Goal: Task Accomplishment & Management: Manage account settings

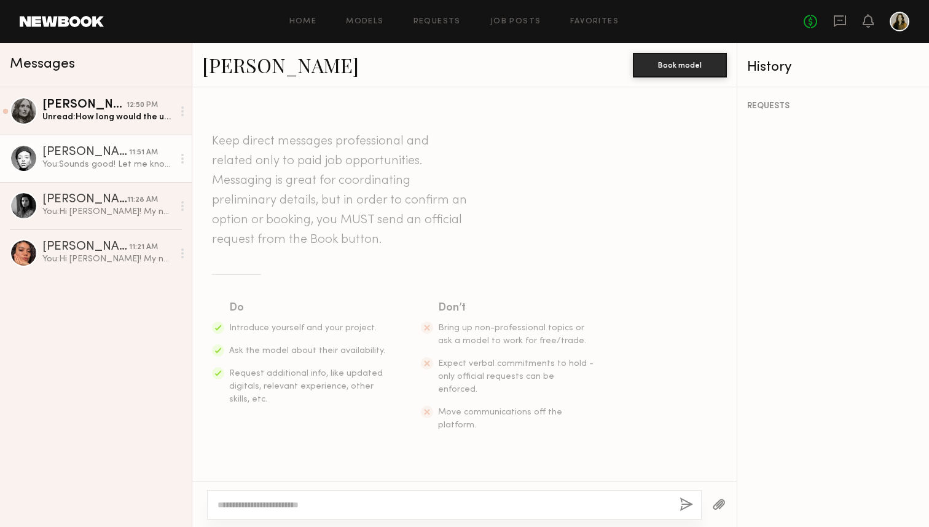
scroll to position [531, 0]
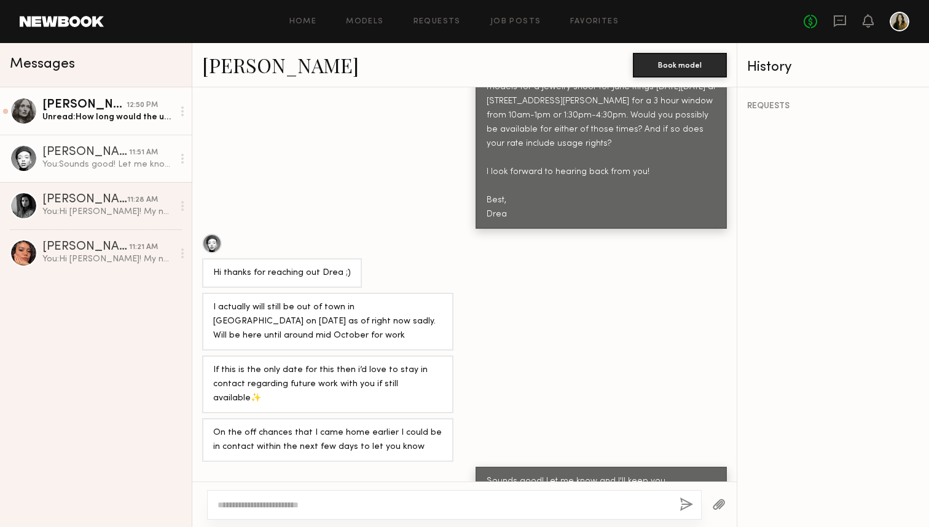
click at [109, 125] on link "Rebecca H. 12:50 PM Unread: How long would the usages be for? Xx" at bounding box center [96, 110] width 192 height 47
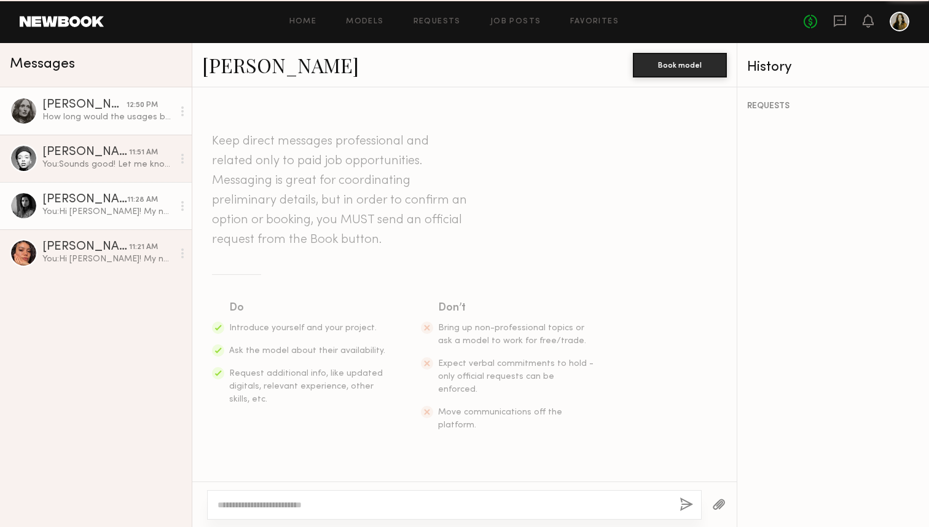
scroll to position [357, 0]
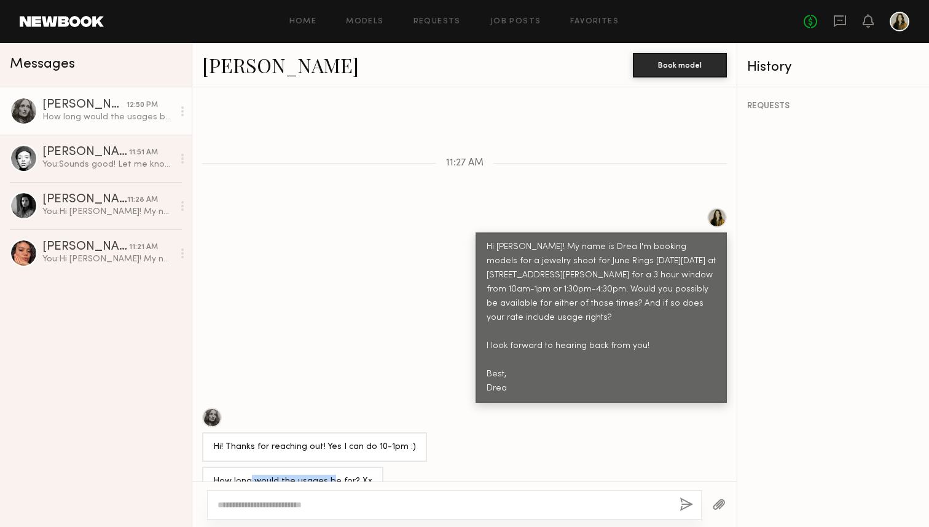
drag, startPoint x: 327, startPoint y: 454, endPoint x: 250, endPoint y: 452, distance: 77.5
click at [250, 475] on div "How long would the usages be for? Xx" at bounding box center [292, 482] width 159 height 14
drag, startPoint x: 227, startPoint y: 452, endPoint x: 332, endPoint y: 452, distance: 105.1
click at [332, 475] on div "How long would the usages be for? Xx" at bounding box center [292, 482] width 159 height 14
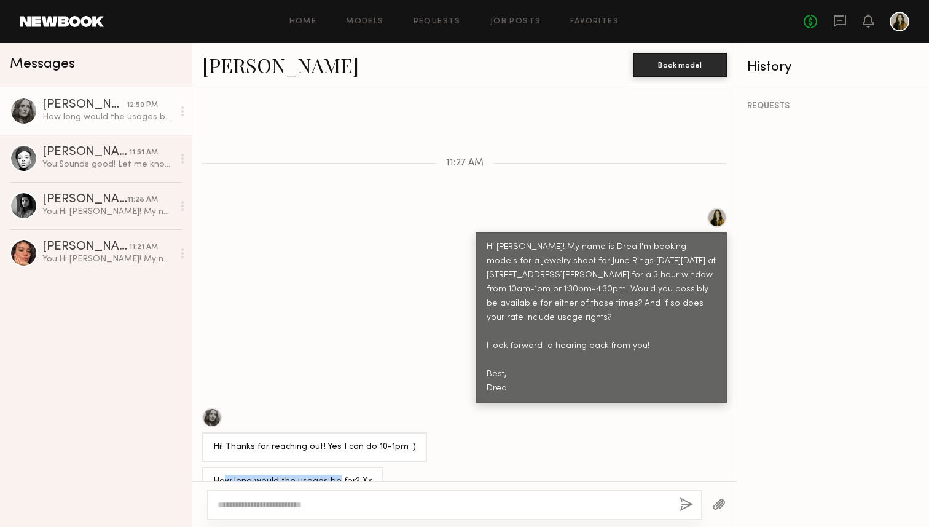
click at [332, 475] on div "How long would the usages be for? Xx" at bounding box center [292, 482] width 159 height 14
drag, startPoint x: 368, startPoint y: 454, endPoint x: 267, endPoint y: 454, distance: 101.4
click at [267, 467] on div "How long would the usages be for? Xx" at bounding box center [292, 482] width 181 height 30
click at [267, 475] on div "How long would the usages be for? Xx" at bounding box center [292, 482] width 159 height 14
drag, startPoint x: 246, startPoint y: 457, endPoint x: 345, endPoint y: 457, distance: 98.3
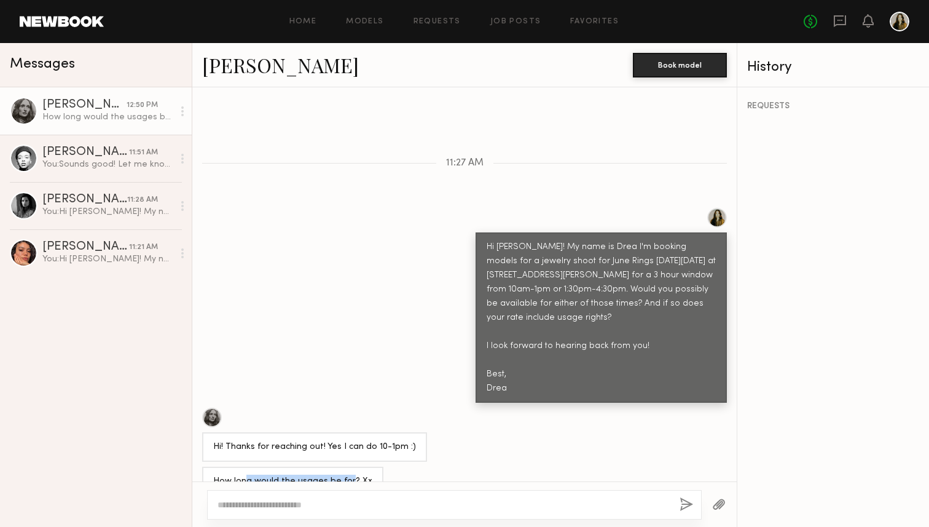
click at [345, 475] on div "How long would the usages be for? Xx" at bounding box center [292, 482] width 159 height 14
click at [827, 326] on div "REQUESTS" at bounding box center [834, 306] width 192 height 439
click at [811, 363] on div "REQUESTS" at bounding box center [834, 306] width 192 height 439
drag, startPoint x: 787, startPoint y: 318, endPoint x: 803, endPoint y: 350, distance: 34.9
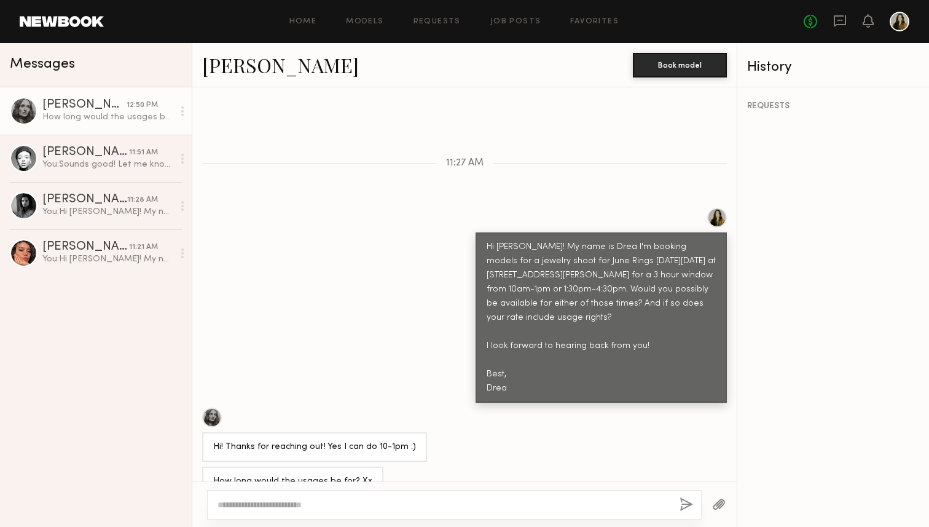
click at [791, 329] on div "REQUESTS" at bounding box center [834, 306] width 192 height 439
click at [803, 350] on div "REQUESTS" at bounding box center [834, 306] width 192 height 439
click at [511, 495] on div at bounding box center [454, 505] width 495 height 30
click at [485, 513] on div at bounding box center [454, 505] width 495 height 30
click at [479, 509] on textarea at bounding box center [444, 504] width 452 height 12
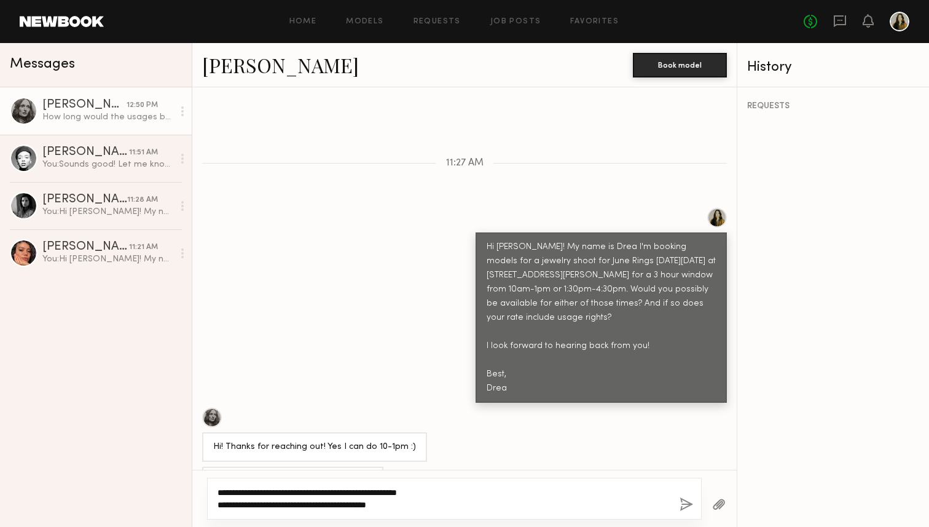
type textarea "**********"
click at [682, 509] on button "button" at bounding box center [687, 504] width 14 height 15
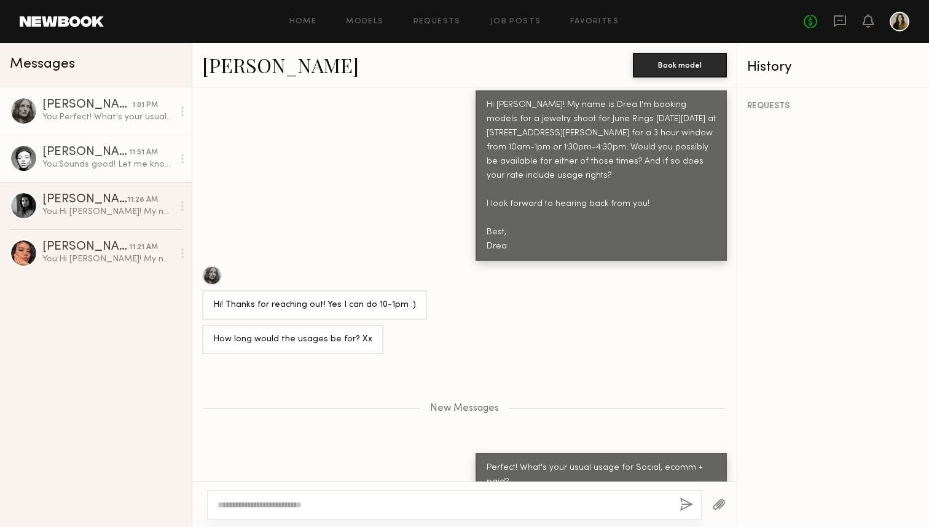
click at [55, 150] on div "Nikira E." at bounding box center [85, 152] width 87 height 12
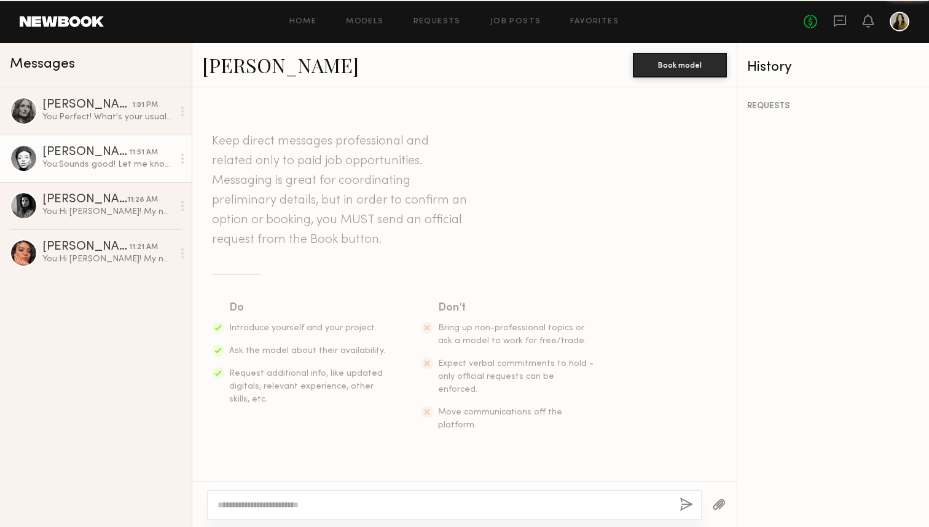
scroll to position [531, 0]
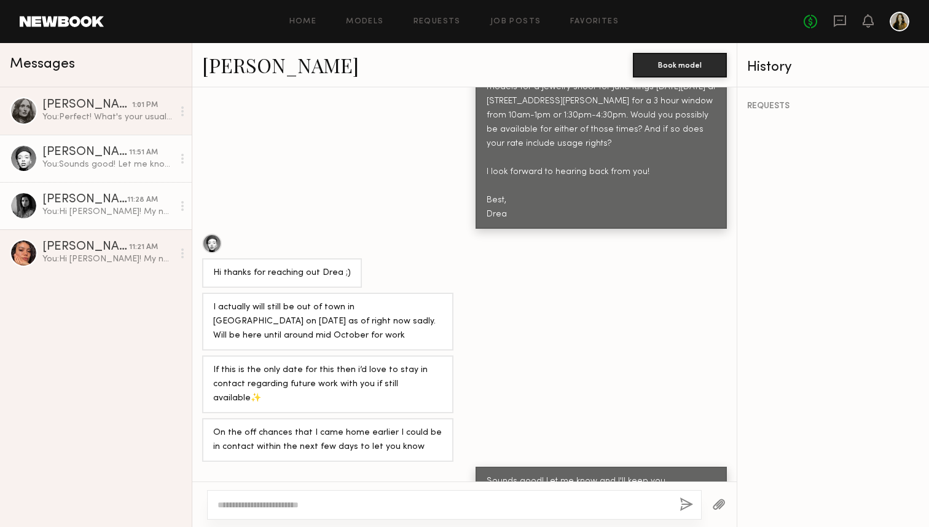
click at [89, 202] on div "Nikki K." at bounding box center [84, 200] width 85 height 12
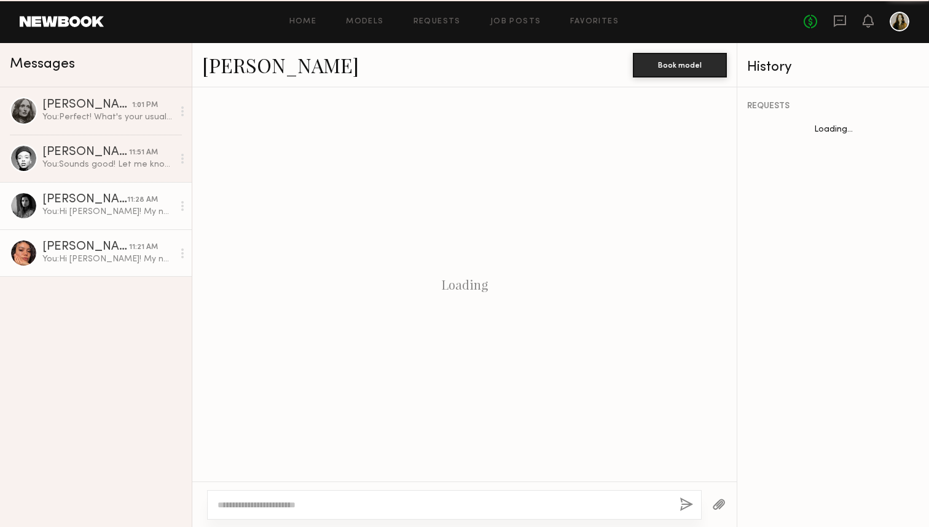
click at [101, 254] on div "You: Hi Kelianne! My name is Drea I'm booking models for a jewelry shoot for Ju…" at bounding box center [107, 259] width 131 height 12
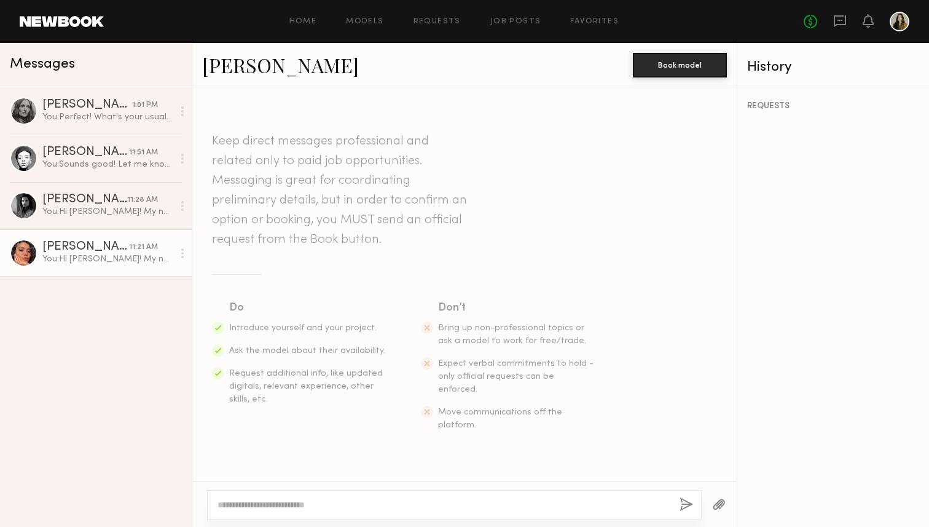
scroll to position [264, 0]
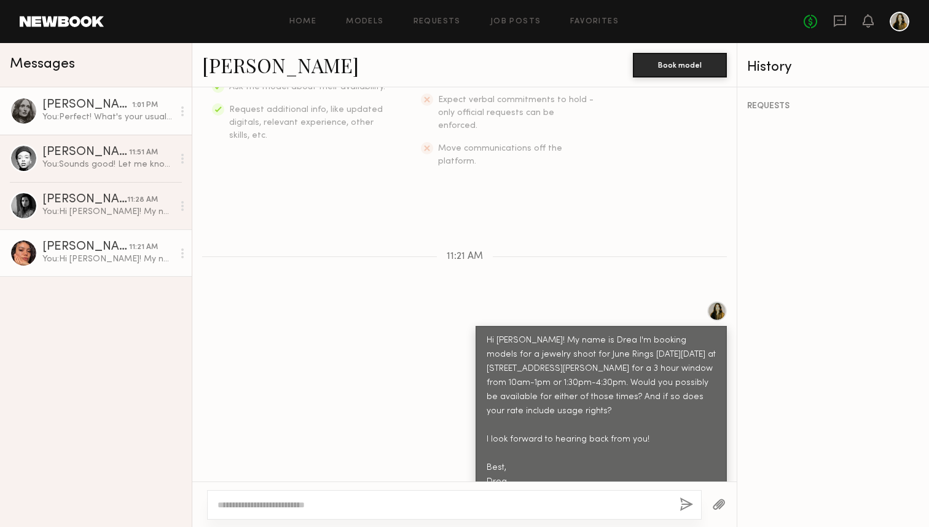
click at [89, 118] on div "You: Perfect! What's your usual usage for Social, ecomm + paid? I think 1 or 2 …" at bounding box center [107, 117] width 131 height 12
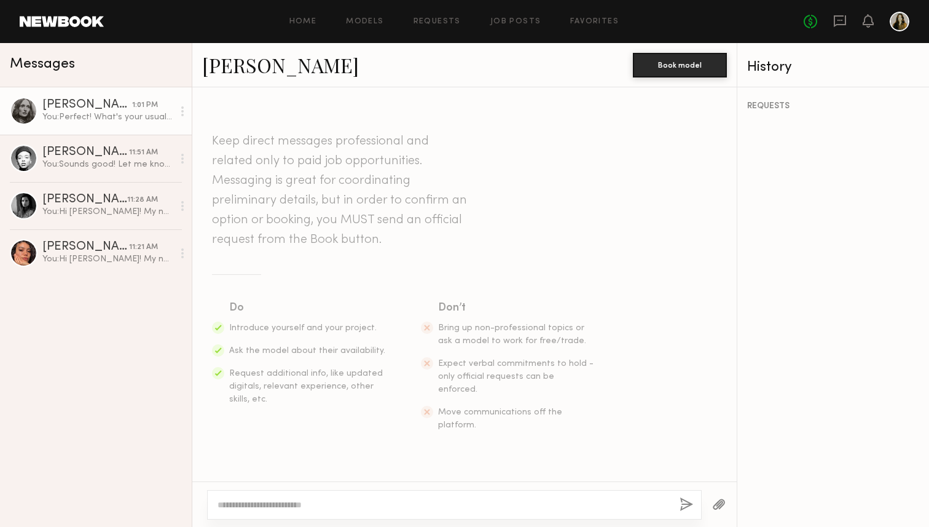
scroll to position [406, 0]
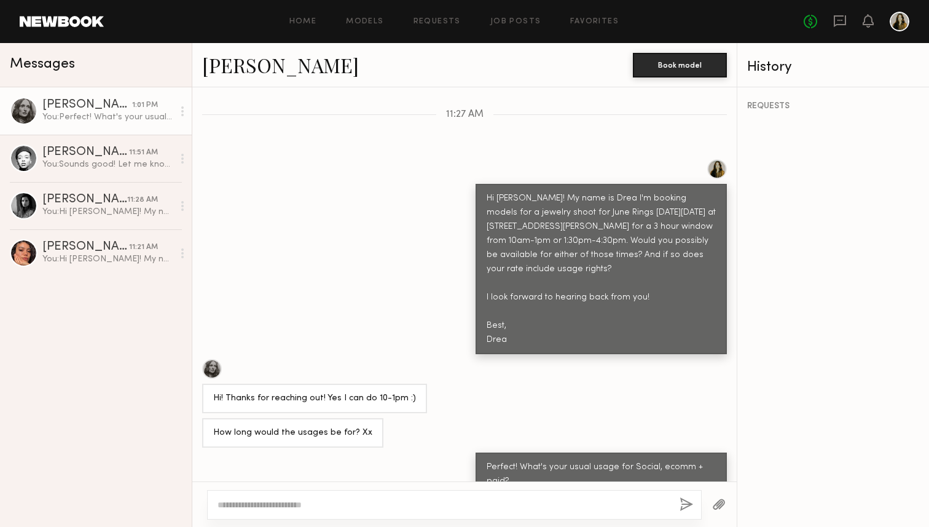
click at [373, 310] on div "Hi Rebecca! My name is Drea I'm booking models for a jewelry shoot for June Rin…" at bounding box center [464, 256] width 545 height 195
click at [392, 159] on div "Hi Rebecca! My name is Drea I'm booking models for a jewelry shoot for June Rin…" at bounding box center [464, 256] width 545 height 195
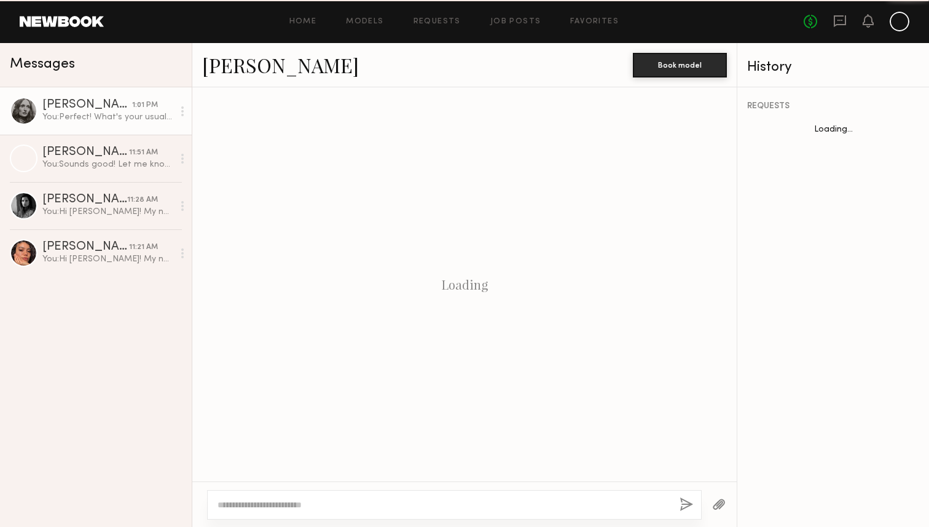
scroll to position [406, 0]
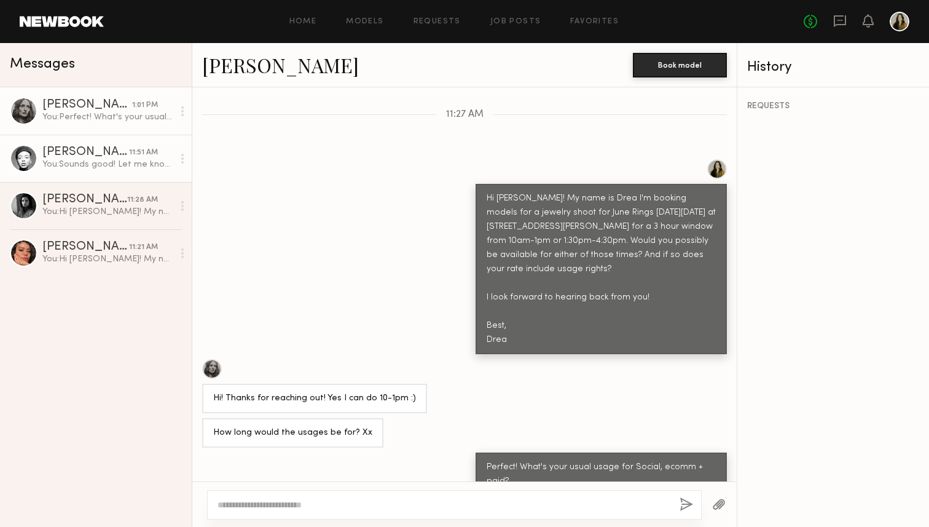
click at [79, 176] on link "Nikira E. 11:51 AM You: Sounds good! Let me know and I'll keep you bookmarked f…" at bounding box center [96, 158] width 192 height 47
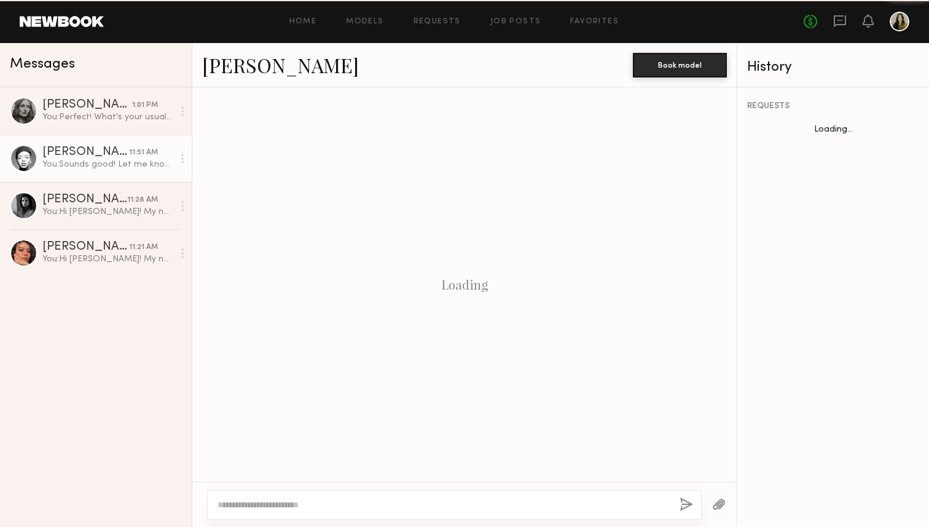
scroll to position [531, 0]
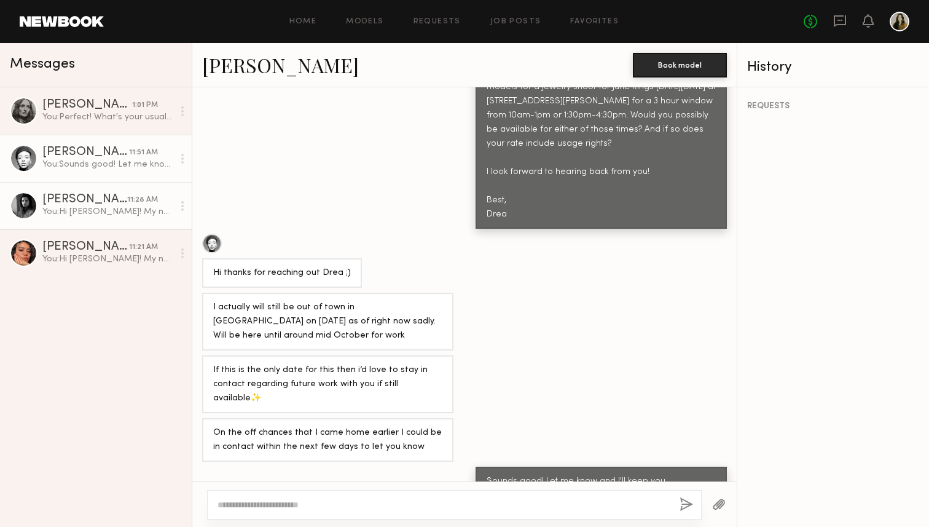
click at [79, 205] on div "Nikki K." at bounding box center [84, 200] width 85 height 12
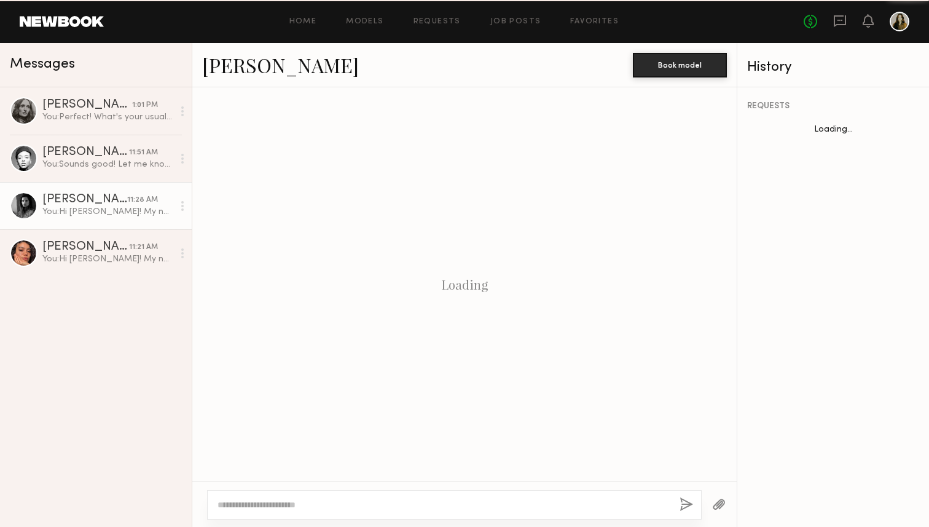
scroll to position [264, 0]
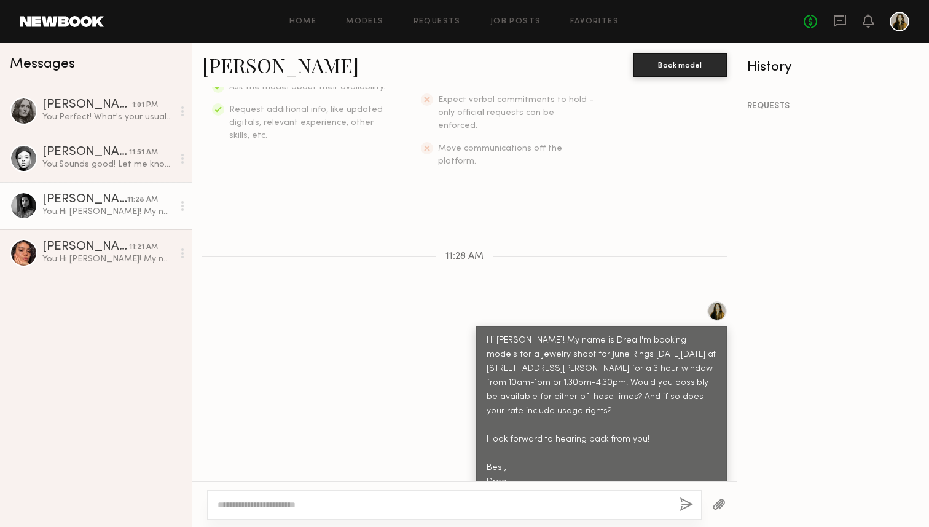
click at [245, 63] on link "Nikki K." at bounding box center [280, 65] width 157 height 26
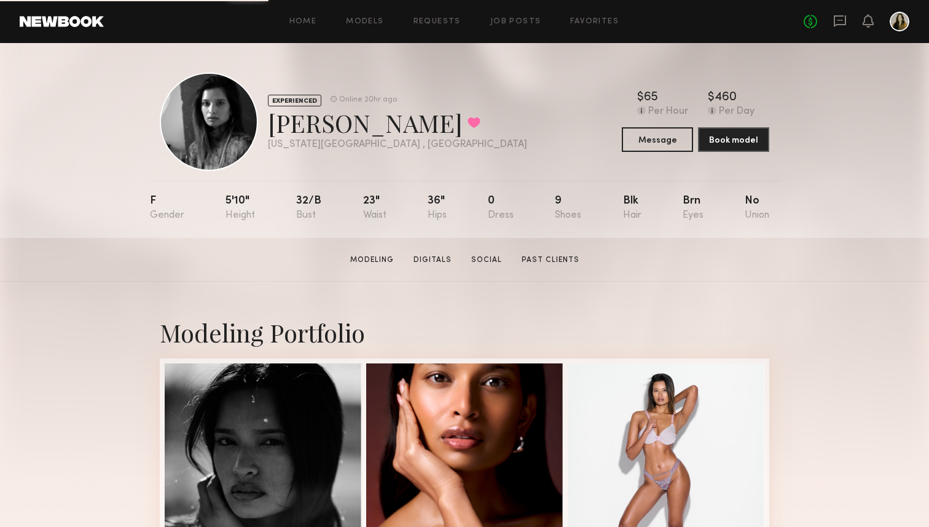
click at [284, 136] on div "Nikki K. Favorited" at bounding box center [397, 122] width 259 height 33
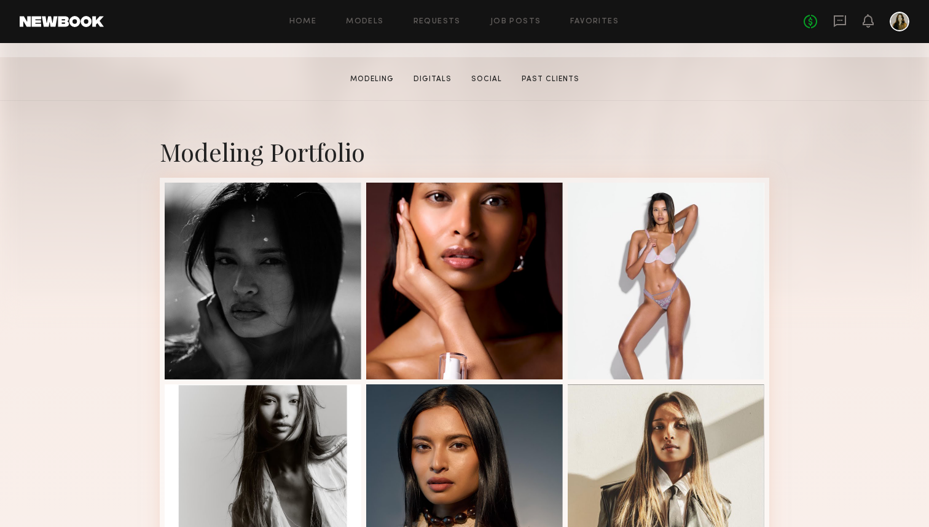
scroll to position [181, 0]
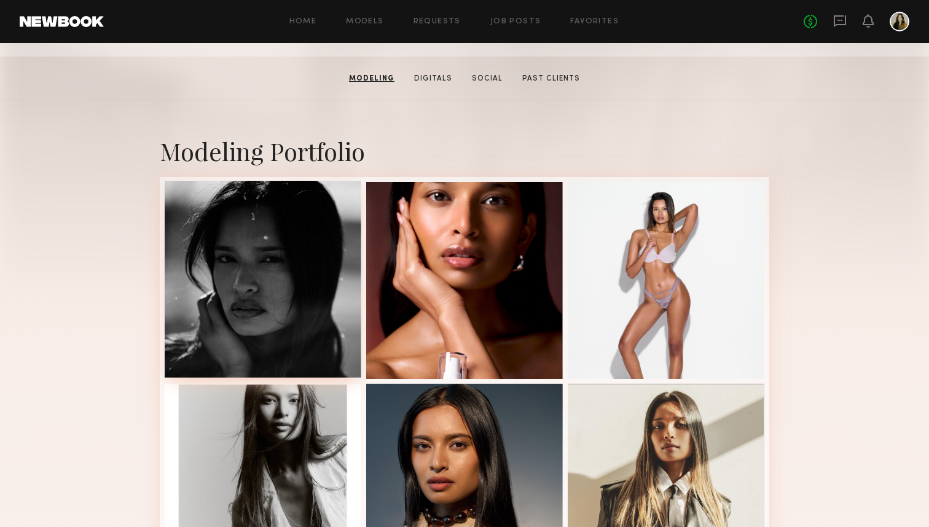
click at [274, 299] on div at bounding box center [263, 279] width 197 height 197
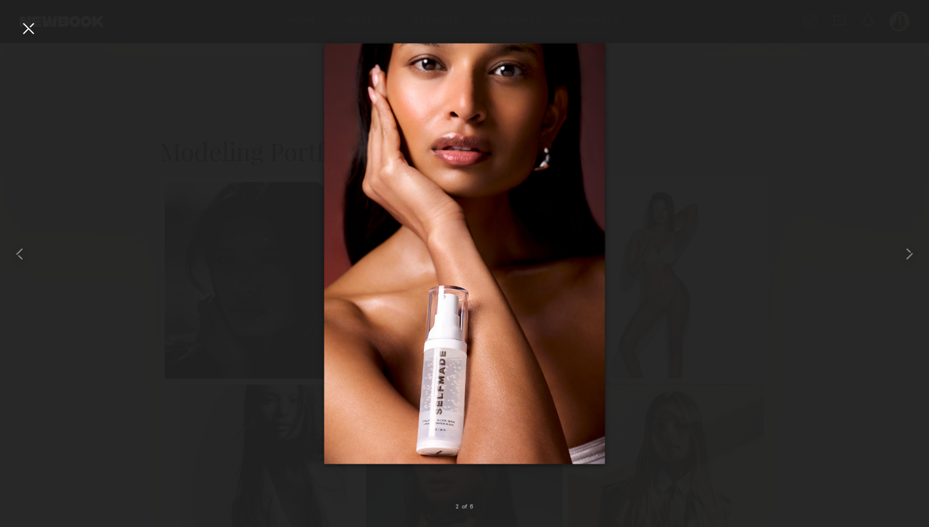
click at [797, 84] on div at bounding box center [464, 254] width 929 height 468
click at [905, 12] on nb-gallery-light "2 of 6" at bounding box center [464, 263] width 929 height 527
click at [899, 24] on div at bounding box center [910, 254] width 37 height 468
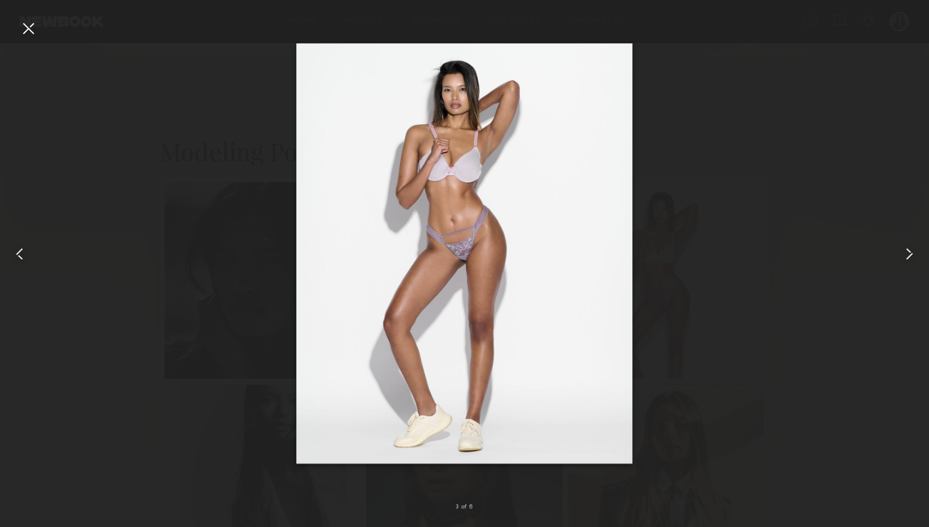
click at [18, 29] on div at bounding box center [28, 28] width 20 height 20
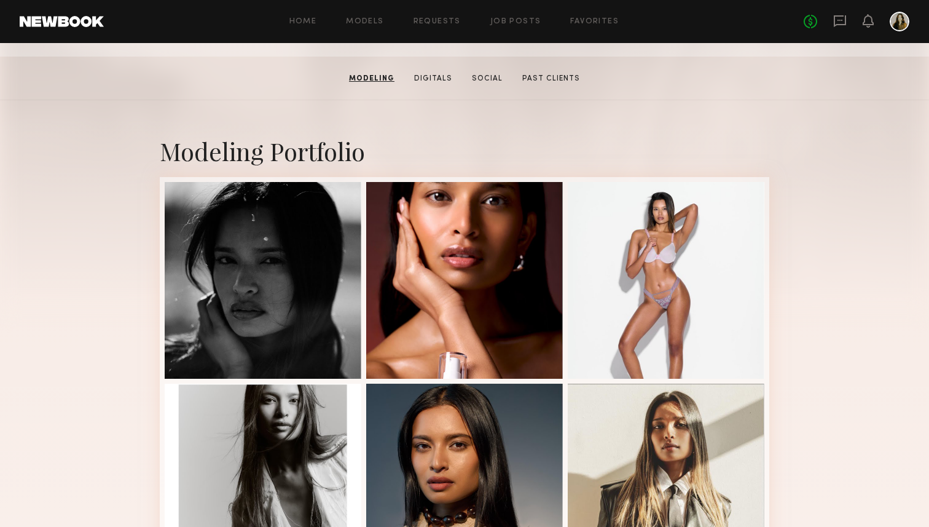
click at [821, 112] on div "Modeling Portfolio" at bounding box center [464, 359] width 929 height 519
click at [578, 18] on link "Favorites" at bounding box center [594, 22] width 49 height 8
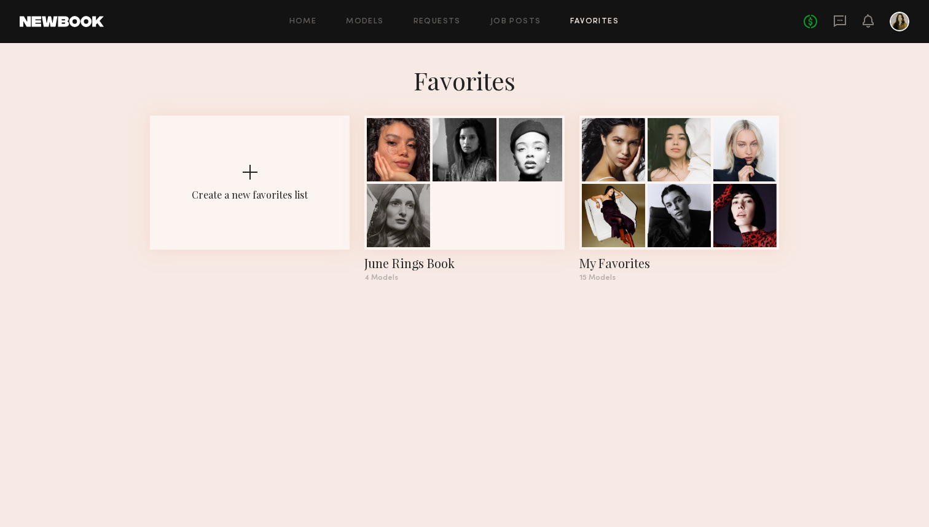
click at [870, 164] on common-react-bridge "Favorites Create a new favorites list June Rings Book 4 Models My Favorites 15 …" at bounding box center [464, 177] width 929 height 268
click at [461, 228] on div at bounding box center [464, 181] width 200 height 134
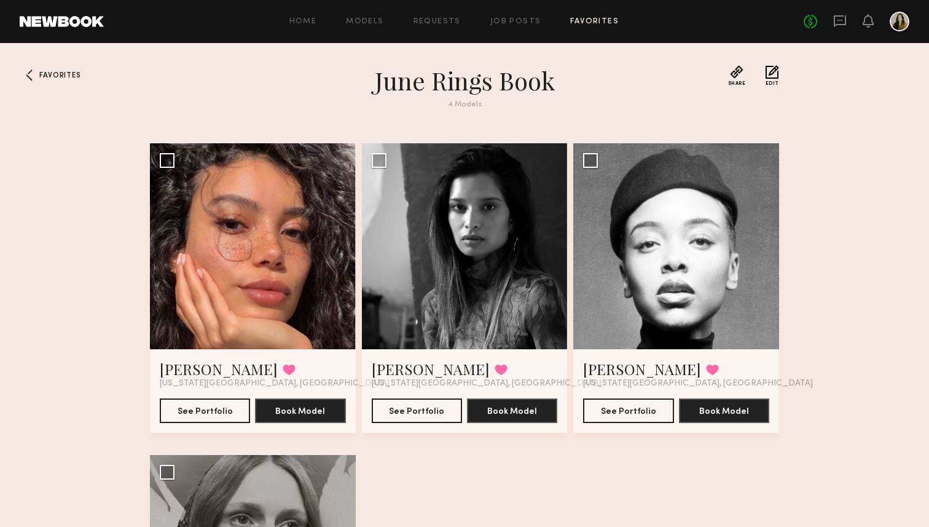
click at [880, 230] on div "Favorites June Rings Book 4 Models Share Copy Shareable Link Edit Kelianne M. F…" at bounding box center [464, 425] width 929 height 720
click at [496, 18] on link "Job Posts" at bounding box center [516, 22] width 51 height 8
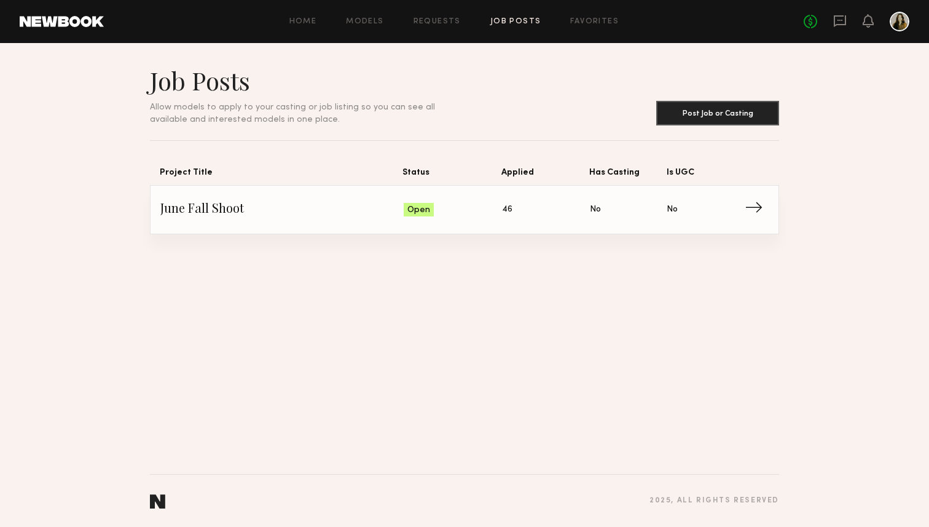
click at [441, 223] on link "June Fall Shoot Status: Open Applied: 46 Has Casting: No Is UGC: No →" at bounding box center [464, 210] width 609 height 48
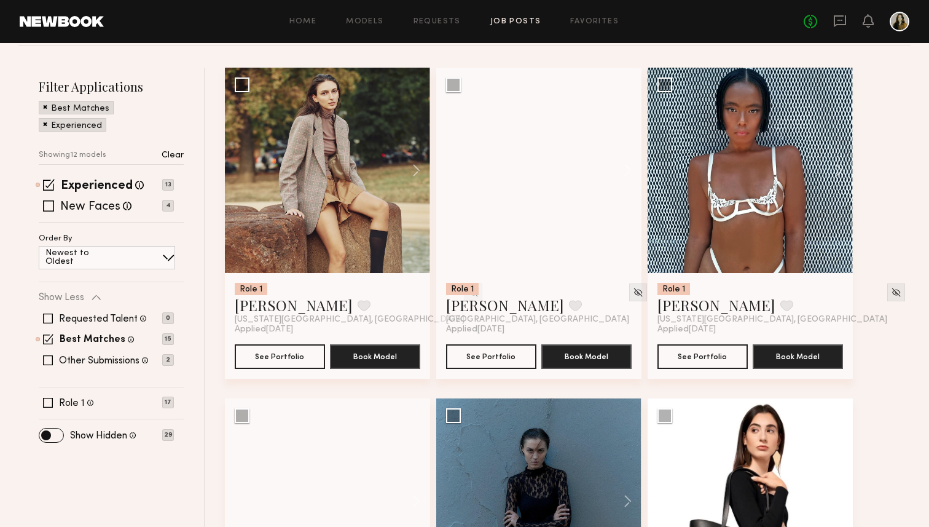
scroll to position [131, 0]
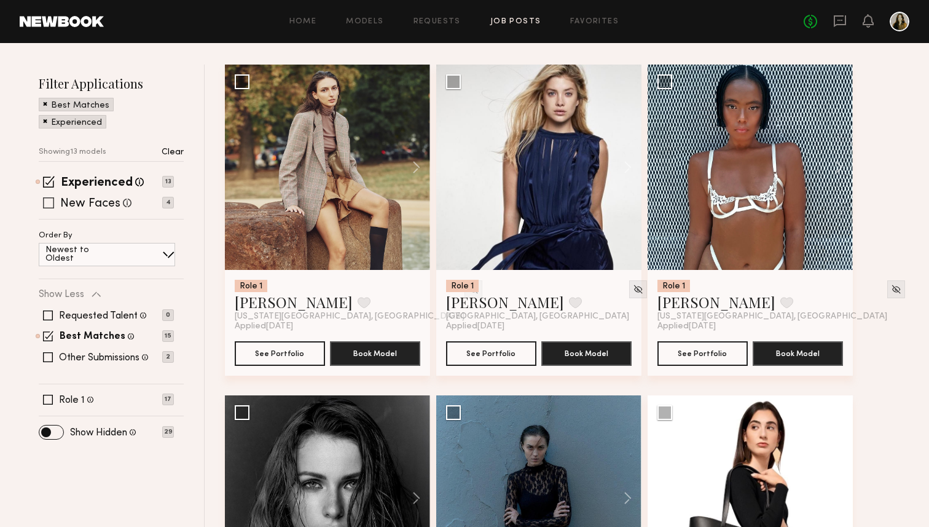
click at [90, 204] on label "New Faces" at bounding box center [90, 204] width 60 height 12
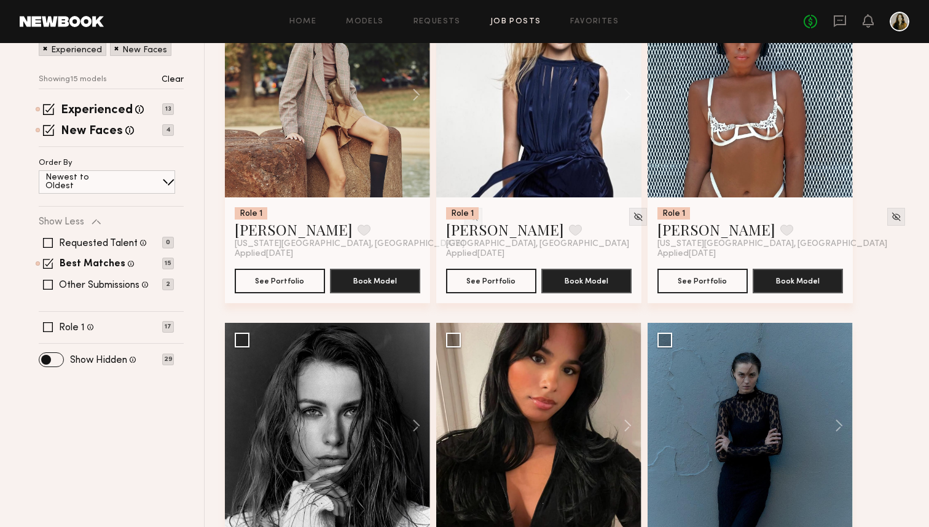
scroll to position [226, 0]
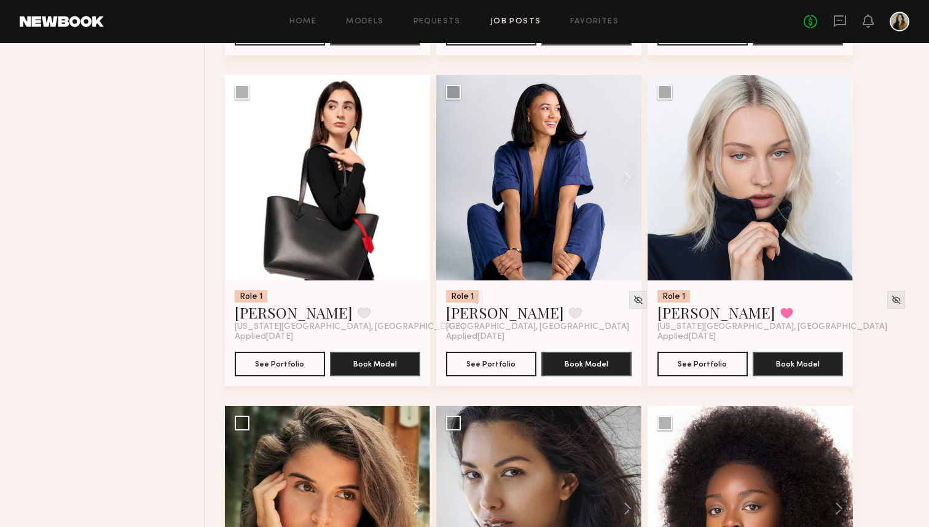
scroll to position [795, 0]
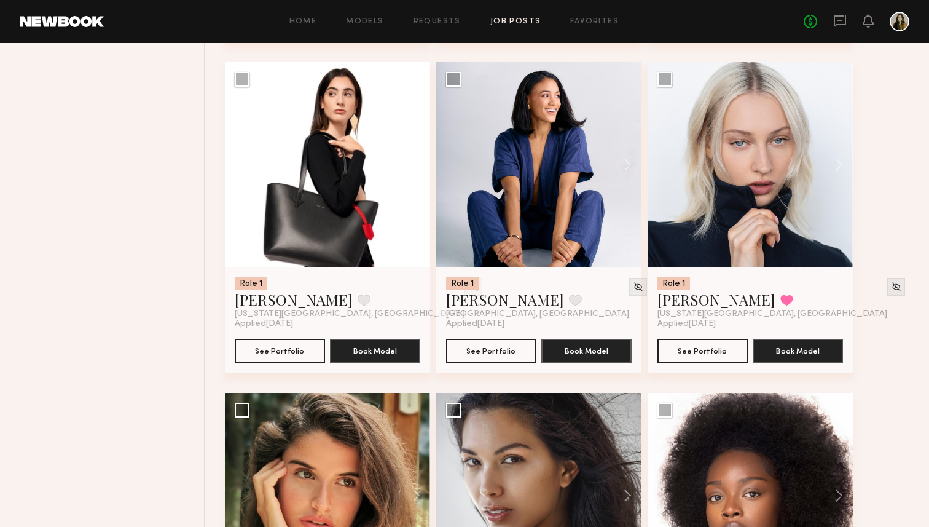
click at [901, 301] on div "Role 1 Celine A. Favorite New York City, NY Applied 09/23/2025 See Portfolio Bo…" at bounding box center [571, 227] width 692 height 1653
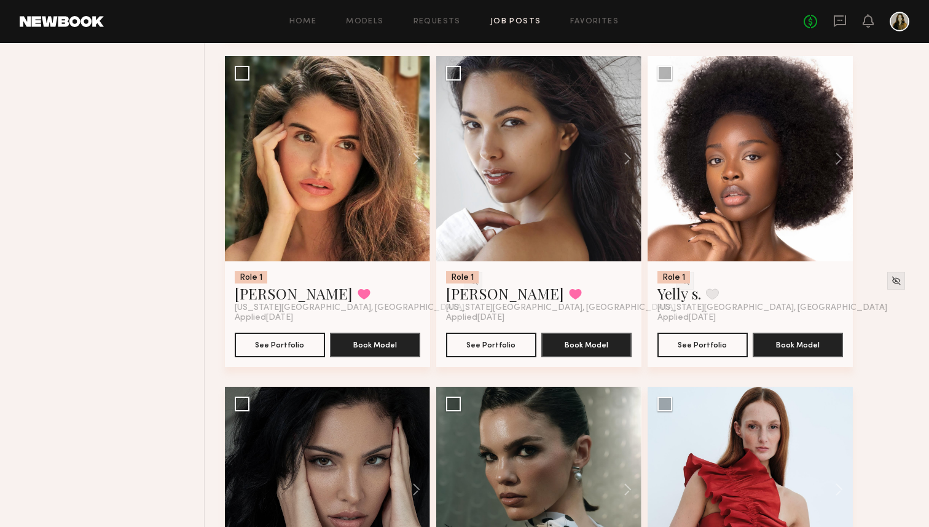
scroll to position [1133, 0]
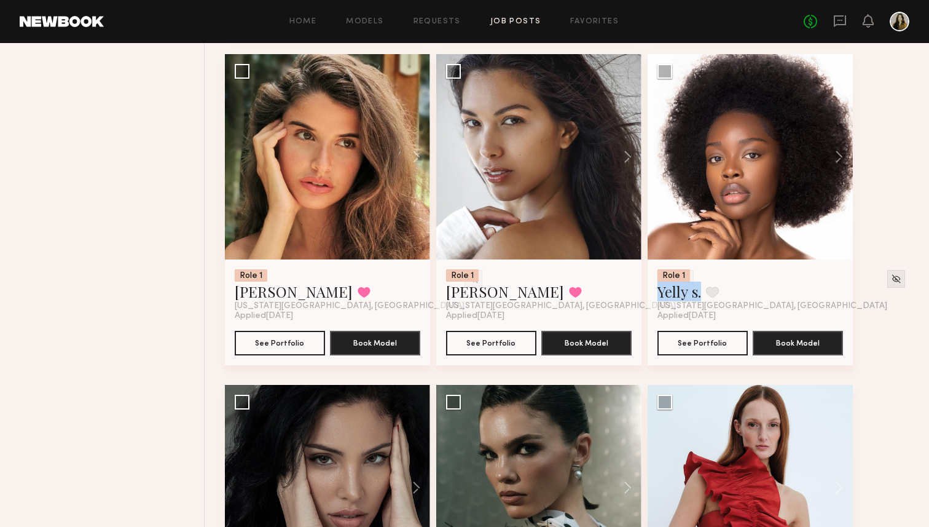
drag, startPoint x: 679, startPoint y: 285, endPoint x: 883, endPoint y: 317, distance: 206.5
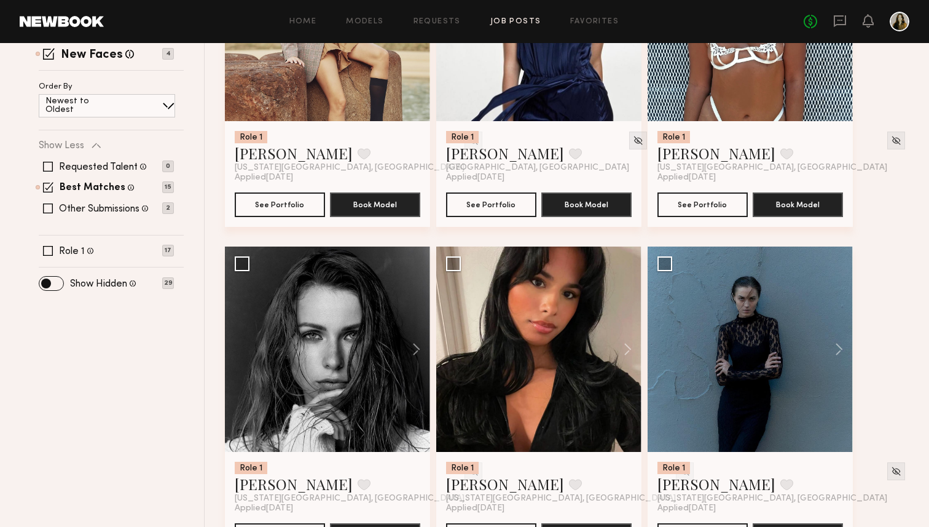
scroll to position [256, 0]
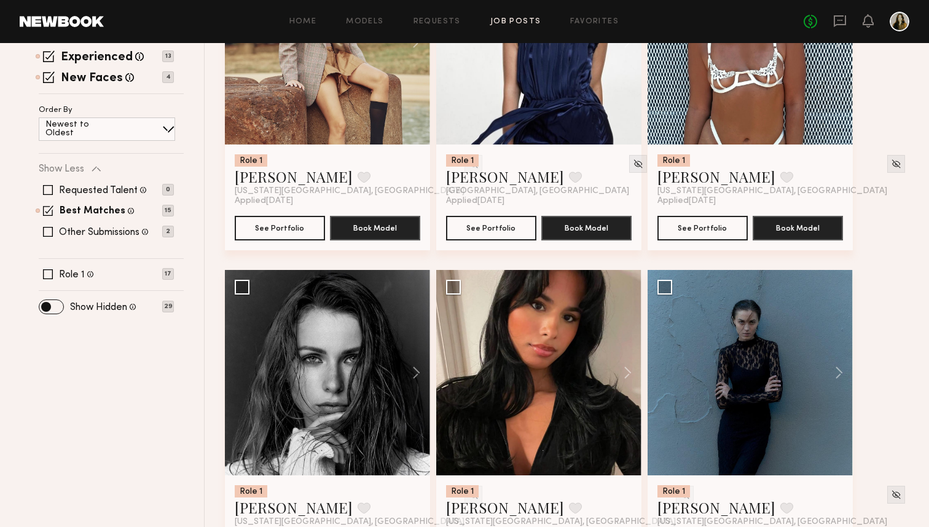
click at [114, 237] on div "Requested Talent Models you have reached out to with requests 0 Best Matches Mo…" at bounding box center [106, 211] width 135 height 74
click at [112, 232] on label "Other Submissions" at bounding box center [99, 232] width 81 height 10
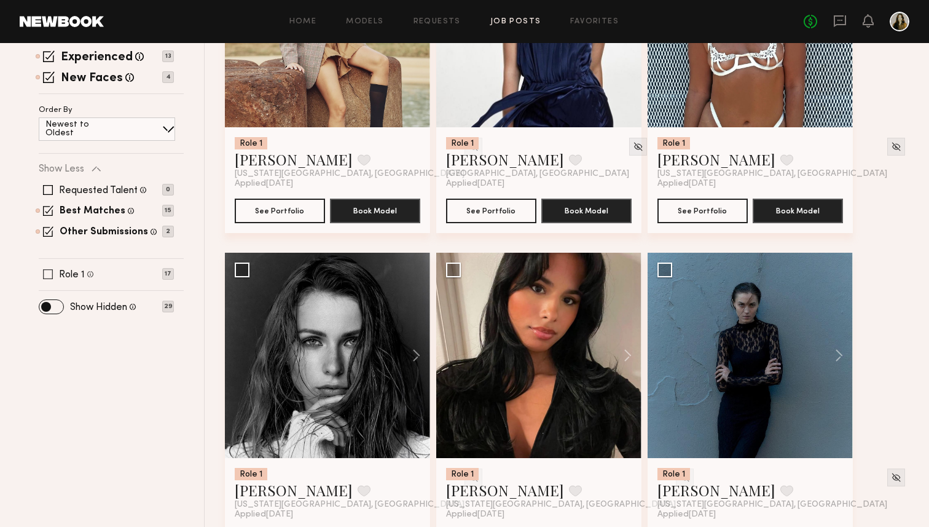
click at [77, 273] on label "Role 1" at bounding box center [72, 275] width 26 height 10
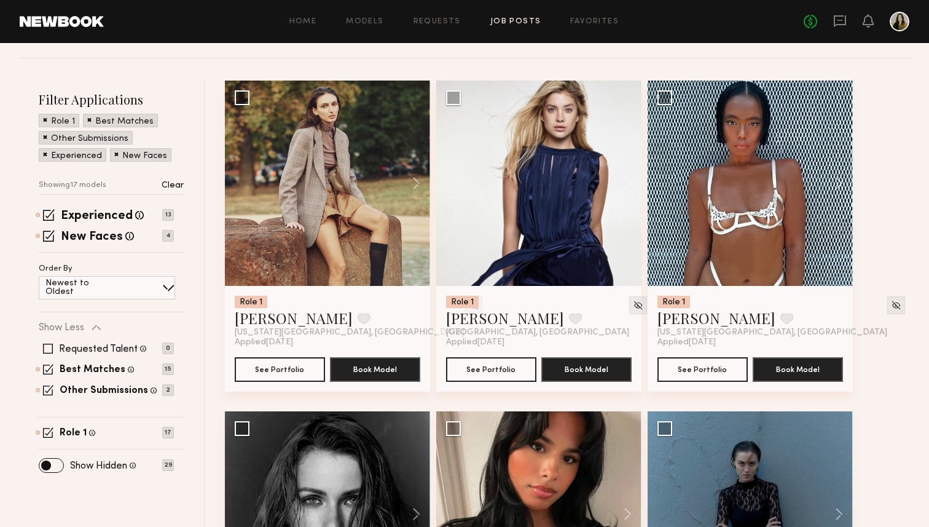
scroll to position [65, 0]
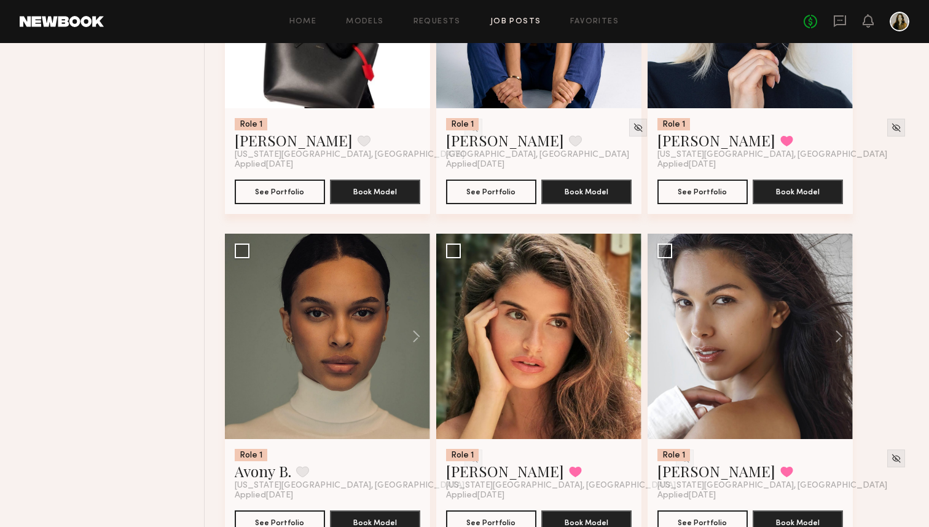
scroll to position [1001, 0]
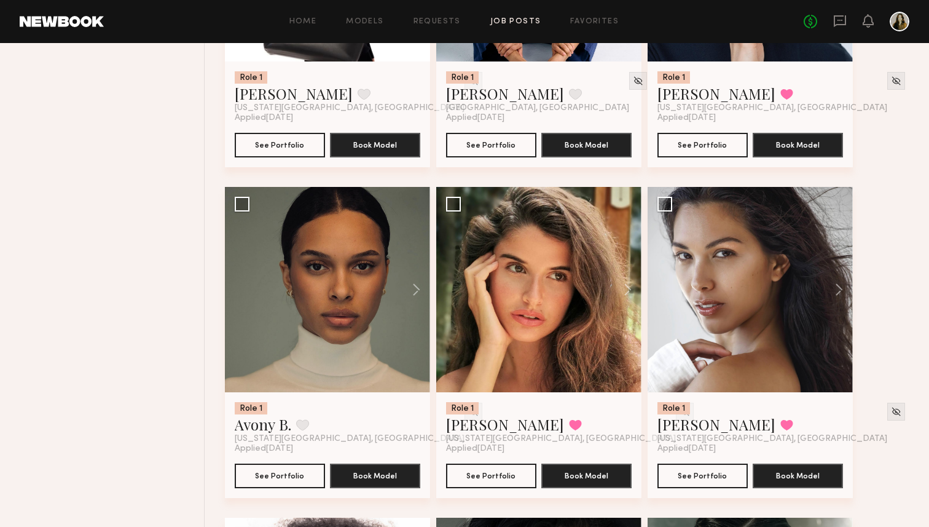
click at [879, 302] on div "Role 1 Celine A. Favorite New York City, NY Applied 09/23/2025 See Portfolio Bo…" at bounding box center [571, 187] width 692 height 1984
click at [884, 341] on div "Role 1 Celine A. Favorite New York City, NY Applied 09/23/2025 See Portfolio Bo…" at bounding box center [571, 187] width 692 height 1984
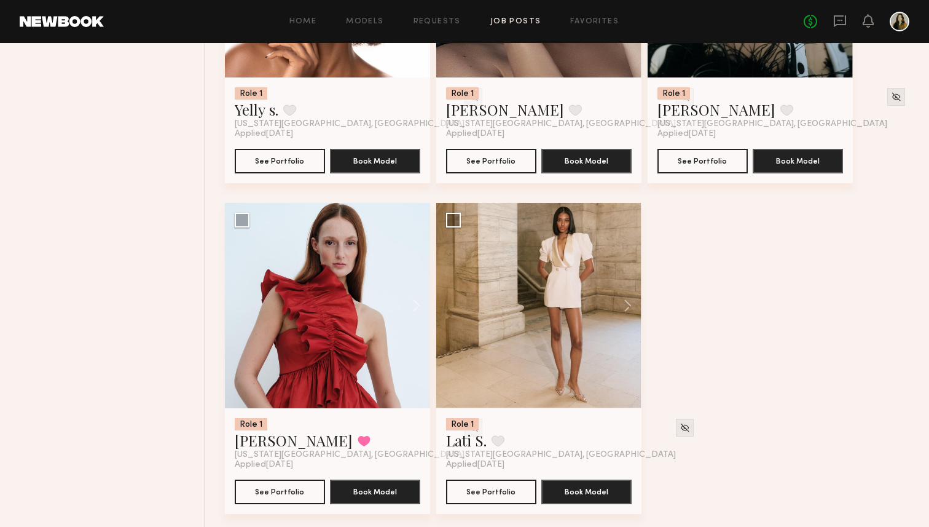
scroll to position [1655, 0]
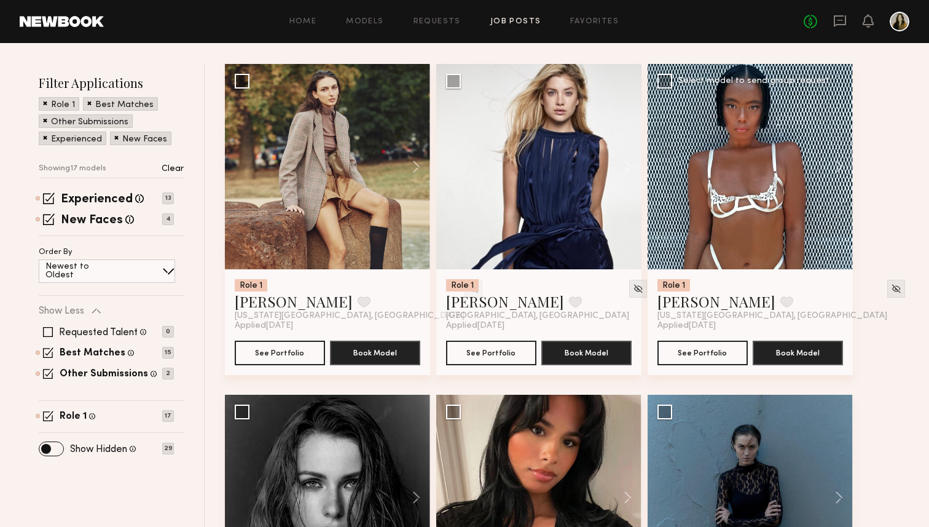
scroll to position [139, 0]
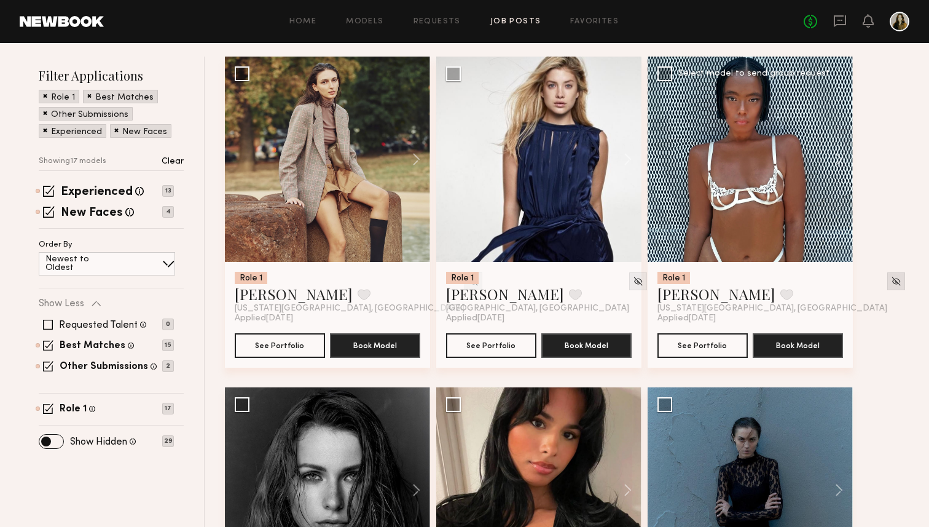
click at [891, 278] on img at bounding box center [896, 281] width 10 height 10
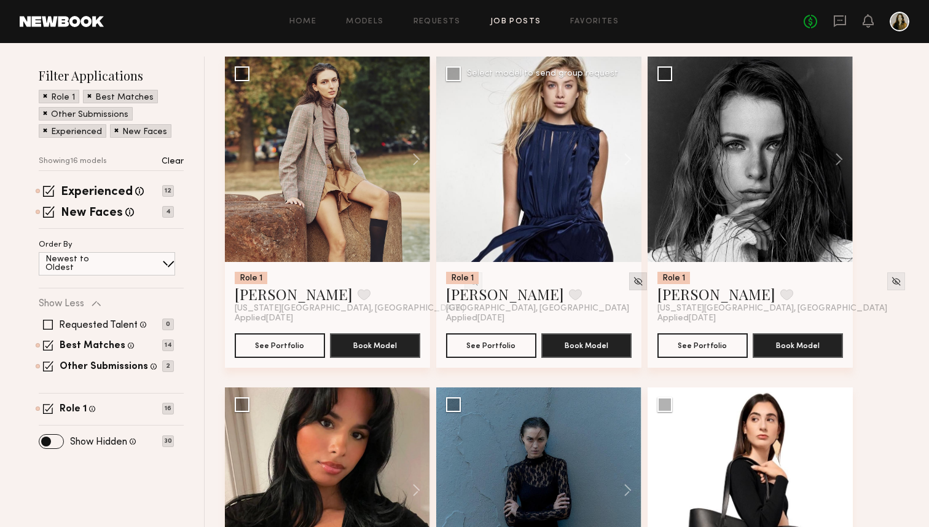
click at [633, 281] on img at bounding box center [638, 281] width 10 height 10
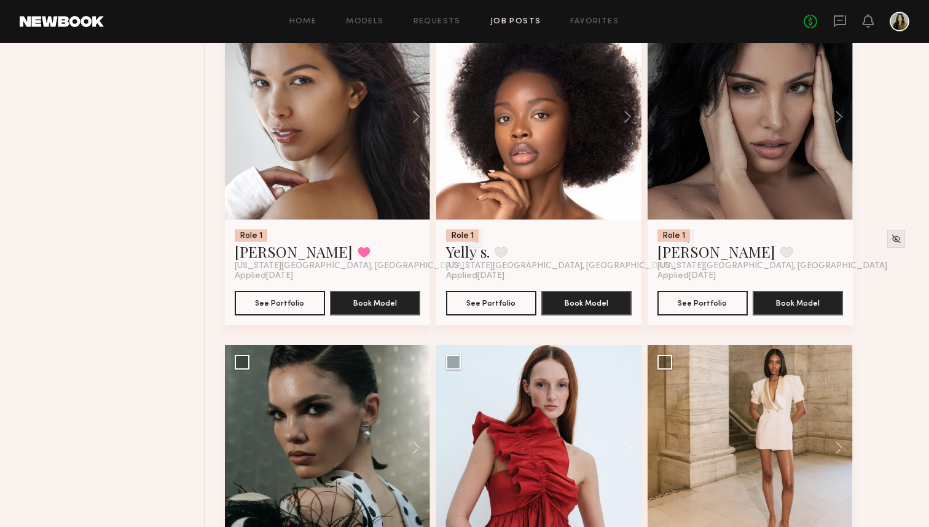
scroll to position [1323, 0]
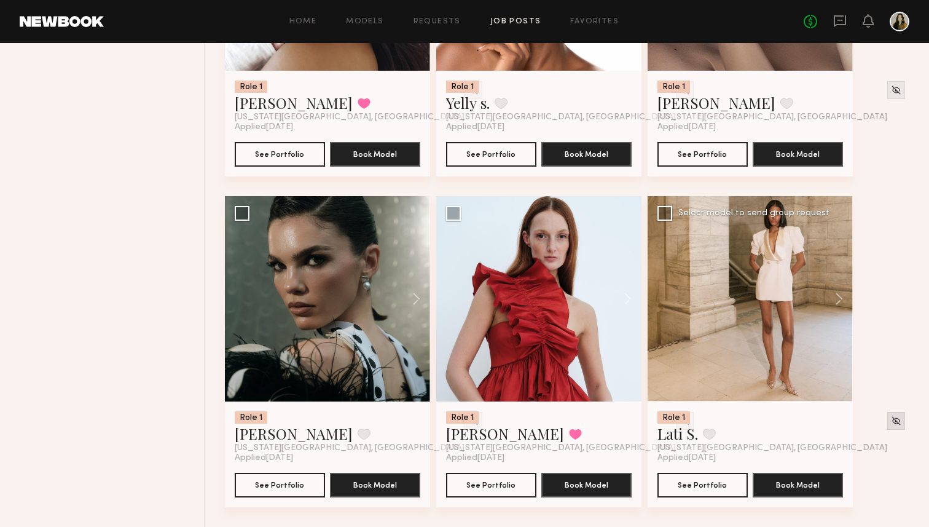
click at [888, 414] on div at bounding box center [897, 421] width 18 height 18
click at [891, 421] on img at bounding box center [896, 421] width 10 height 10
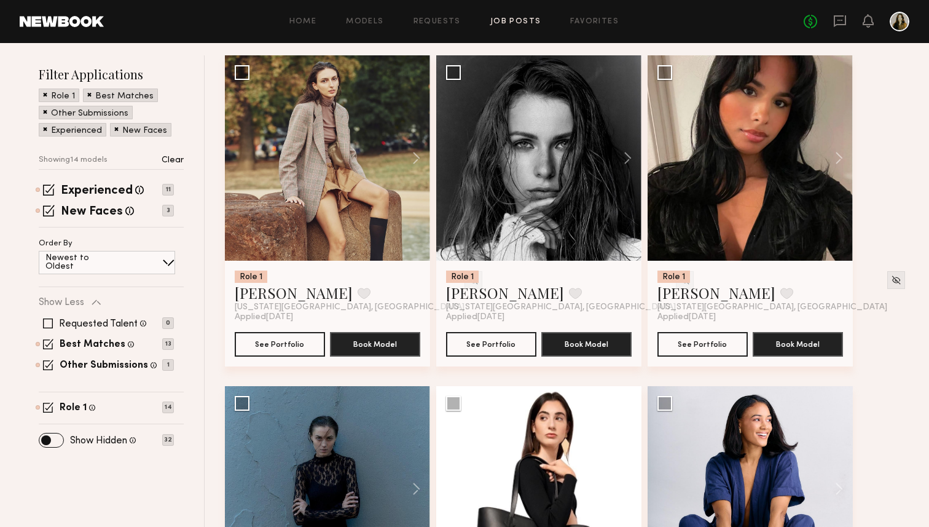
scroll to position [0, 0]
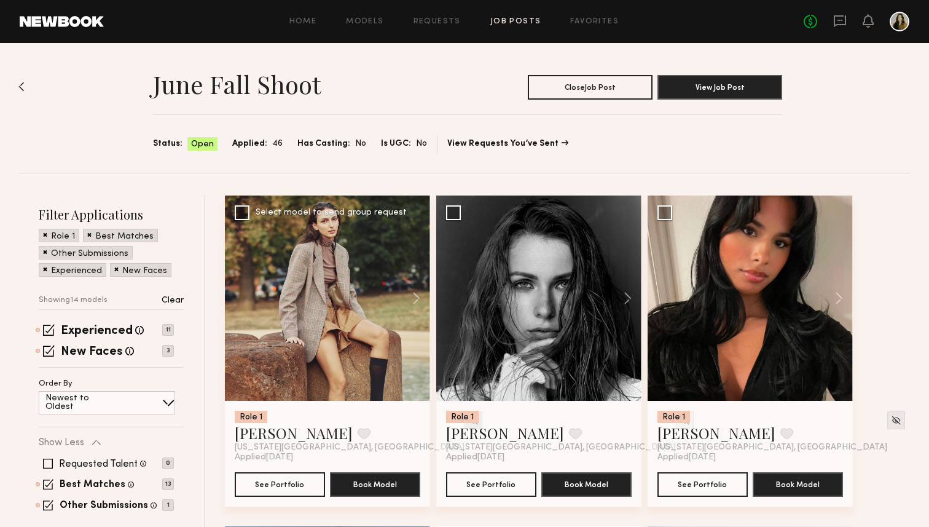
click at [465, 426] on div at bounding box center [474, 420] width 18 height 18
click at [468, 421] on img at bounding box center [473, 420] width 10 height 10
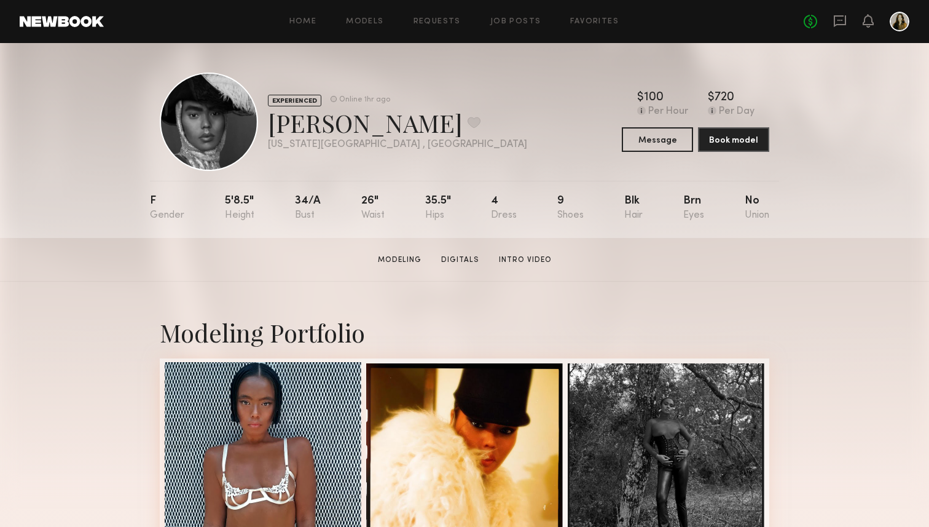
click at [229, 459] on div at bounding box center [263, 460] width 197 height 197
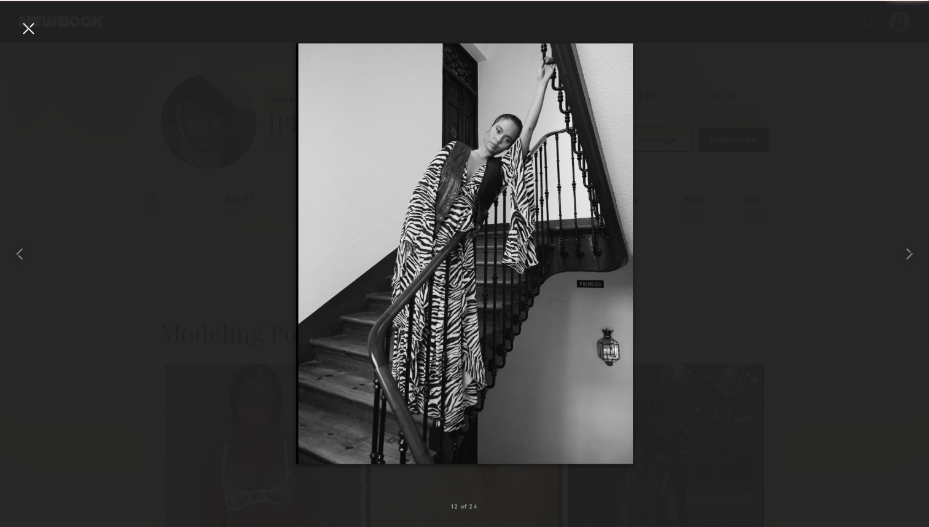
click at [353, 290] on img at bounding box center [464, 253] width 337 height 421
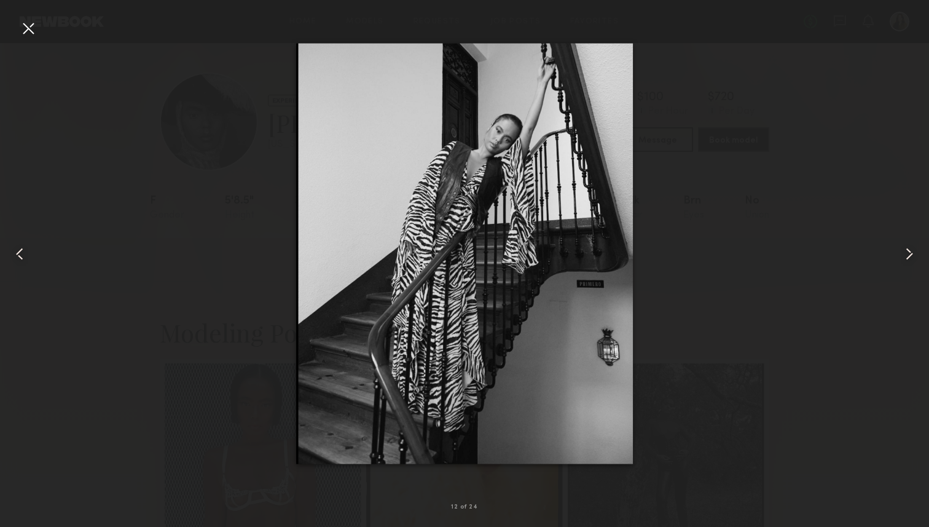
click at [219, 269] on div at bounding box center [464, 254] width 929 height 468
click at [42, 28] on div at bounding box center [464, 254] width 929 height 468
click at [36, 31] on div at bounding box center [28, 28] width 20 height 20
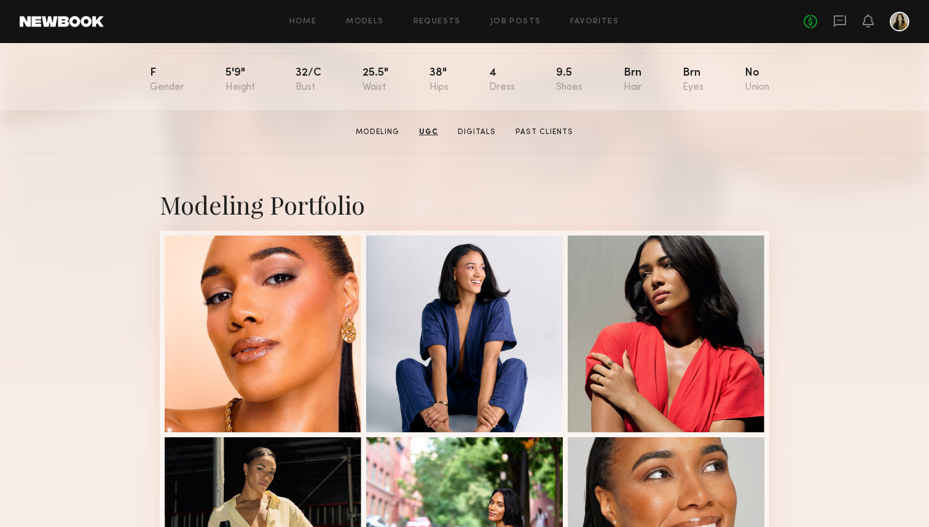
scroll to position [132, 0]
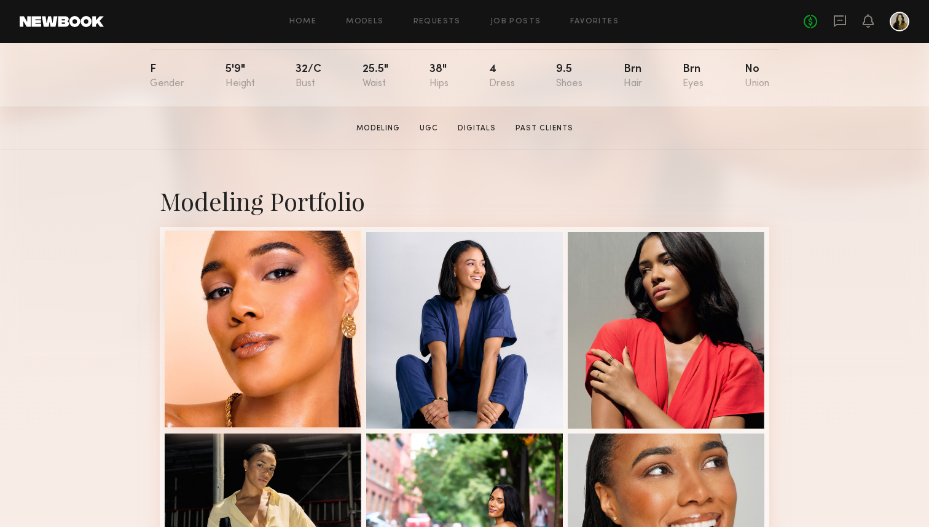
click at [222, 358] on div at bounding box center [263, 328] width 197 height 197
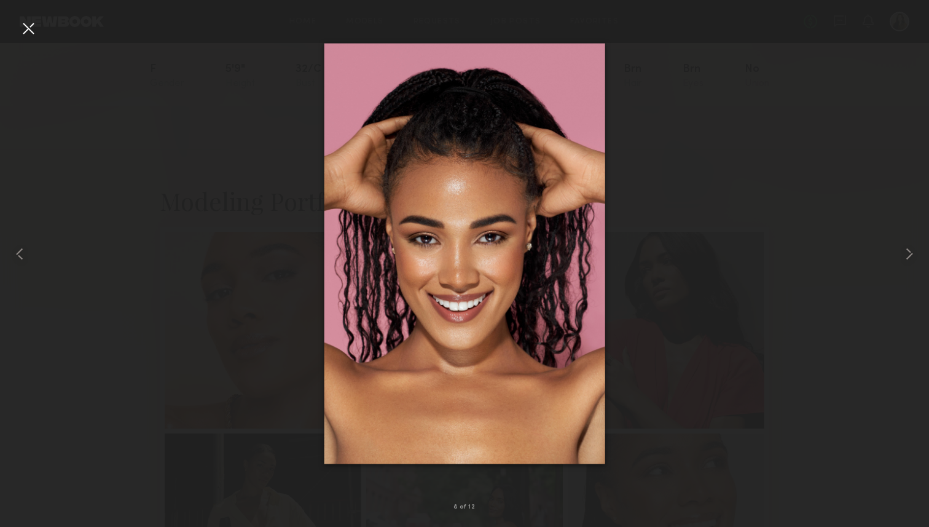
click at [874, 452] on div at bounding box center [464, 254] width 929 height 468
click at [859, 403] on div at bounding box center [464, 254] width 929 height 468
click at [854, 434] on div at bounding box center [464, 254] width 929 height 468
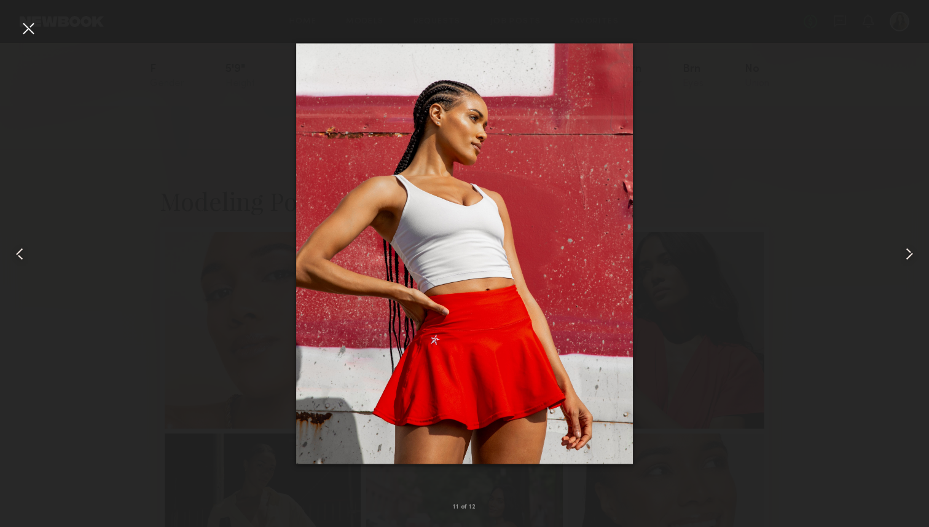
click at [30, 28] on div at bounding box center [28, 28] width 20 height 20
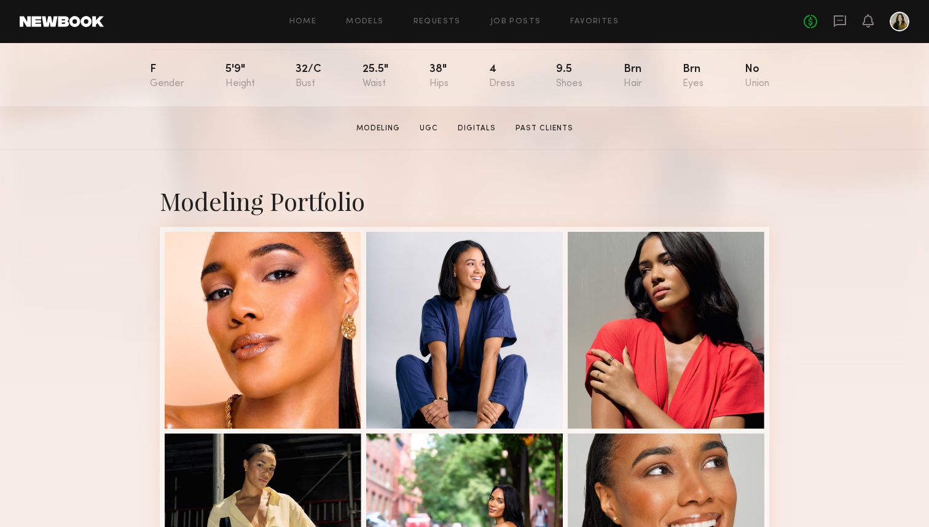
click at [691, 140] on section "Zoe M. Modeling UGC Digitals Past Clients Message Book Model" at bounding box center [464, 128] width 929 height 44
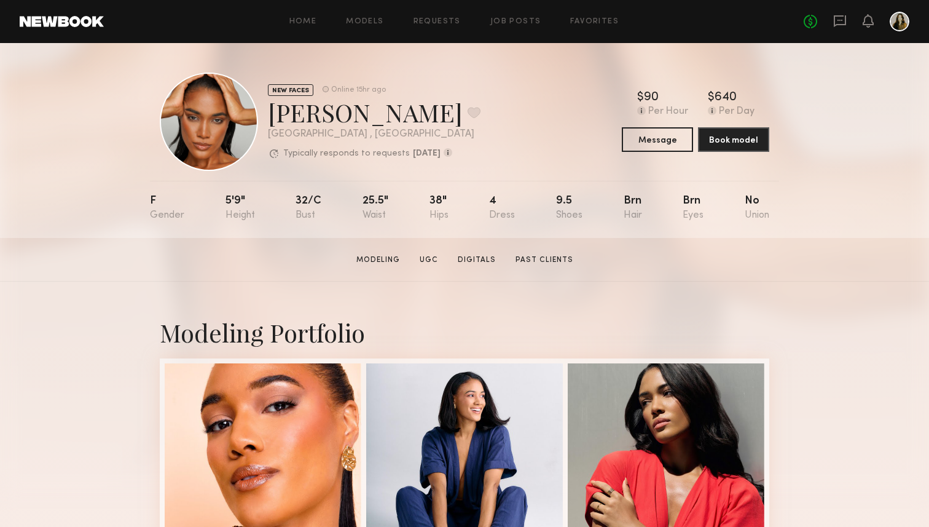
click at [820, 231] on div "NEW FACES Online 15hr ago Zoe M. Favorite Manhattan , NY Typically responds to …" at bounding box center [464, 140] width 929 height 195
click at [468, 110] on button at bounding box center [474, 112] width 13 height 11
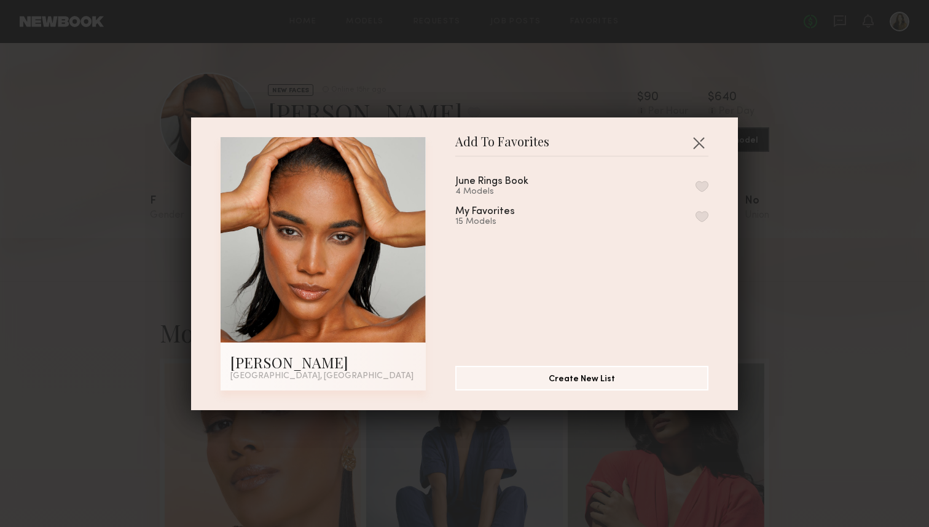
click at [699, 179] on div "June Rings Book 4 Models" at bounding box center [581, 186] width 253 height 20
click at [701, 189] on button "button" at bounding box center [702, 186] width 13 height 11
click at [700, 136] on button "button" at bounding box center [699, 143] width 20 height 20
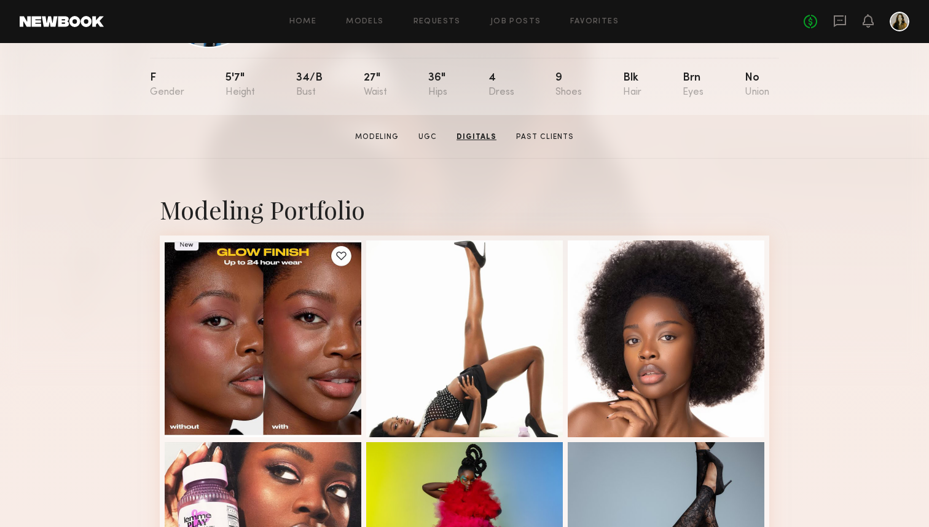
scroll to position [103, 0]
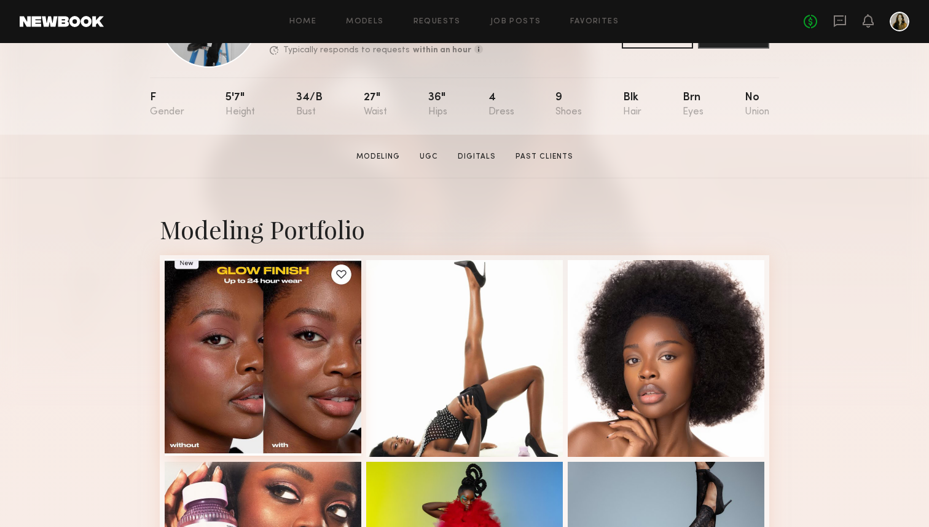
click at [294, 389] on div at bounding box center [263, 357] width 197 height 197
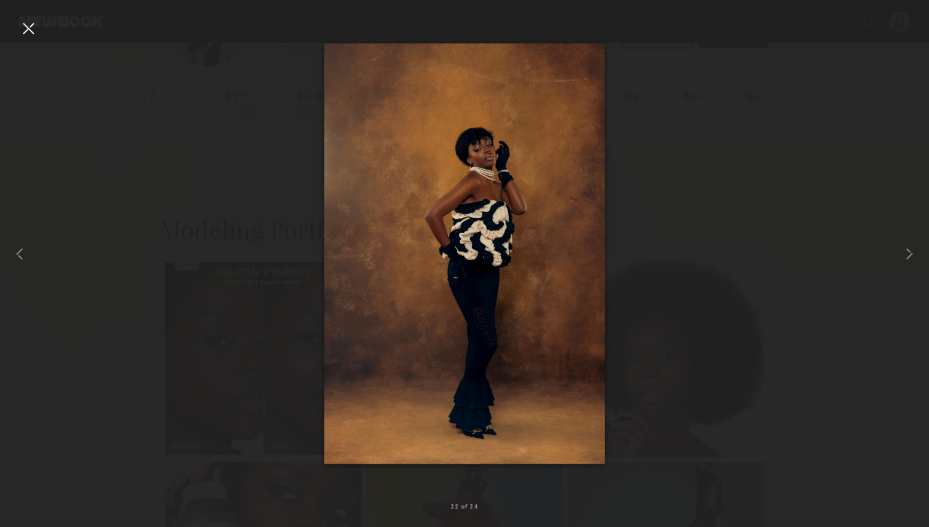
click at [690, 254] on div at bounding box center [464, 254] width 929 height 468
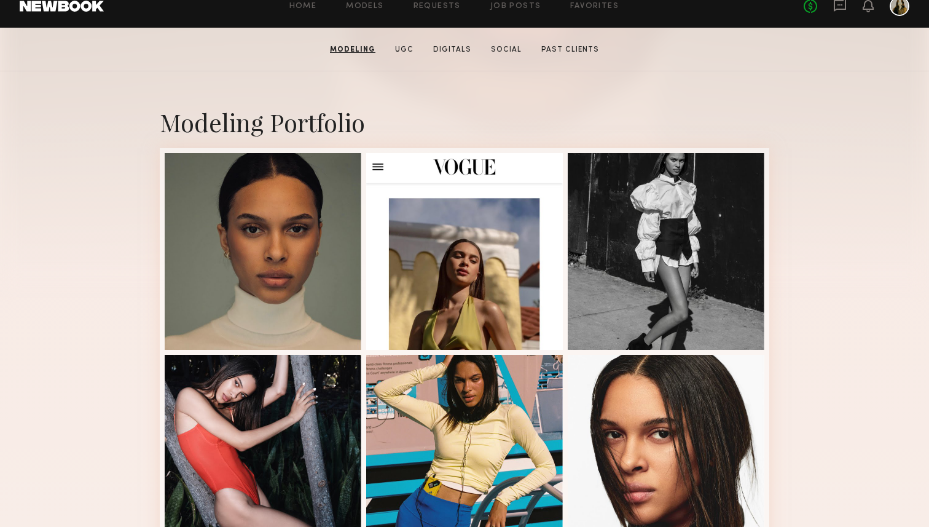
scroll to position [210, 0]
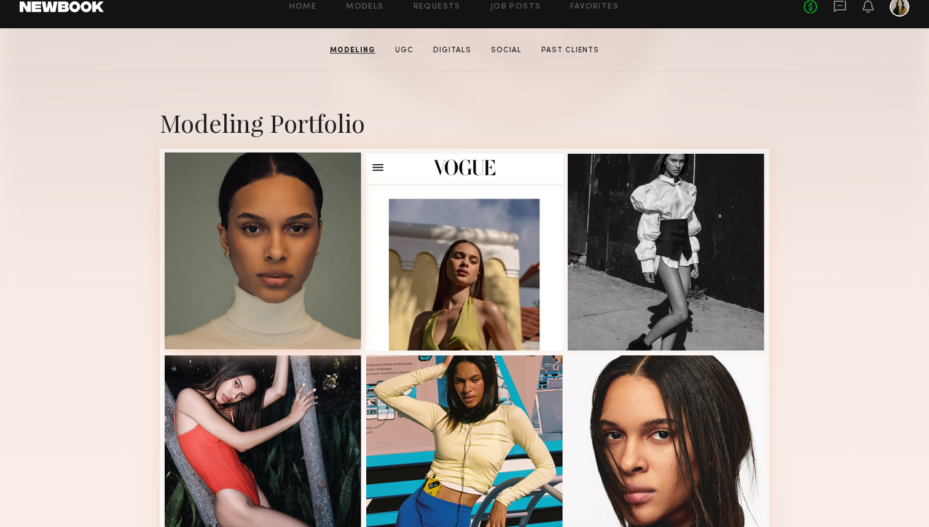
click at [290, 294] on div at bounding box center [263, 250] width 197 height 197
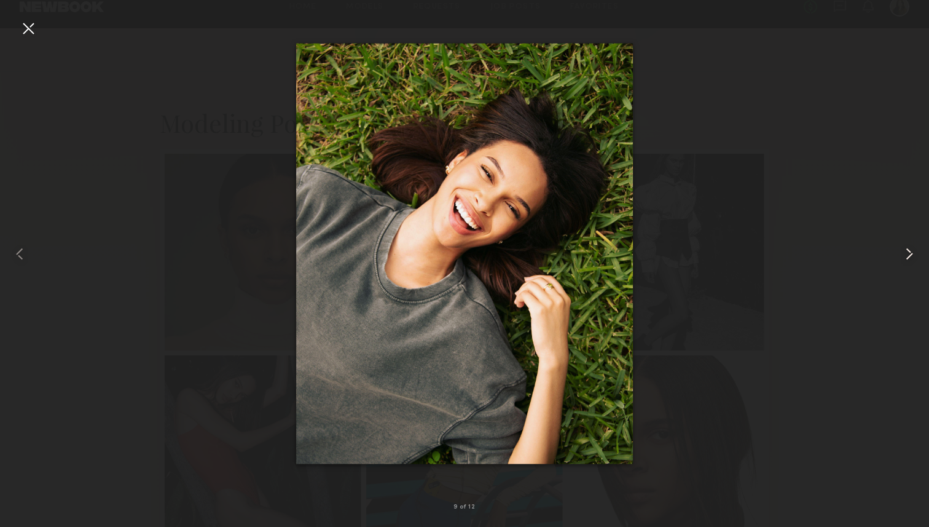
click at [916, 451] on div at bounding box center [910, 254] width 37 height 468
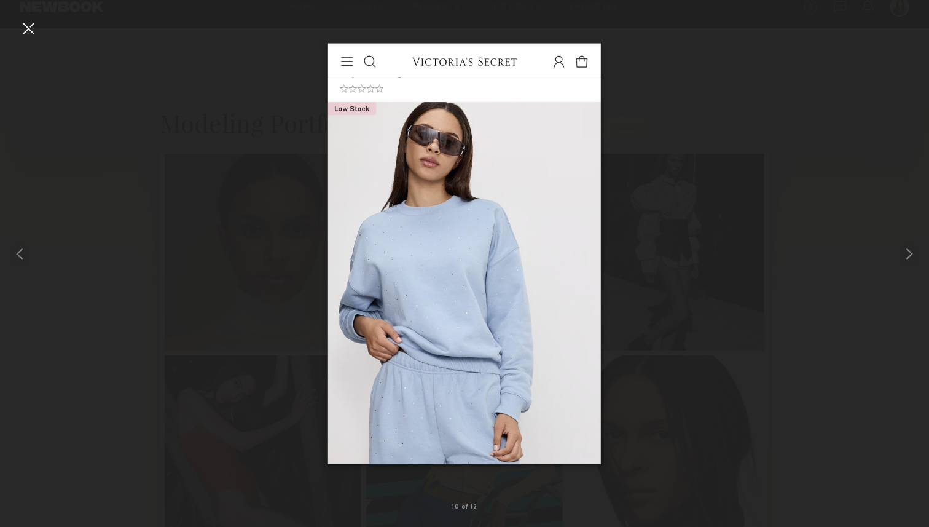
click at [832, 219] on div at bounding box center [464, 254] width 929 height 468
click at [40, 24] on div at bounding box center [464, 254] width 929 height 468
click at [33, 27] on div at bounding box center [28, 28] width 20 height 20
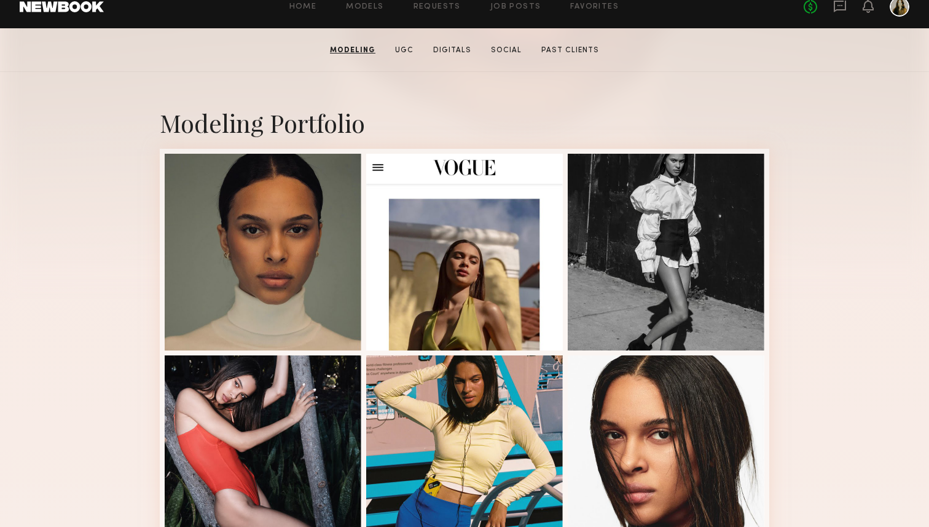
scroll to position [0, 0]
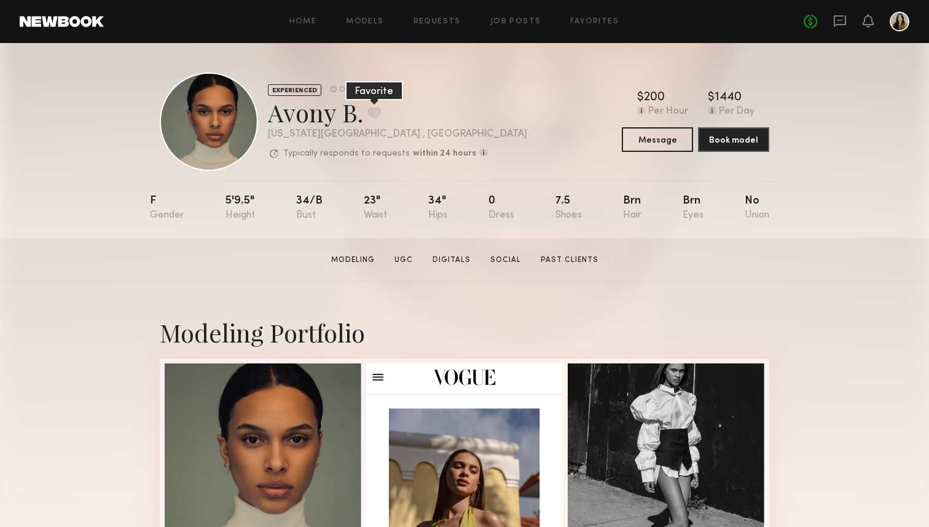
click at [379, 110] on button at bounding box center [374, 112] width 13 height 11
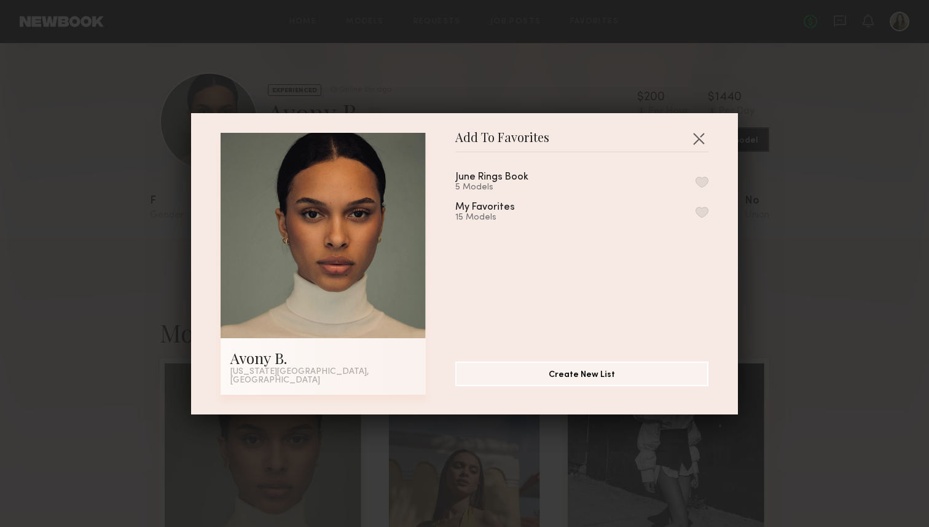
click at [696, 185] on button "button" at bounding box center [702, 181] width 13 height 11
click at [702, 144] on button "button" at bounding box center [699, 138] width 20 height 20
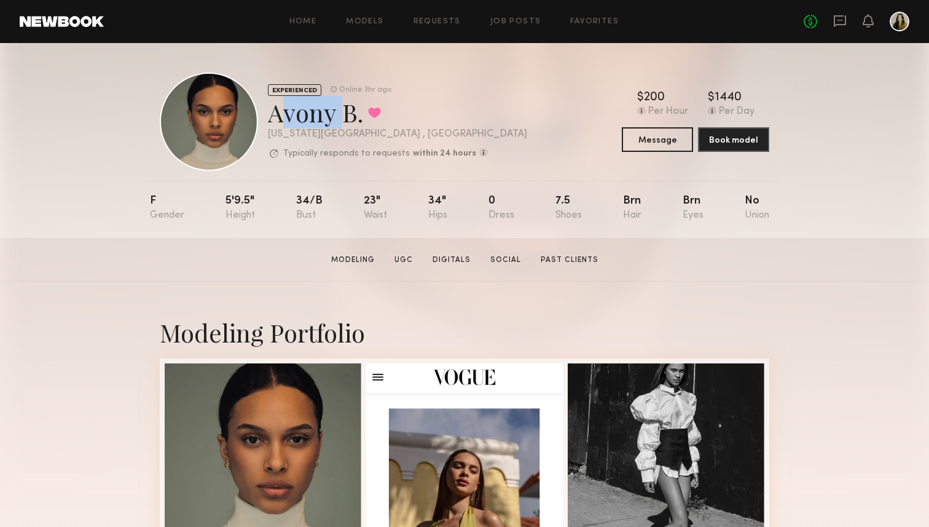
drag, startPoint x: 334, startPoint y: 115, endPoint x: 270, endPoint y: 113, distance: 64.0
click at [270, 113] on div "Avony B. Favorited" at bounding box center [397, 112] width 259 height 33
copy div "Avony"
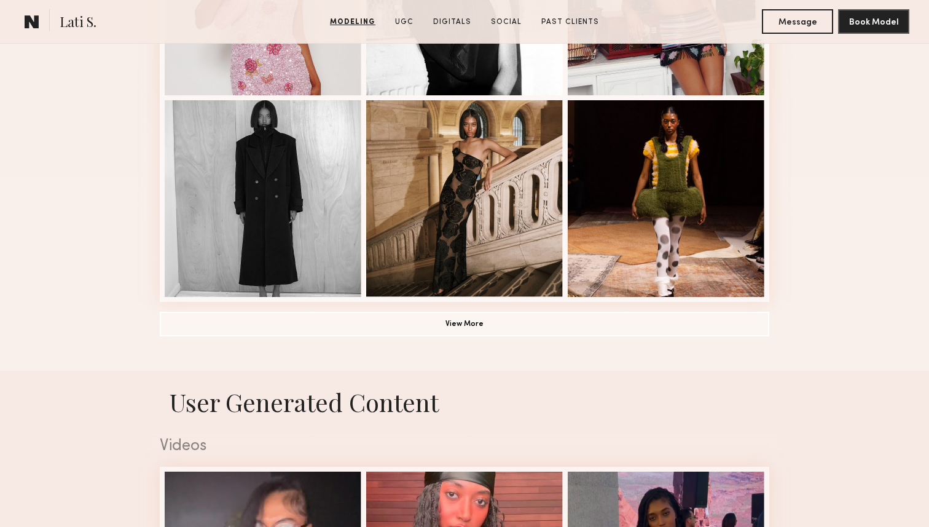
scroll to position [901, 0]
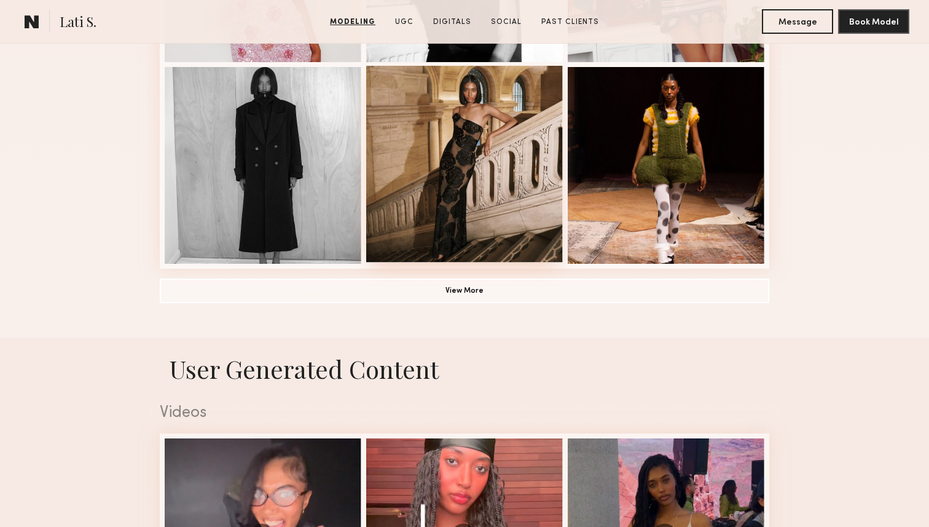
click at [435, 163] on div at bounding box center [464, 164] width 197 height 197
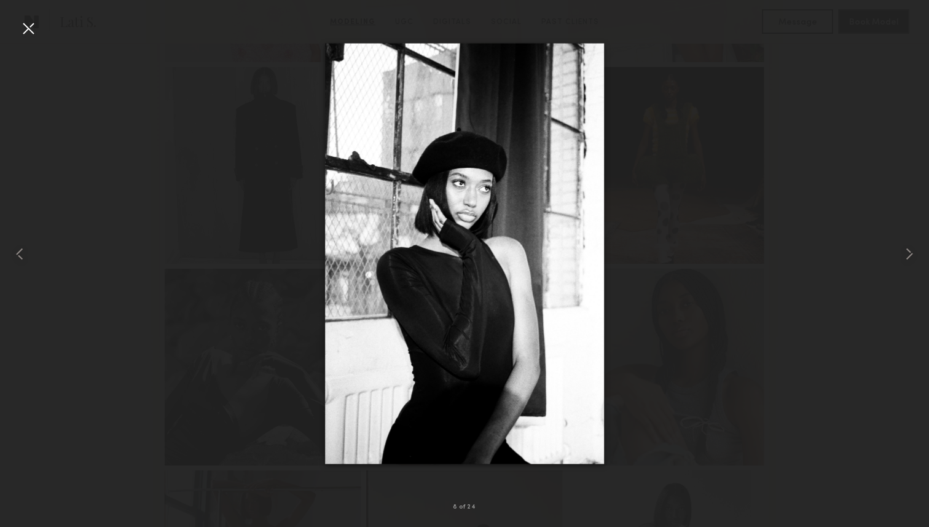
click at [36, 18] on div at bounding box center [28, 28] width 20 height 20
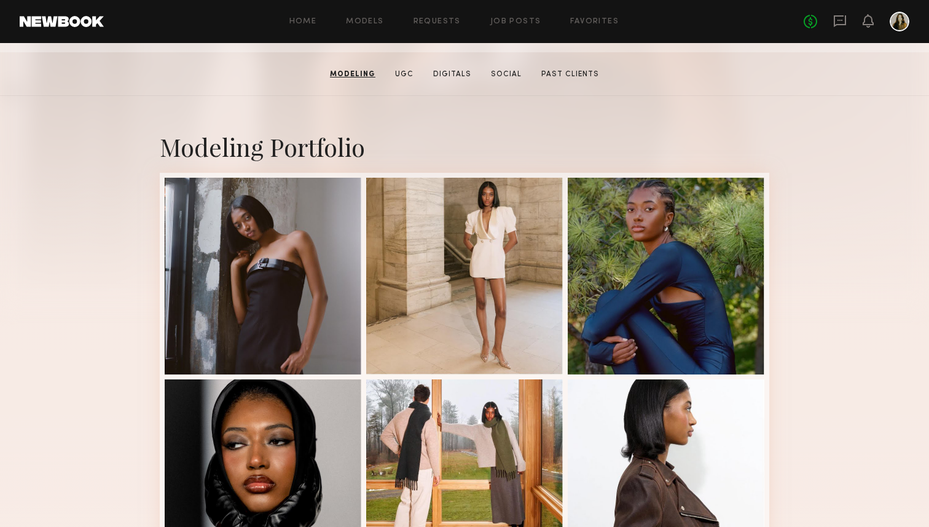
scroll to position [0, 0]
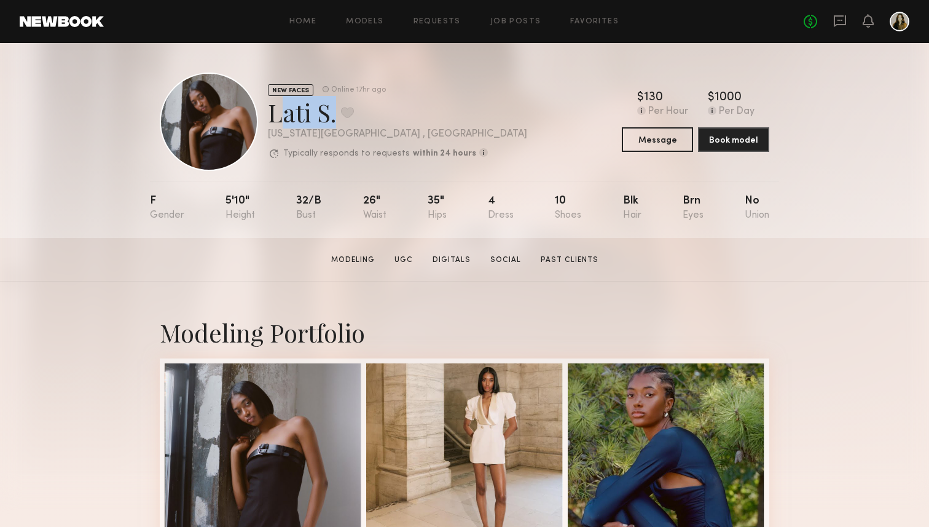
drag, startPoint x: 325, startPoint y: 113, endPoint x: 274, endPoint y: 112, distance: 51.0
click at [274, 112] on div "Lati S. Favorite" at bounding box center [397, 112] width 259 height 33
copy div "Lati S"
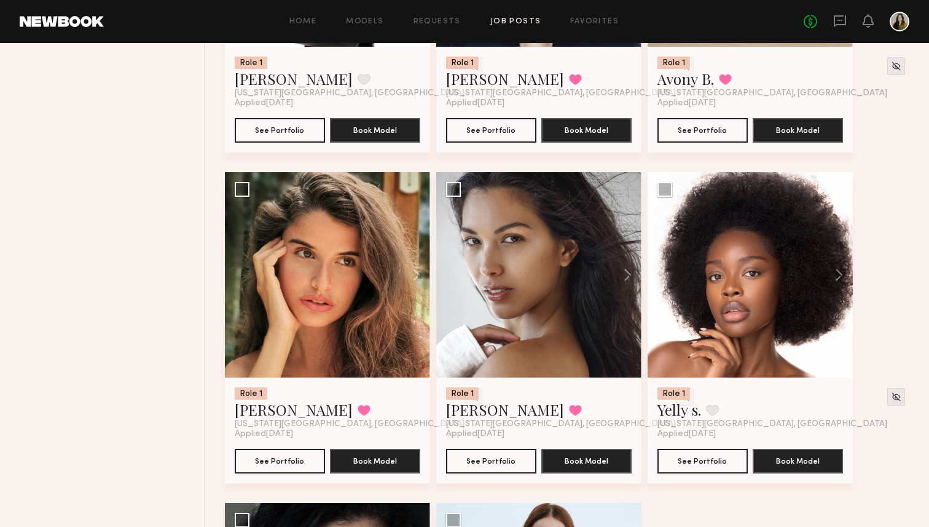
scroll to position [685, 0]
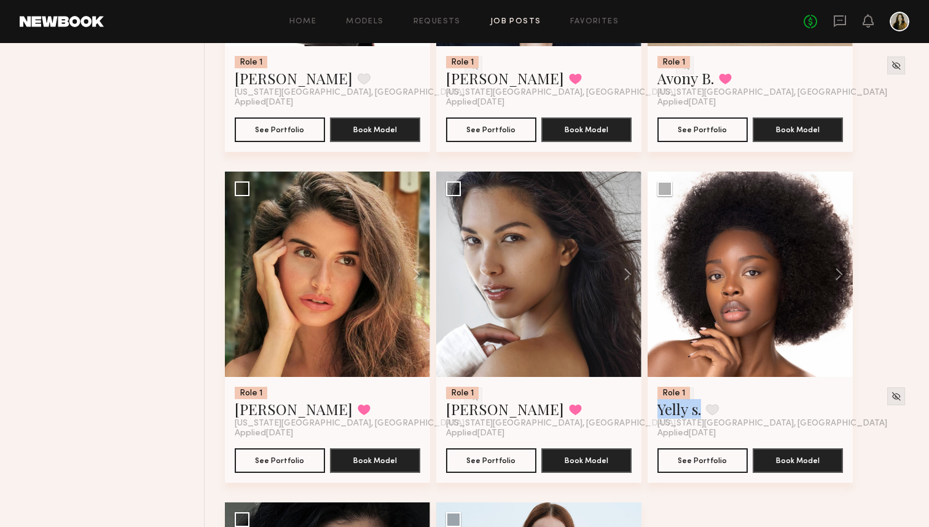
drag, startPoint x: 672, startPoint y: 404, endPoint x: 892, endPoint y: 370, distance: 222.6
click at [892, 318] on div "Role 1 Anna E. Favorite New York City, NY Applied 09/23/2025 See Portfolio Book…" at bounding box center [571, 171] width 692 height 1323
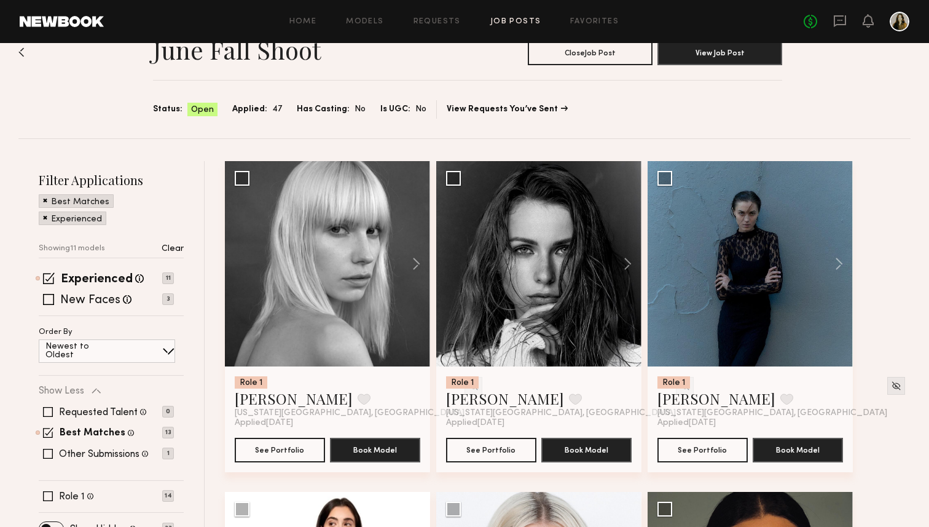
scroll to position [8, 0]
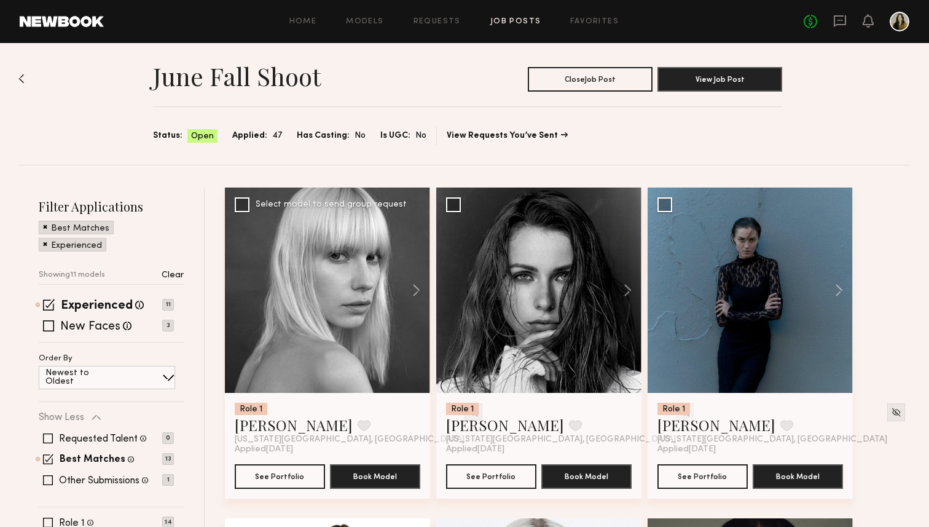
click at [468, 414] on img at bounding box center [473, 412] width 10 height 10
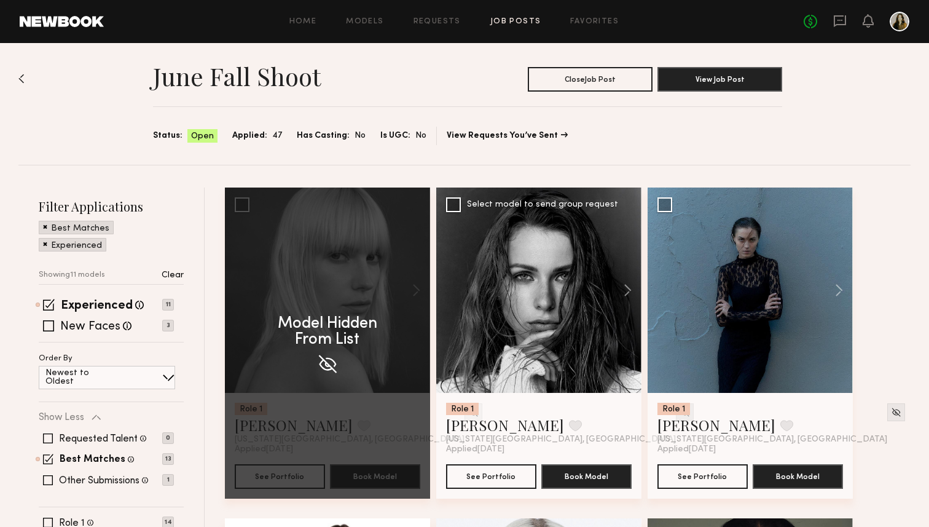
click at [680, 414] on img at bounding box center [685, 412] width 10 height 10
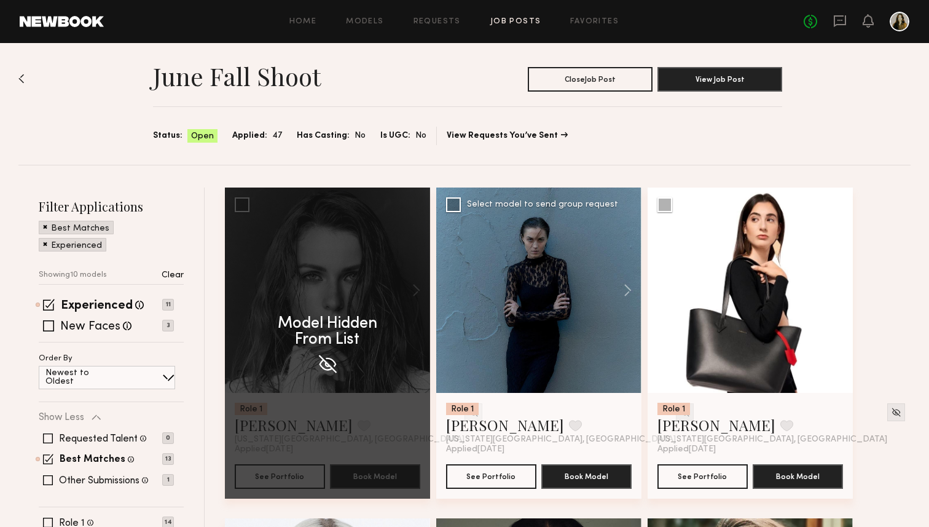
click at [891, 414] on img at bounding box center [896, 412] width 10 height 10
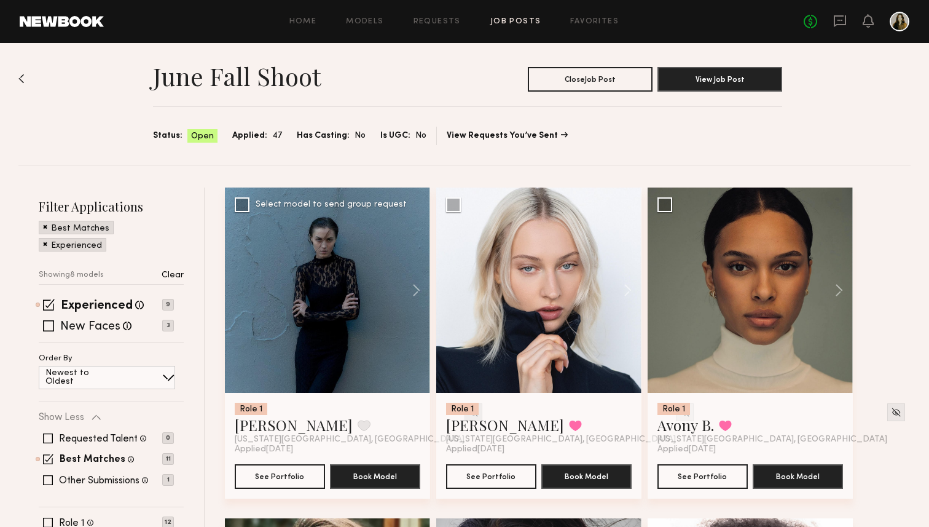
click at [468, 413] on img at bounding box center [473, 412] width 10 height 10
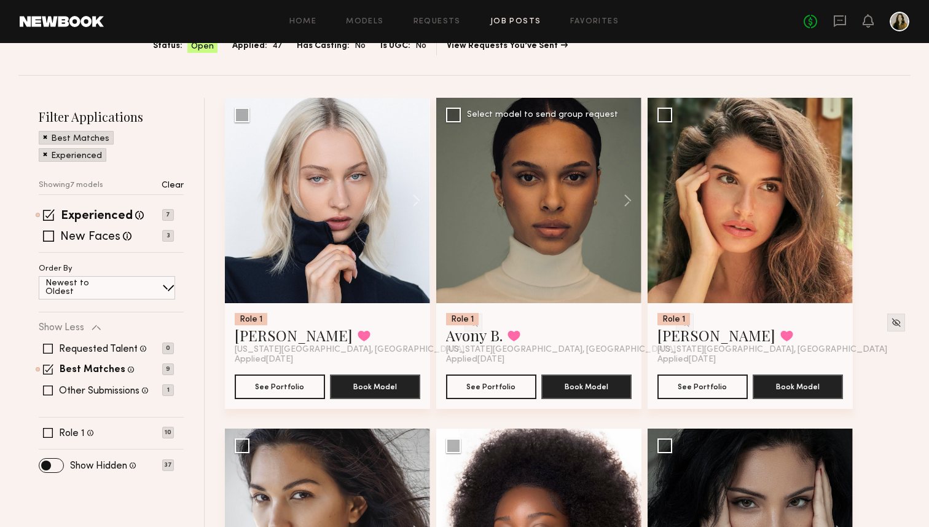
scroll to position [114, 0]
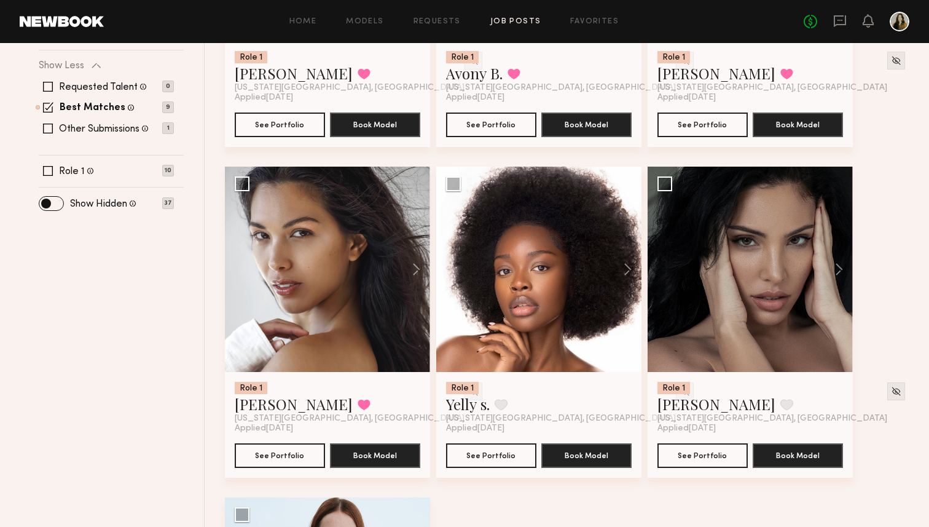
scroll to position [401, 0]
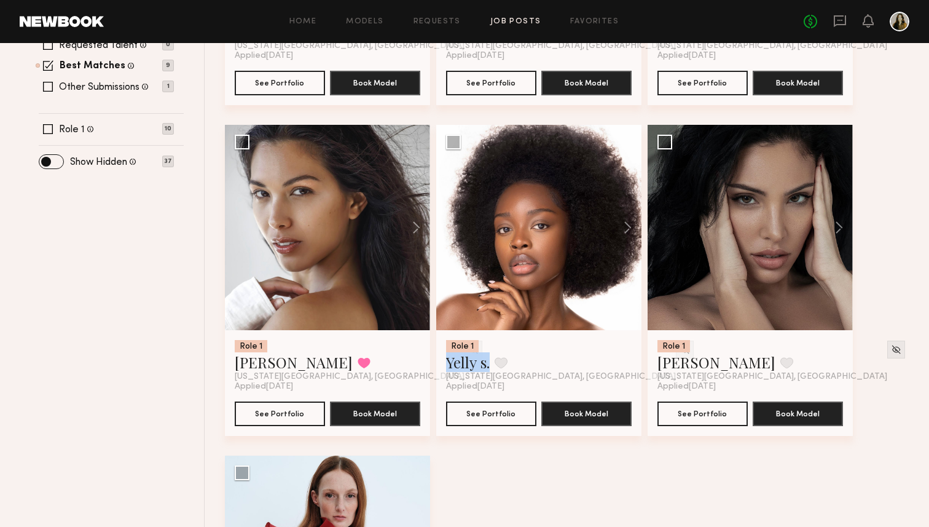
drag, startPoint x: 478, startPoint y: 363, endPoint x: 919, endPoint y: 315, distance: 444.0
click at [929, 252] on div "June Fall Shoot Close Job Post View Job Post Status: Open Applied: 47 Has Casti…" at bounding box center [464, 214] width 929 height 1145
click at [914, 329] on div "Role 1 Polina S. Favorited New York City, NY Applied 09/22/2025 See Portfolio B…" at bounding box center [571, 290] width 692 height 992
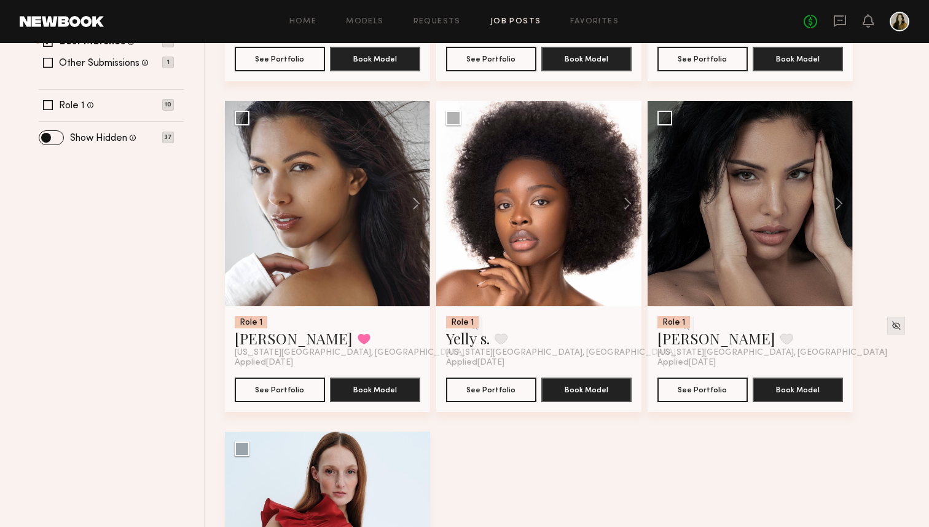
scroll to position [409, 0]
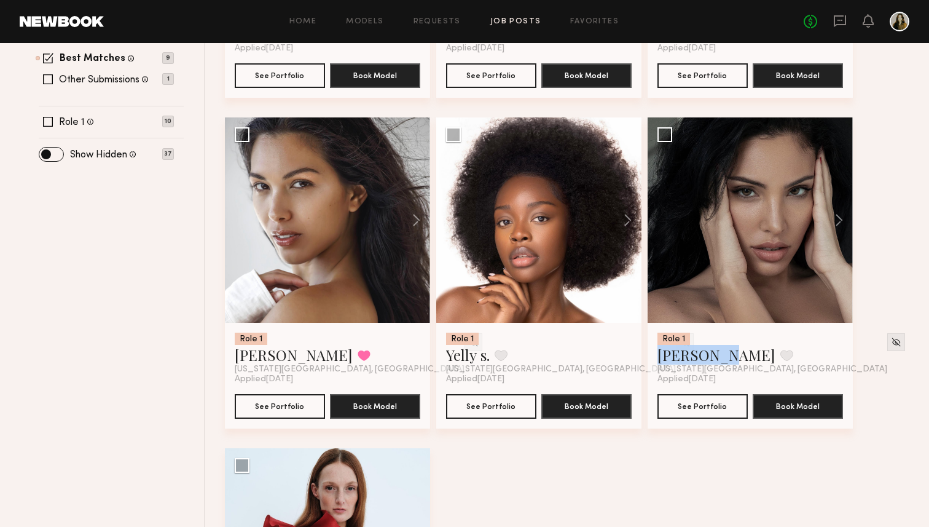
drag, startPoint x: 682, startPoint y: 352, endPoint x: 878, endPoint y: 263, distance: 215.1
click at [878, 263] on div "Role 1 Polina S. Favorited New York City, NY Applied 09/22/2025 See Portfolio B…" at bounding box center [571, 283] width 692 height 992
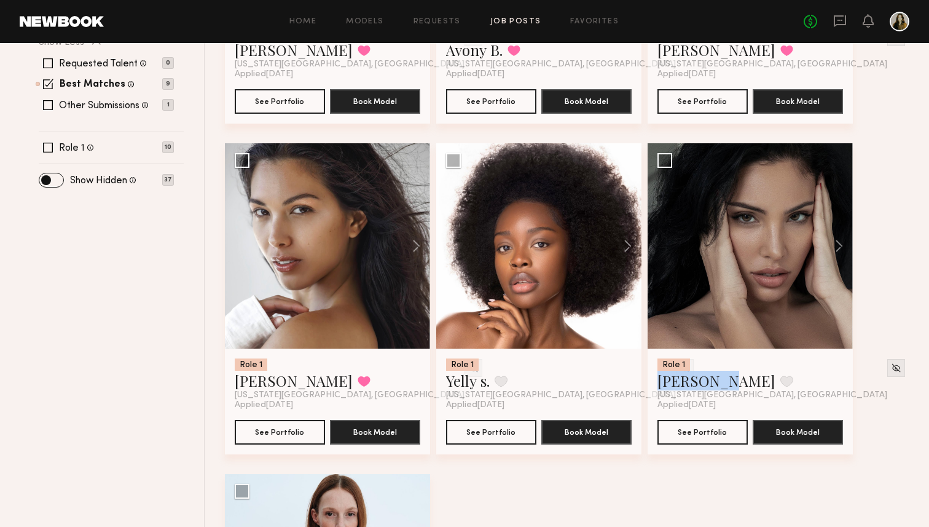
scroll to position [384, 0]
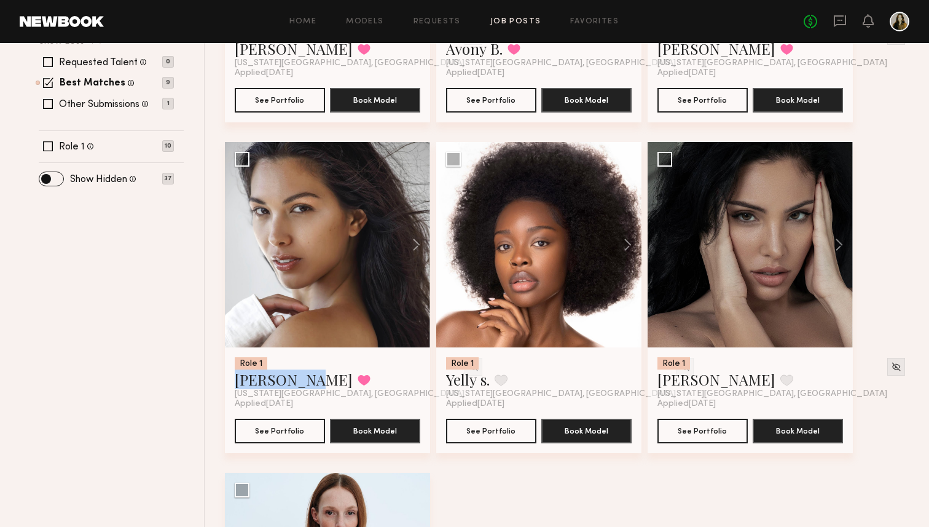
click at [77, 345] on div "Filter Applications Best Matches Experienced Showing 7 models Clear Experienced…" at bounding box center [111, 307] width 186 height 992
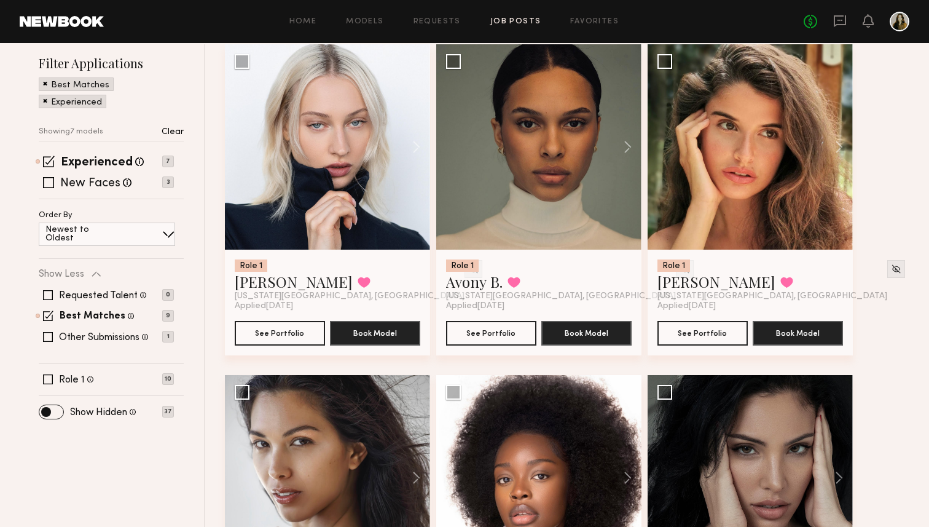
scroll to position [151, 0]
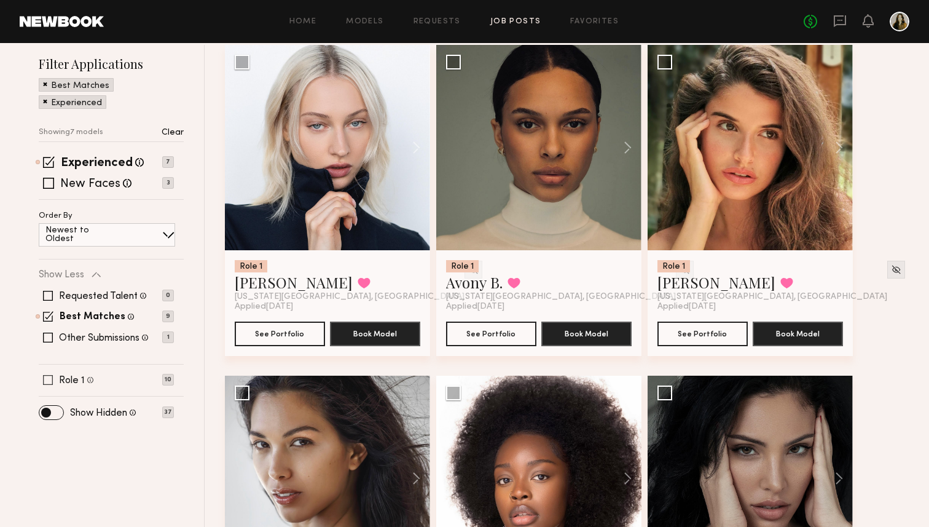
click at [66, 378] on label "Role 1" at bounding box center [72, 381] width 26 height 10
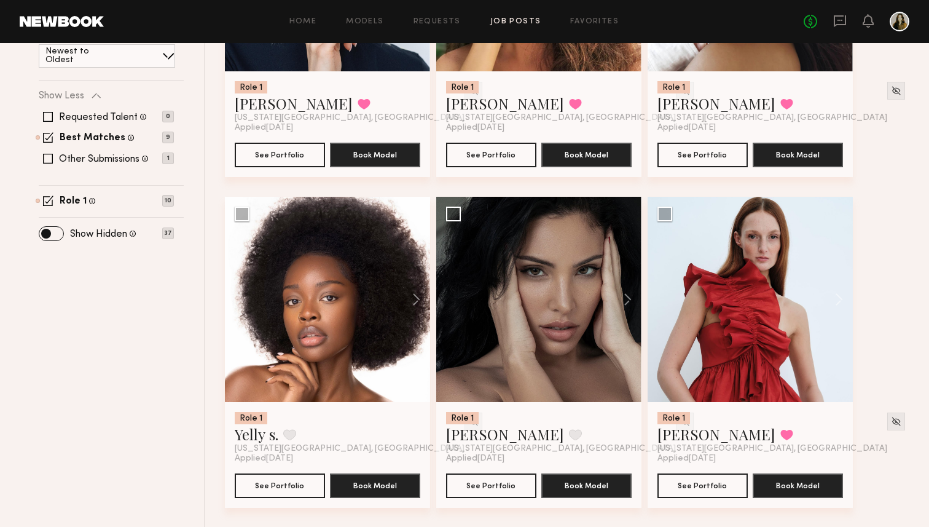
scroll to position [331, 0]
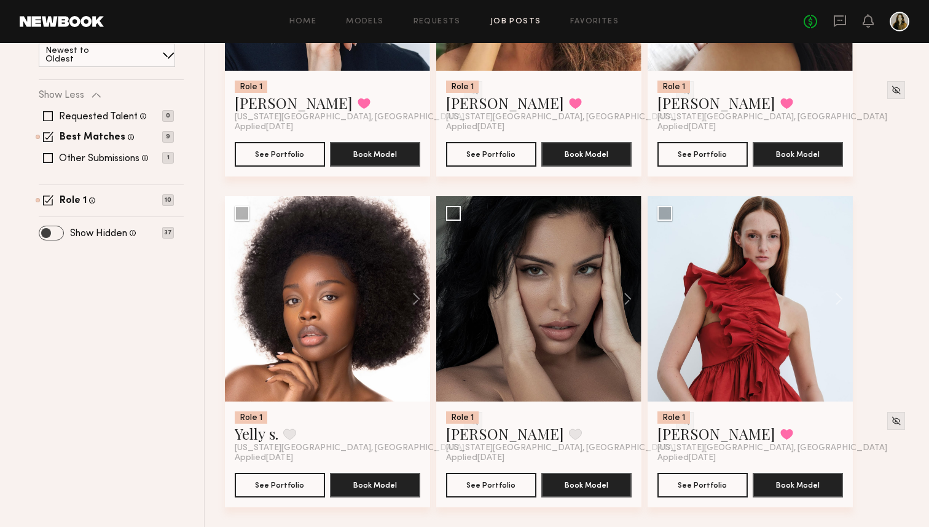
click at [57, 230] on span at bounding box center [51, 233] width 24 height 14
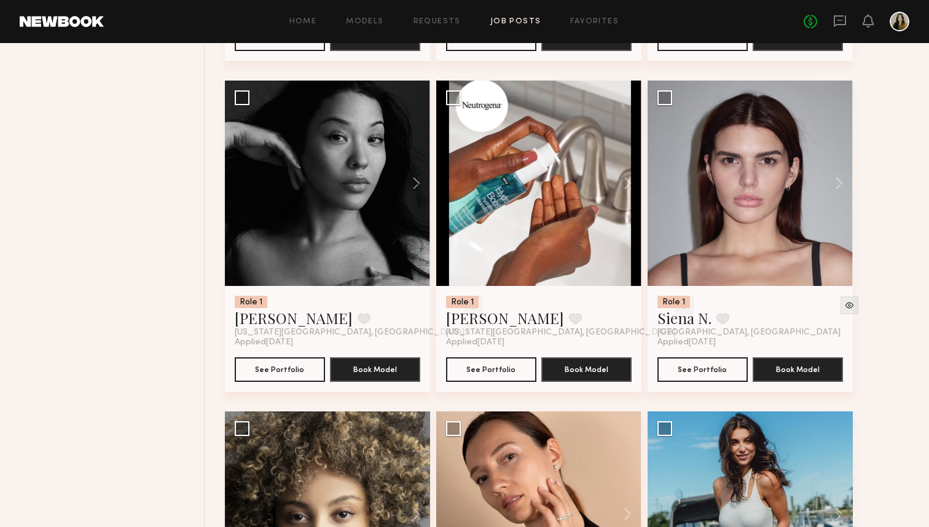
scroll to position [2616, 0]
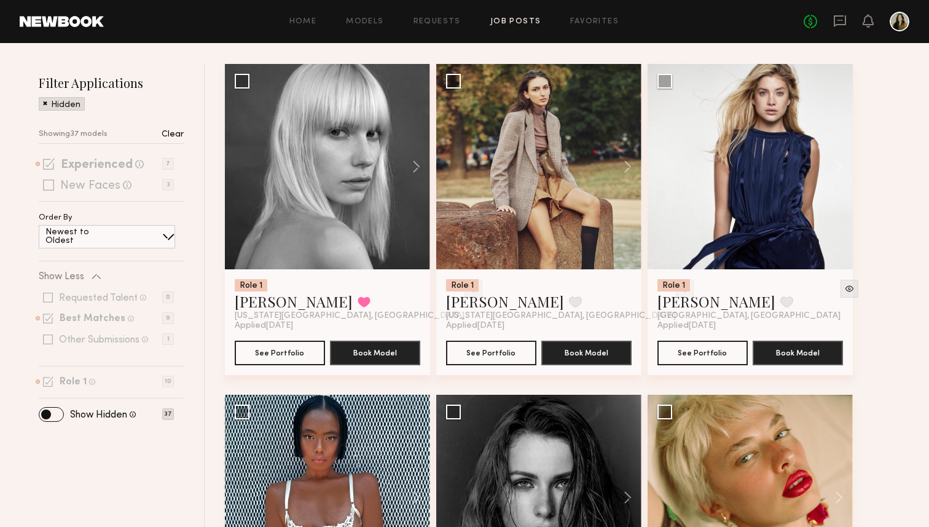
scroll to position [0, 0]
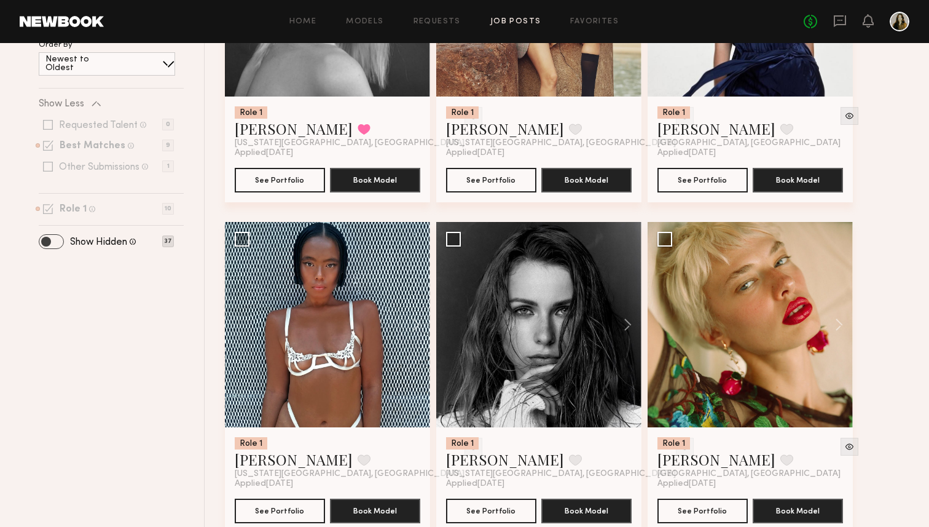
click at [49, 235] on span at bounding box center [51, 242] width 24 height 14
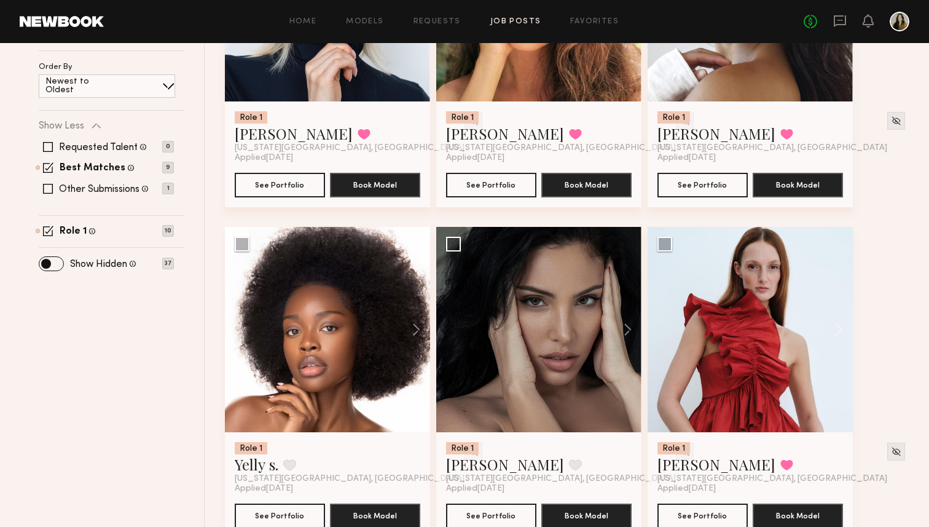
scroll to position [331, 0]
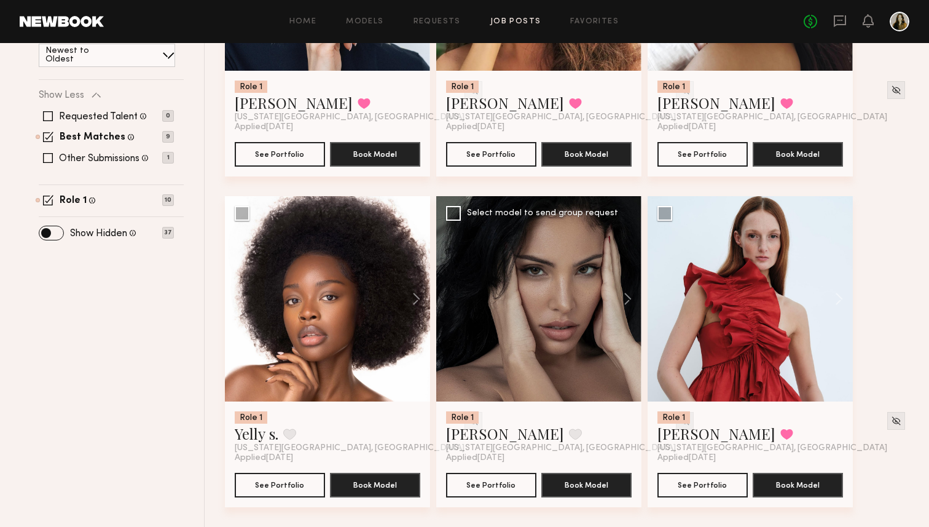
click at [680, 420] on img at bounding box center [685, 421] width 10 height 10
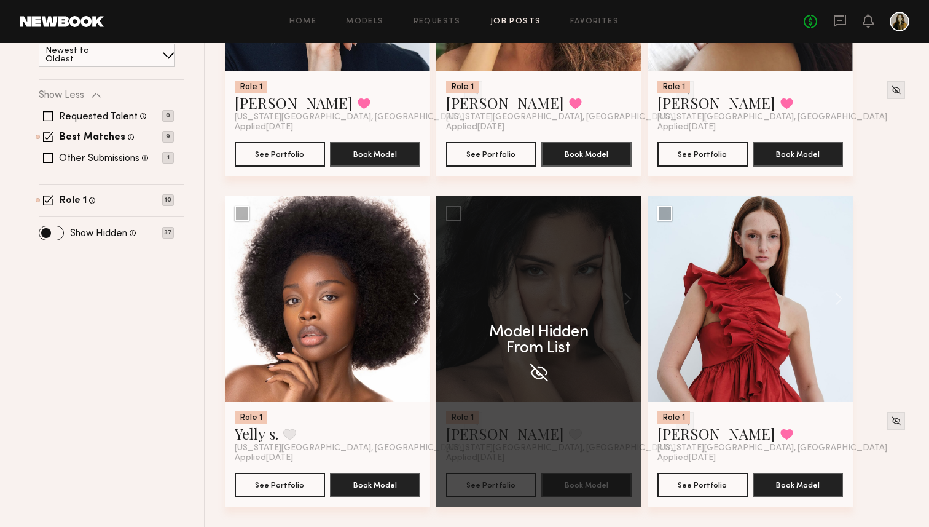
click at [908, 212] on div "Role 1 Polina S. Favorited New York City, NY Applied 09/22/2025 See Portfolio B…" at bounding box center [571, 195] width 692 height 661
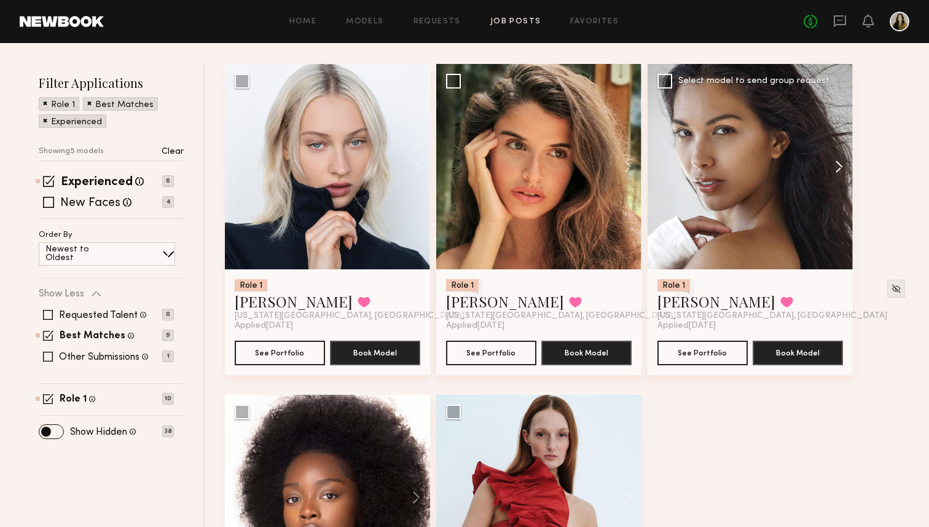
scroll to position [0, 0]
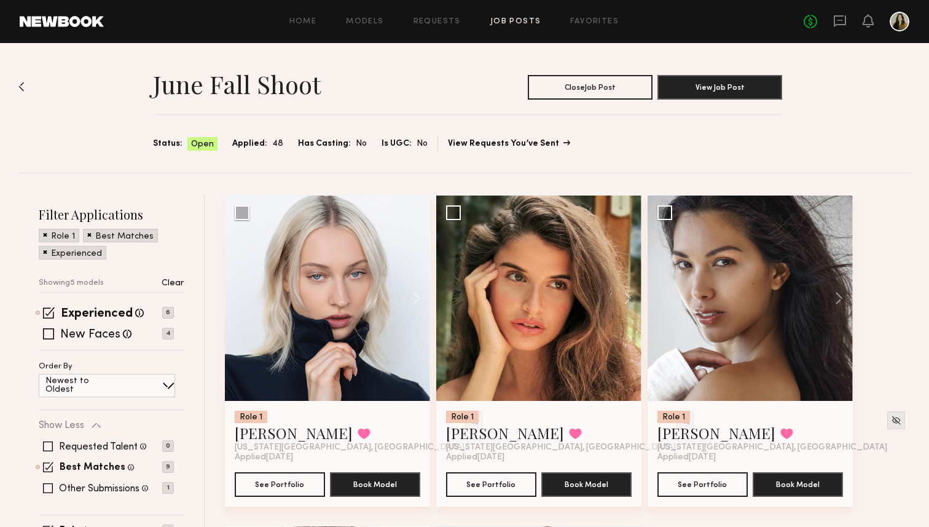
click at [465, 141] on link "View Requests You’ve Sent" at bounding box center [508, 144] width 121 height 9
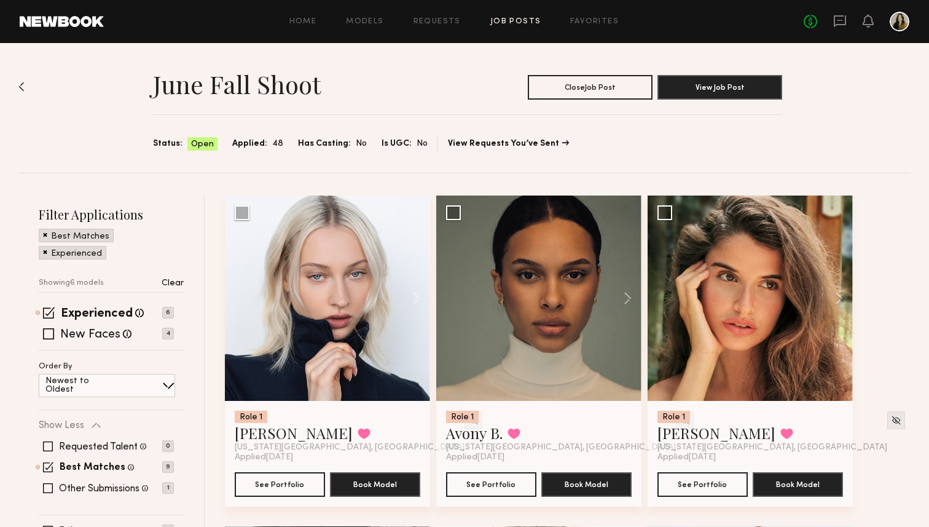
click at [368, 25] on div "Home Models Requests Job Posts Favorites Sign Out No fees up to $5,000" at bounding box center [507, 22] width 806 height 20
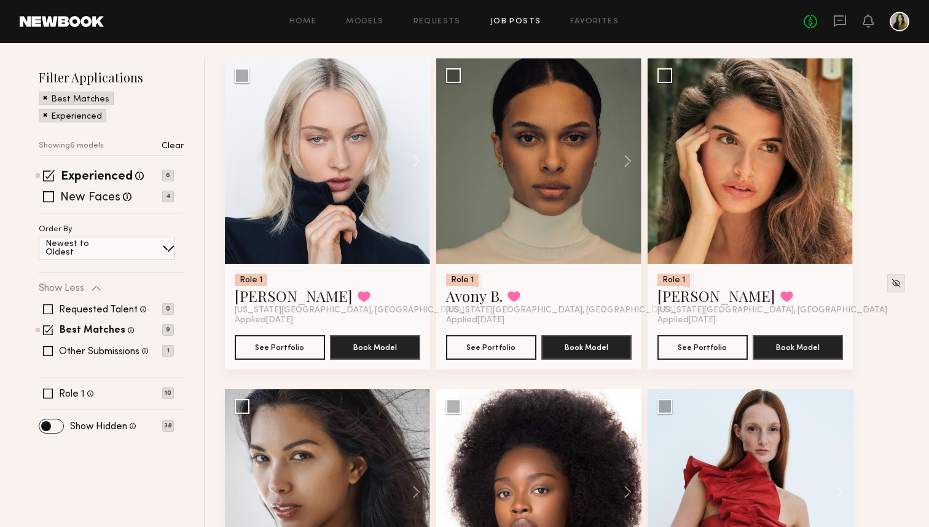
scroll to position [131, 0]
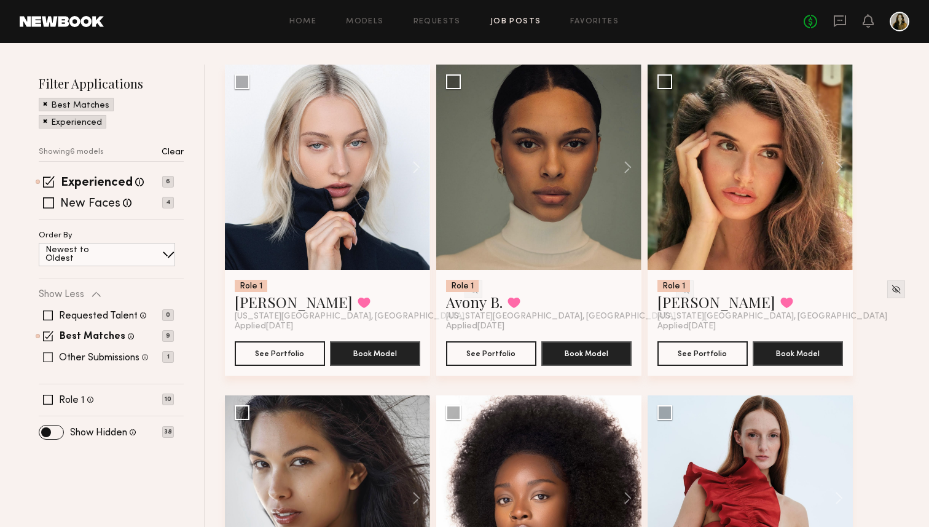
click at [49, 360] on span at bounding box center [48, 357] width 10 height 10
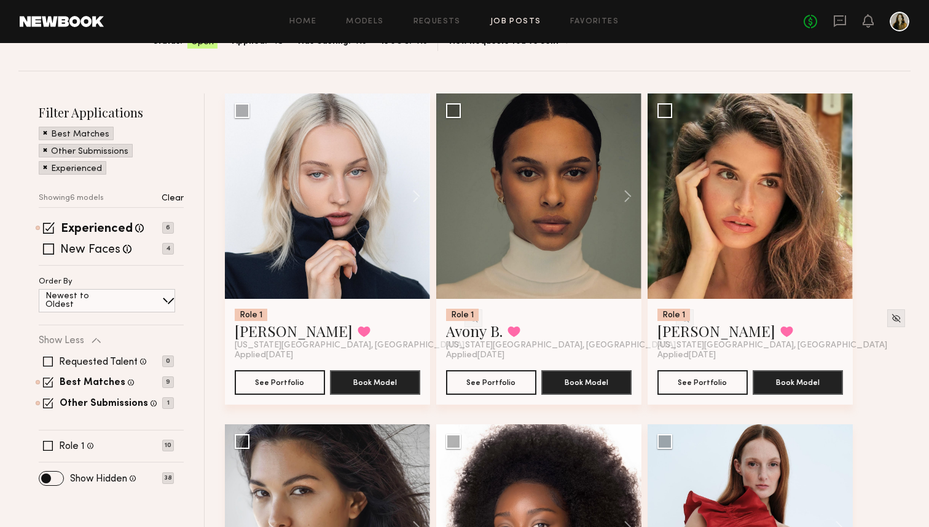
scroll to position [96, 0]
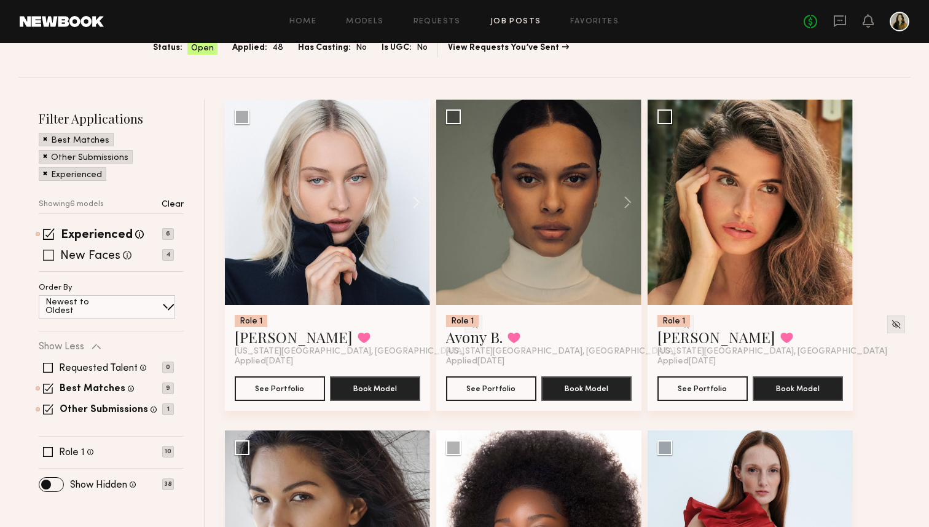
click at [89, 250] on div "New Faces Talent we've deemed to be in the early stages of their professional c…" at bounding box center [95, 255] width 71 height 16
click at [50, 256] on span at bounding box center [48, 255] width 11 height 11
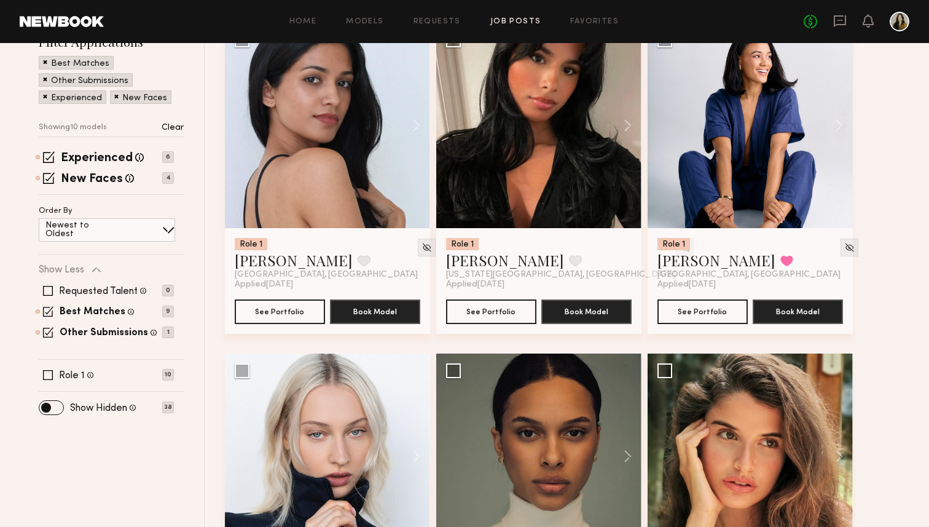
scroll to position [191, 0]
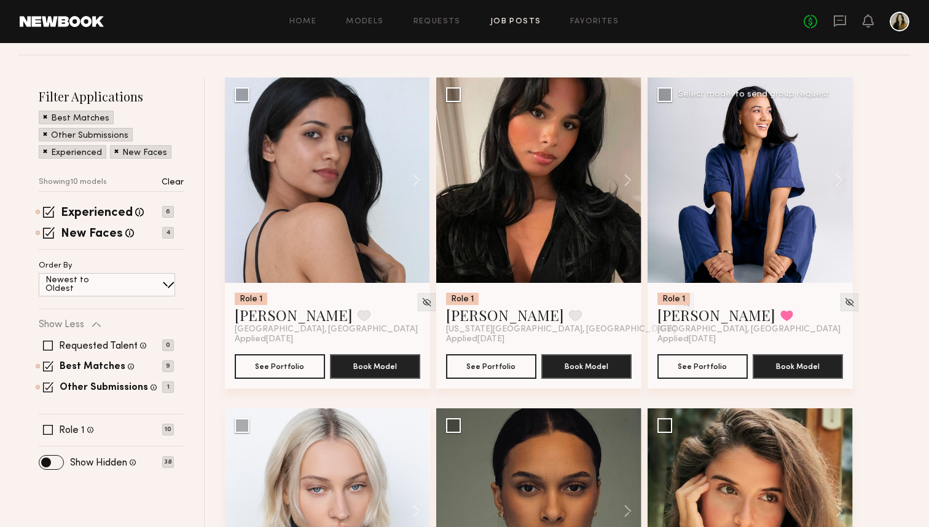
scroll to position [113, 0]
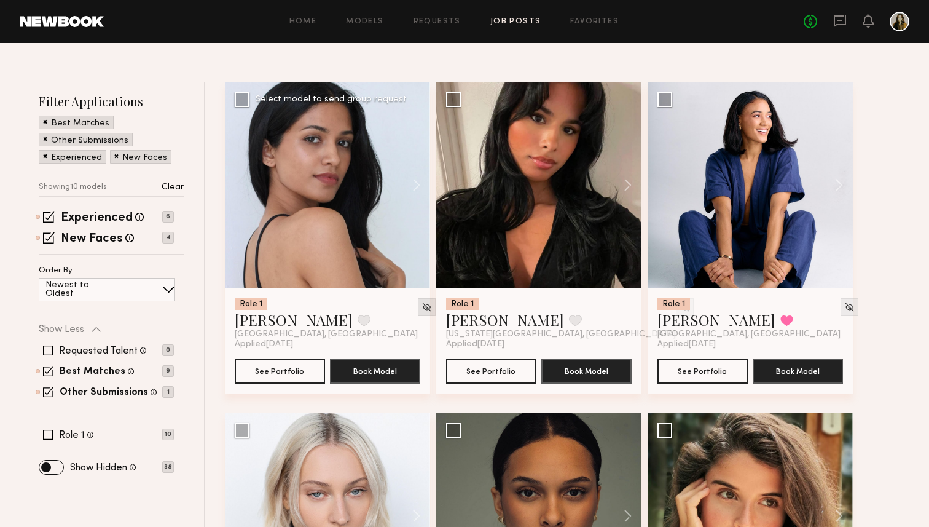
click at [418, 312] on div at bounding box center [427, 307] width 18 height 18
click at [781, 321] on button at bounding box center [787, 320] width 13 height 11
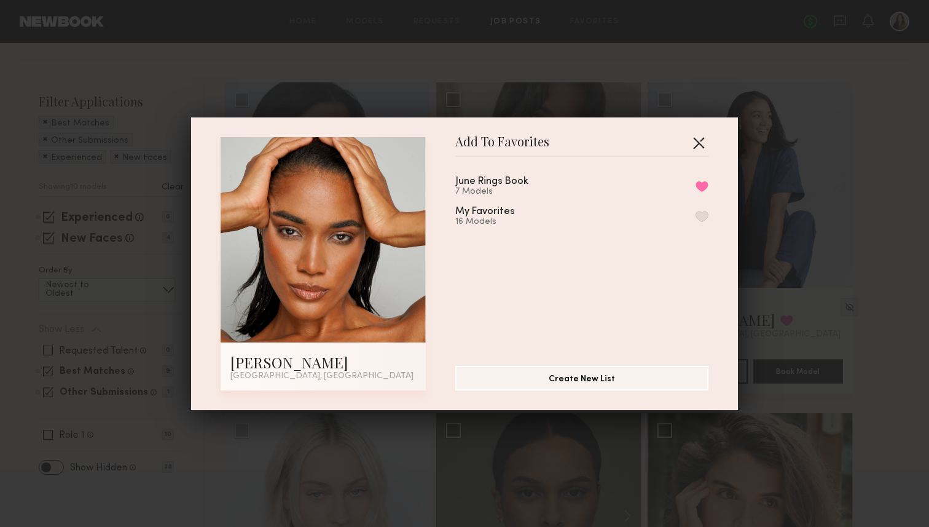
click at [699, 141] on button "button" at bounding box center [699, 143] width 20 height 20
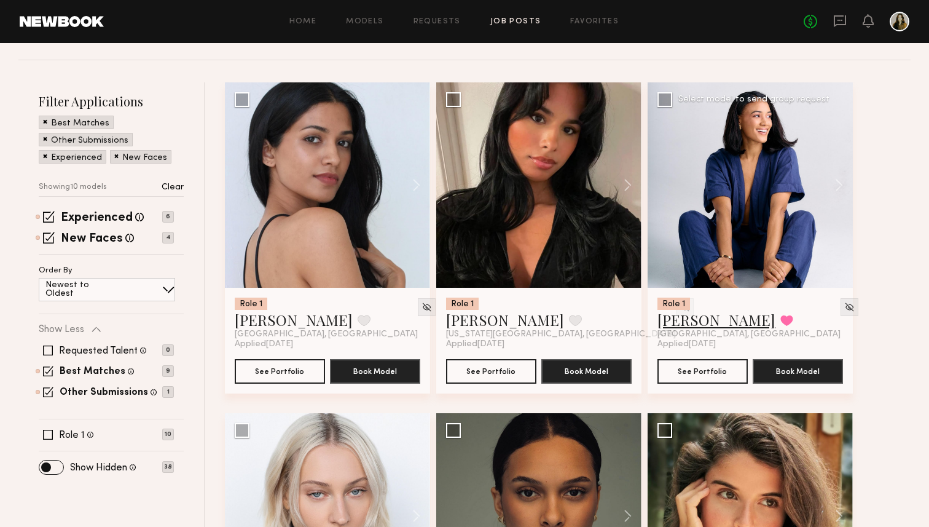
click at [689, 320] on link "Zoe M." at bounding box center [717, 320] width 118 height 20
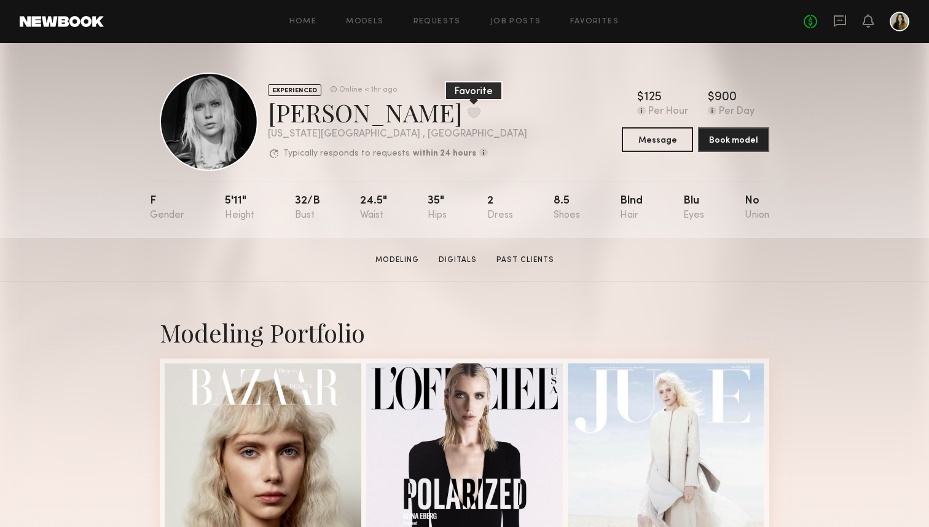
click at [468, 111] on button at bounding box center [474, 112] width 13 height 11
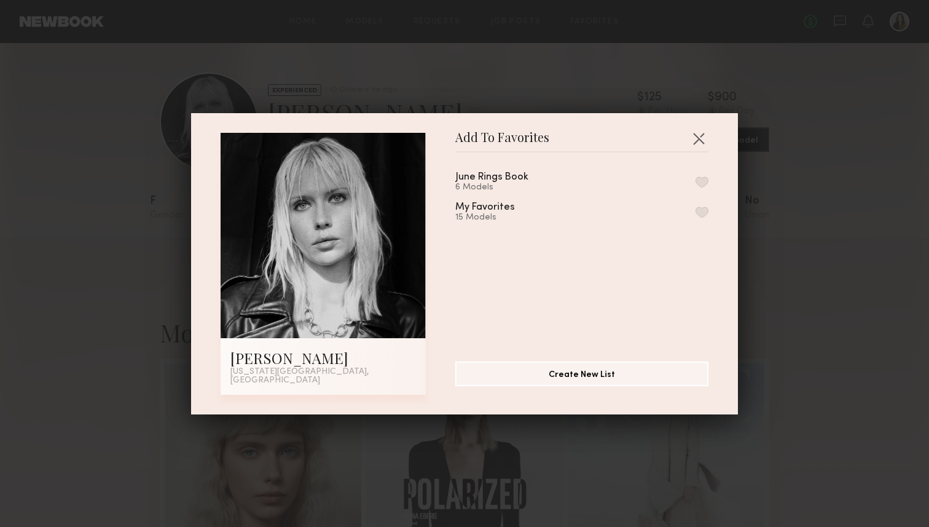
click at [704, 187] on button "button" at bounding box center [702, 181] width 13 height 11
click at [700, 138] on button "button" at bounding box center [699, 138] width 20 height 20
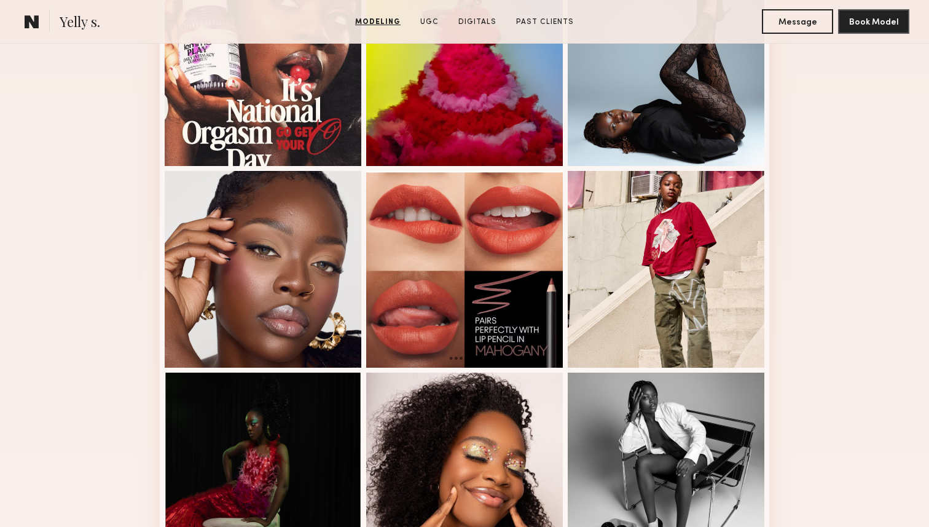
scroll to position [597, 0]
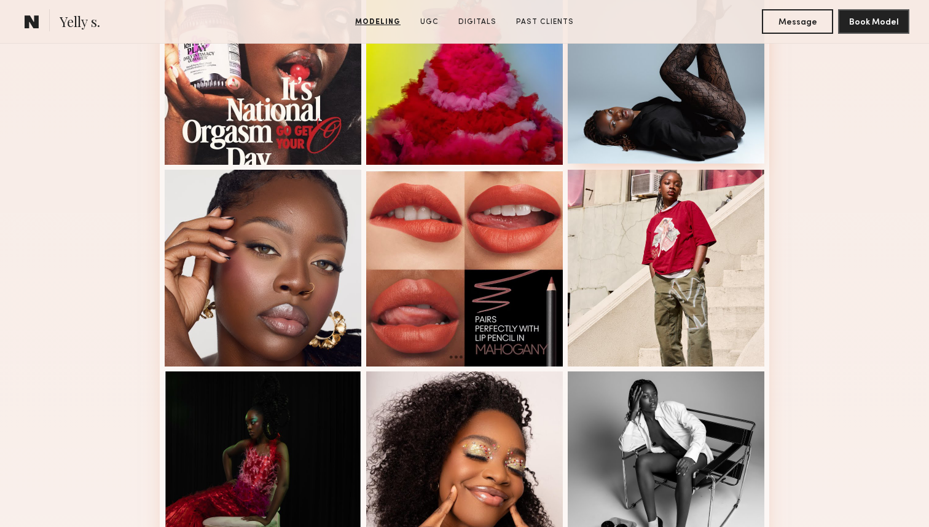
click at [637, 112] on div at bounding box center [666, 65] width 197 height 197
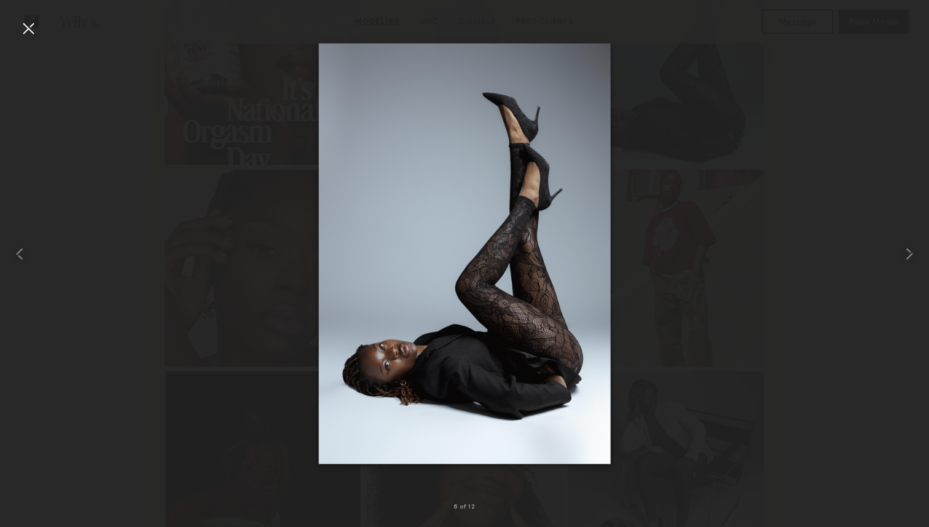
click at [858, 400] on div at bounding box center [464, 254] width 929 height 468
click at [813, 462] on div at bounding box center [464, 254] width 929 height 468
click at [31, 36] on div at bounding box center [28, 28] width 20 height 20
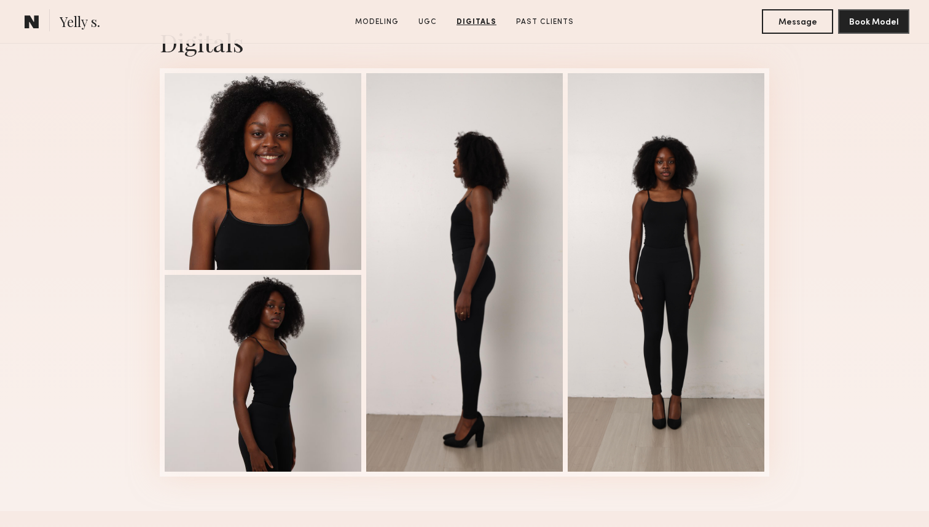
scroll to position [1805, 0]
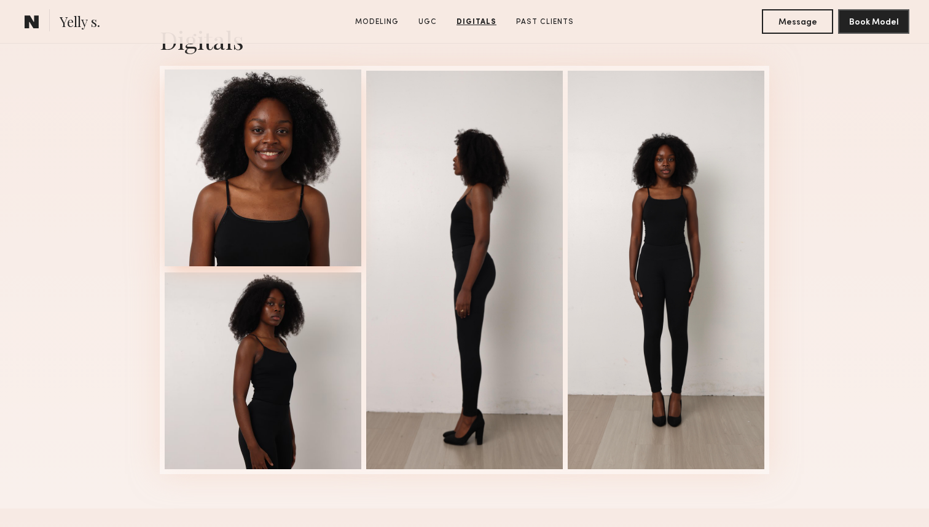
click at [305, 168] on div at bounding box center [263, 167] width 197 height 197
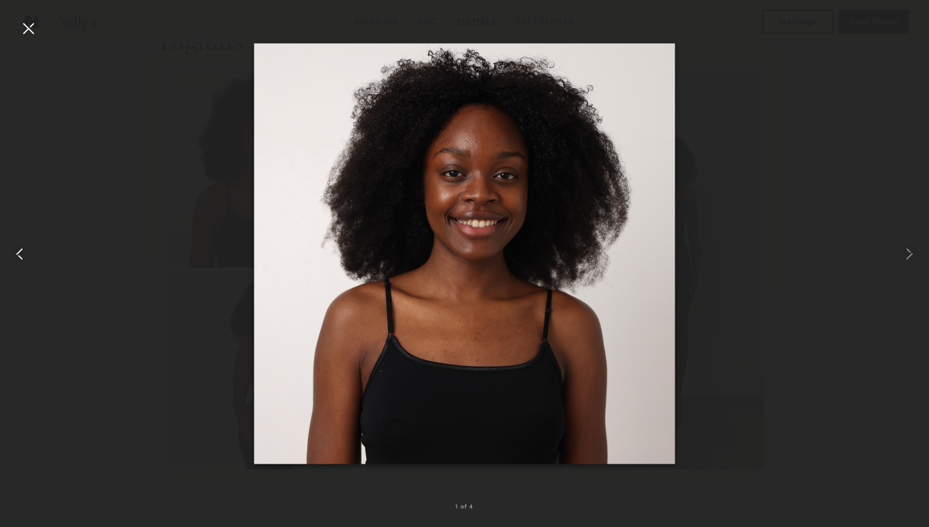
click at [18, 28] on div at bounding box center [18, 254] width 37 height 468
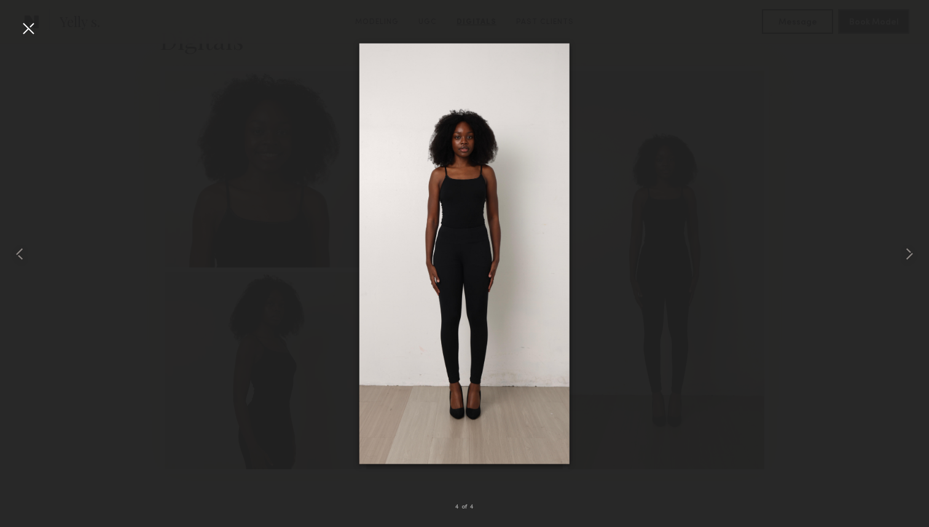
click at [28, 30] on div at bounding box center [28, 28] width 20 height 20
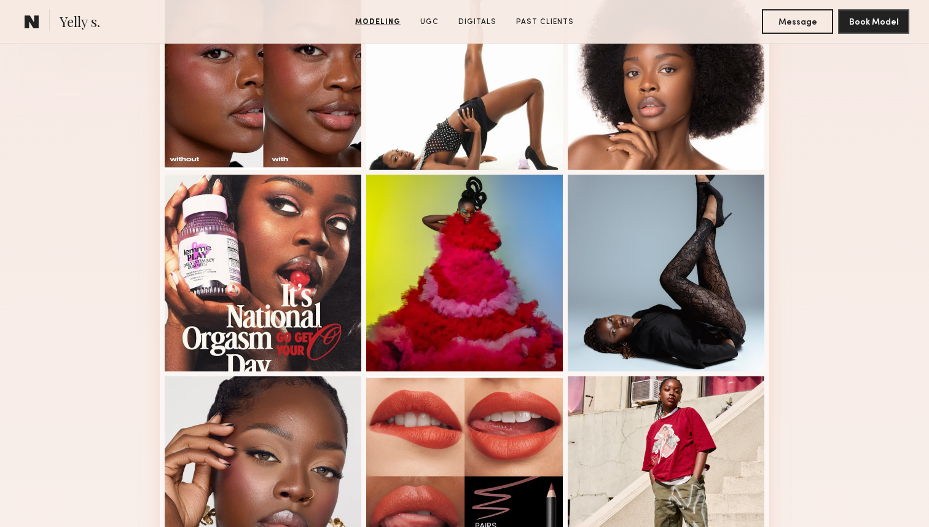
scroll to position [393, 0]
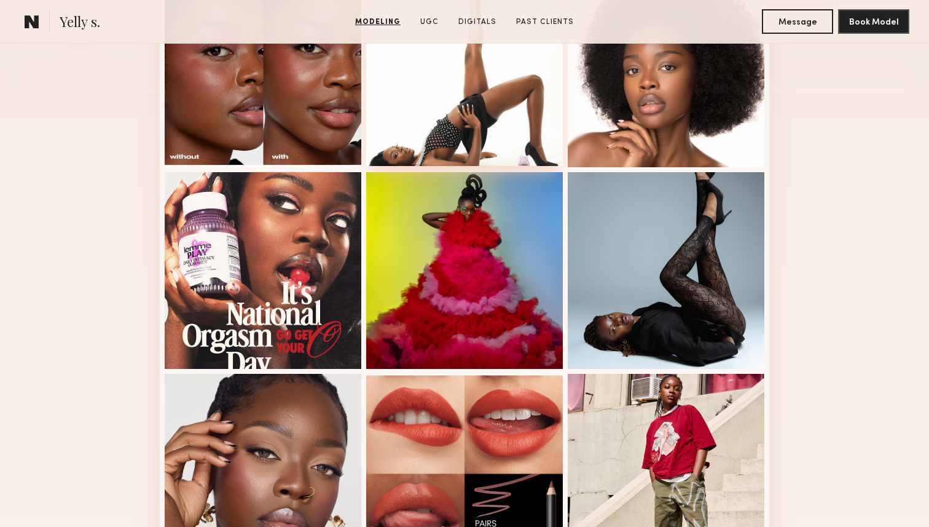
click at [426, 120] on div at bounding box center [464, 67] width 197 height 197
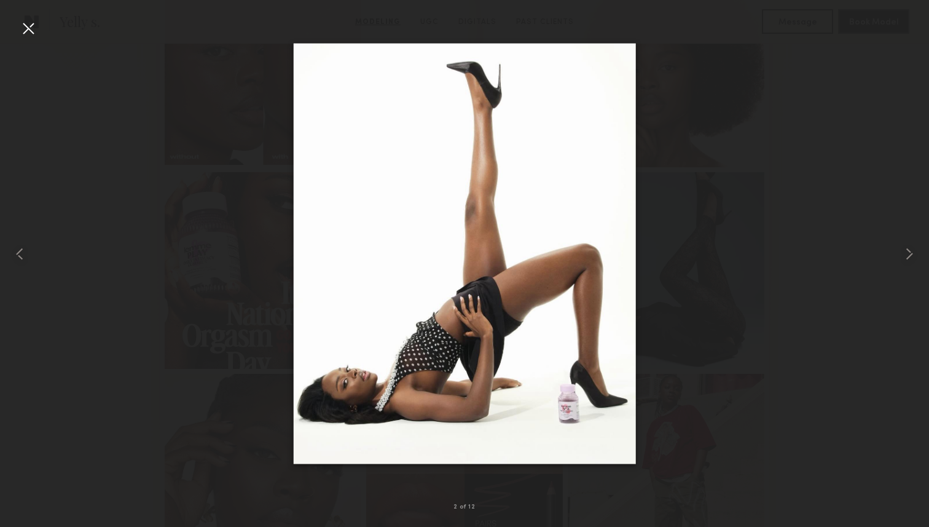
click at [24, 30] on div at bounding box center [28, 28] width 20 height 20
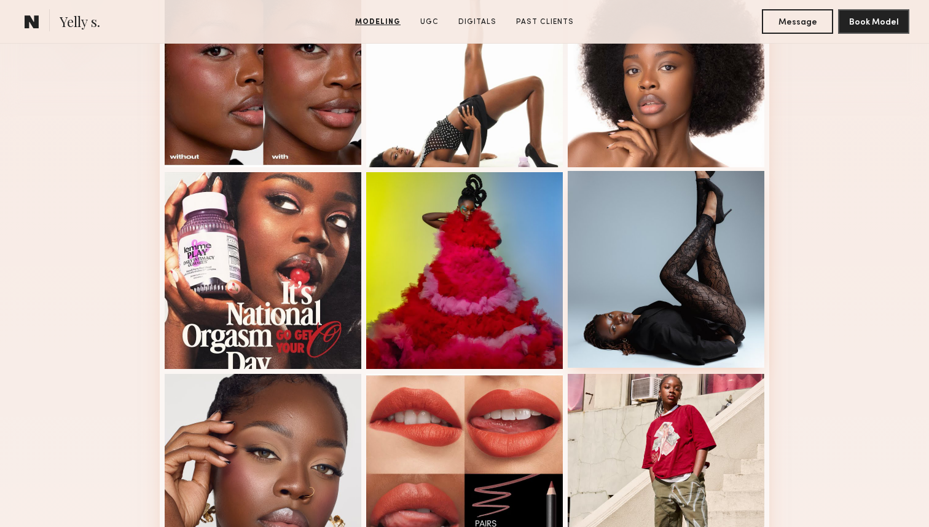
click at [652, 248] on div at bounding box center [666, 269] width 197 height 197
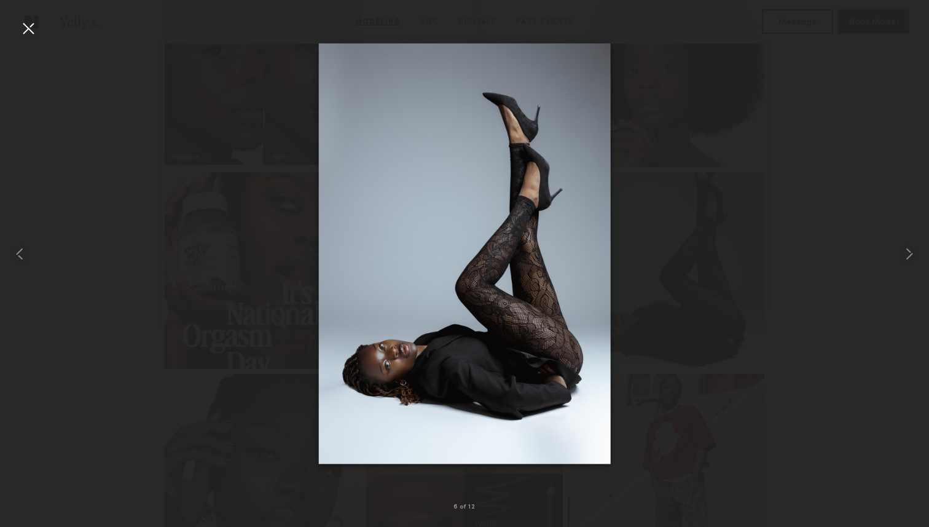
click at [735, 255] on div at bounding box center [464, 254] width 929 height 468
click at [36, 28] on div at bounding box center [28, 28] width 20 height 20
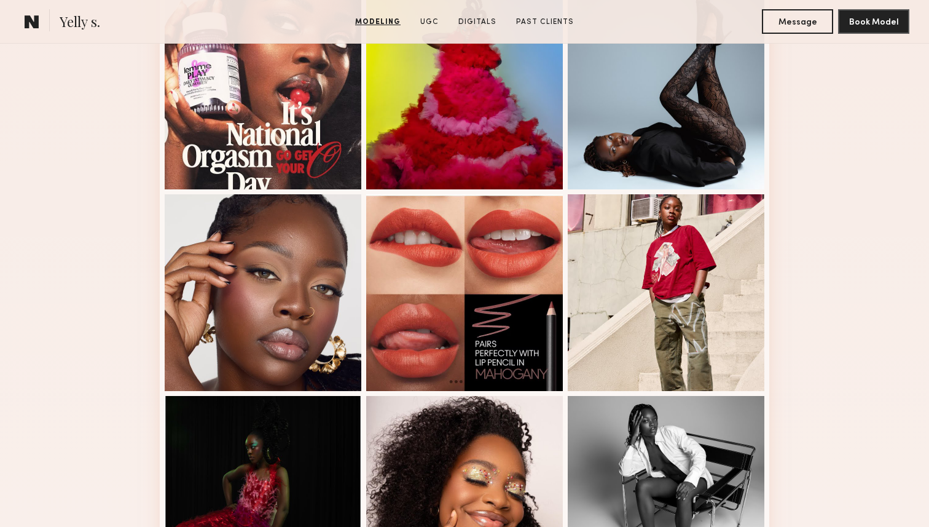
scroll to position [575, 0]
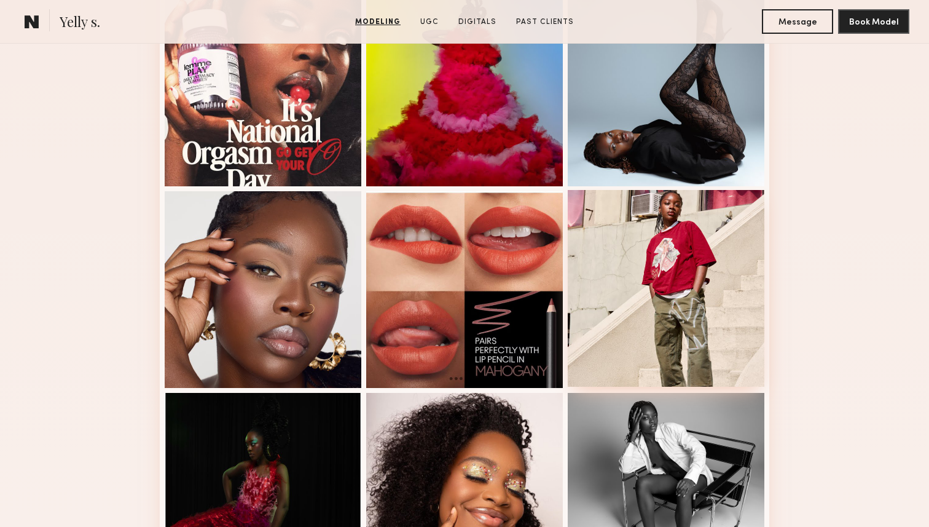
click at [704, 235] on div at bounding box center [666, 288] width 197 height 197
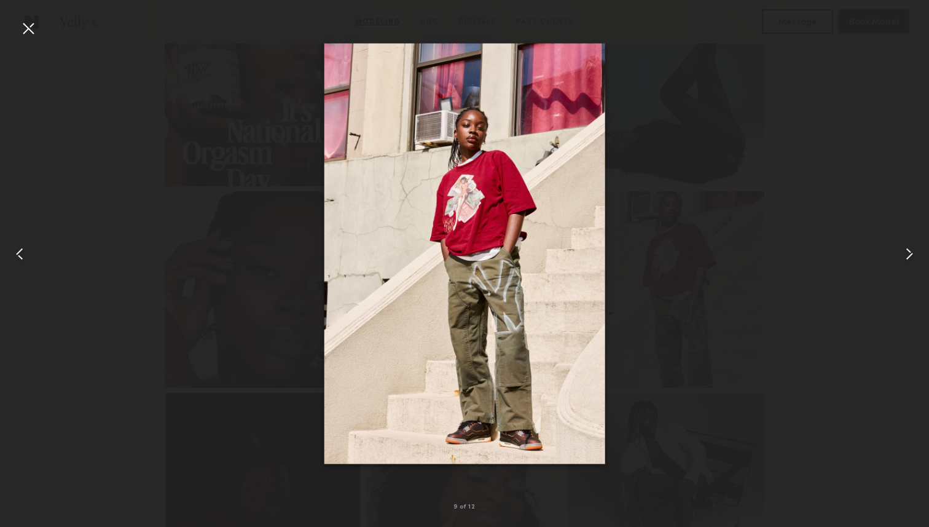
click at [907, 254] on common-icon at bounding box center [910, 254] width 20 height 20
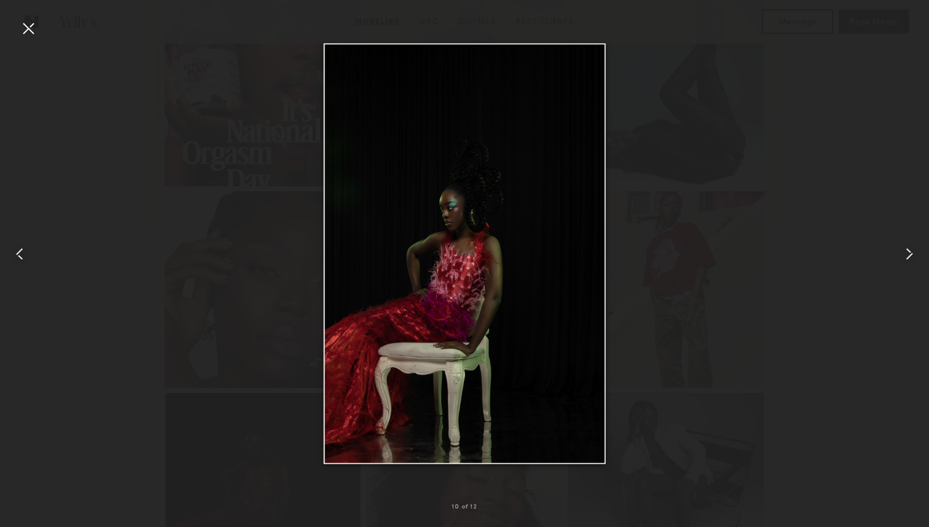
click at [907, 254] on common-icon at bounding box center [910, 254] width 20 height 20
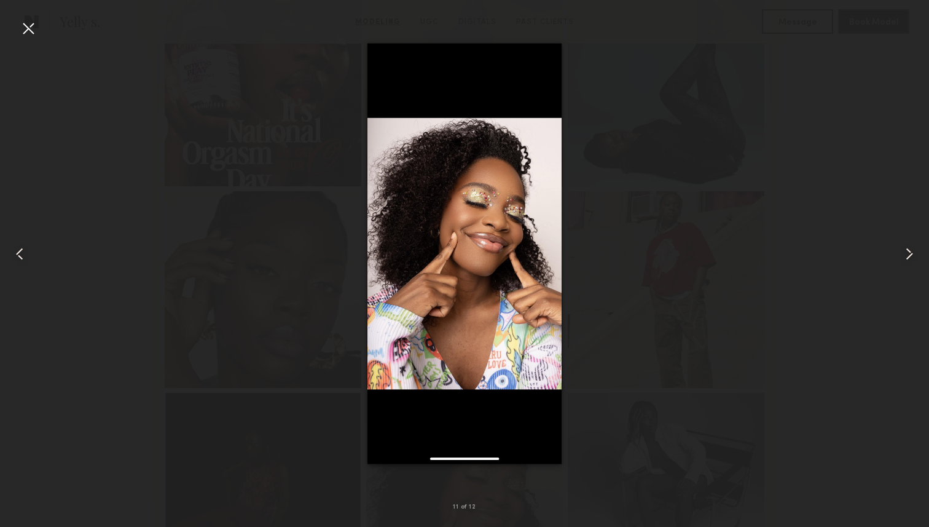
click at [907, 254] on common-icon at bounding box center [910, 254] width 20 height 20
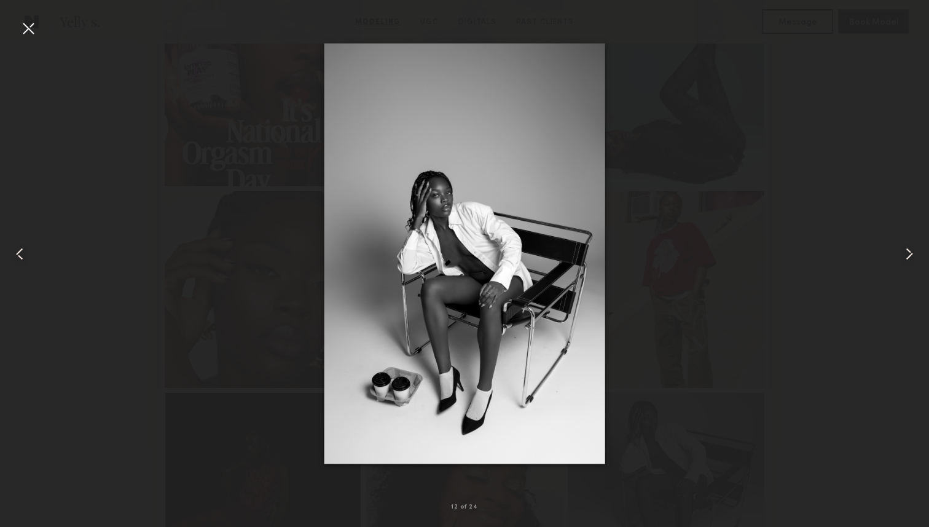
click at [854, 325] on div at bounding box center [464, 254] width 929 height 468
click at [687, 155] on div at bounding box center [464, 254] width 929 height 468
click at [34, 22] on div at bounding box center [28, 28] width 20 height 20
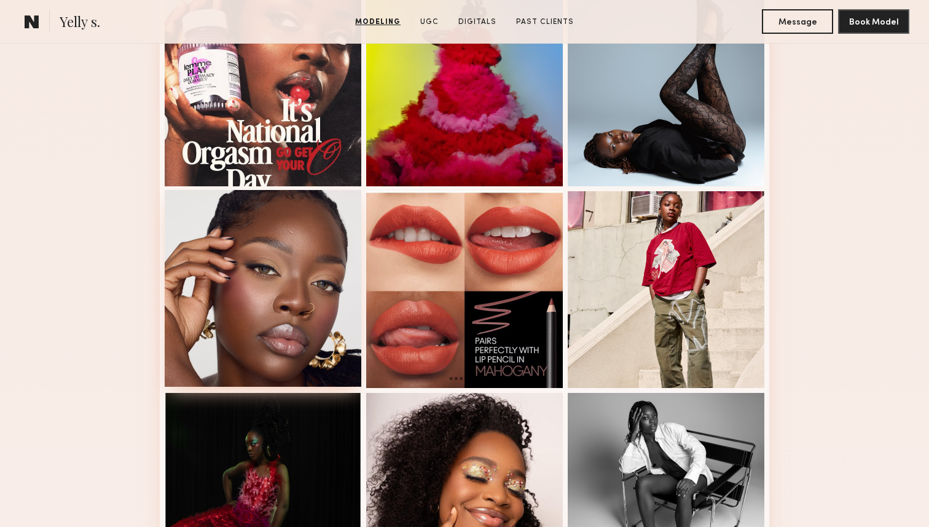
scroll to position [0, 0]
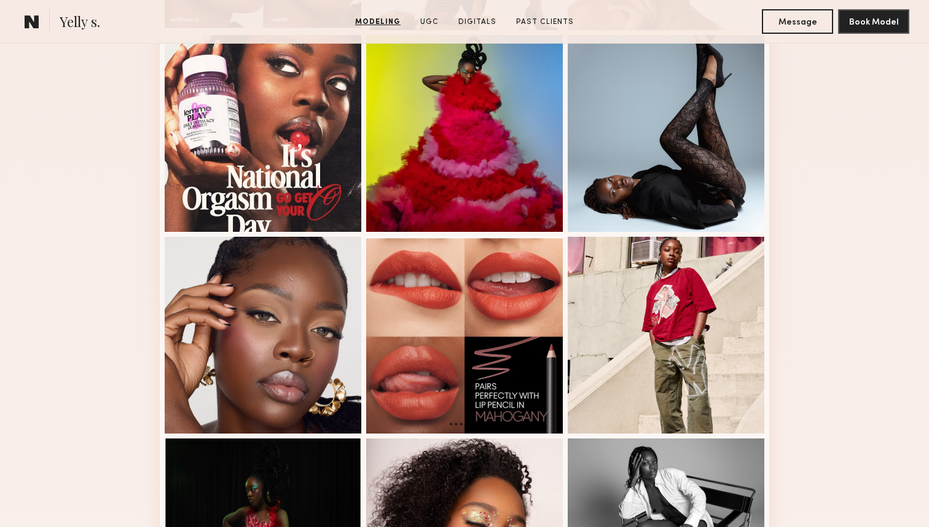
scroll to position [537, 0]
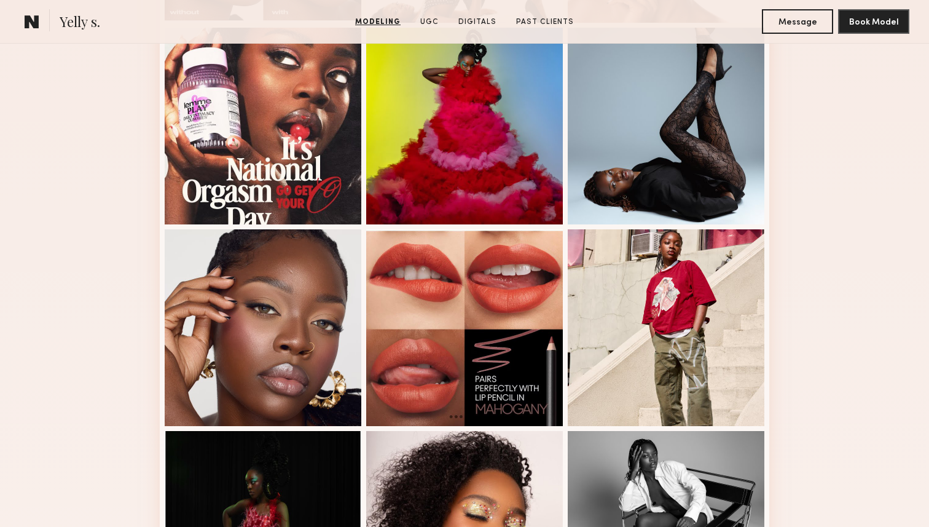
click at [822, 322] on div "Modeling Portfolio View More" at bounding box center [464, 222] width 929 height 957
click at [861, 363] on div "Modeling Portfolio View More" at bounding box center [464, 222] width 929 height 957
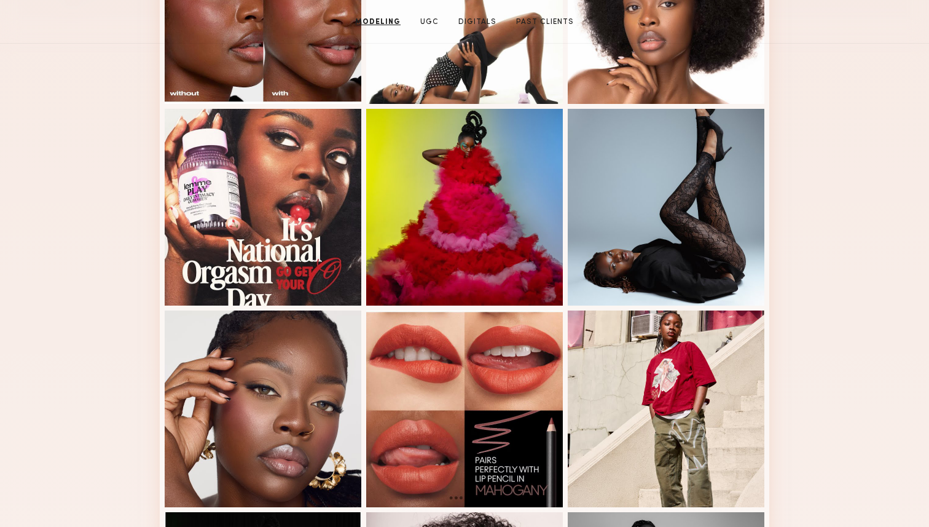
scroll to position [0, 0]
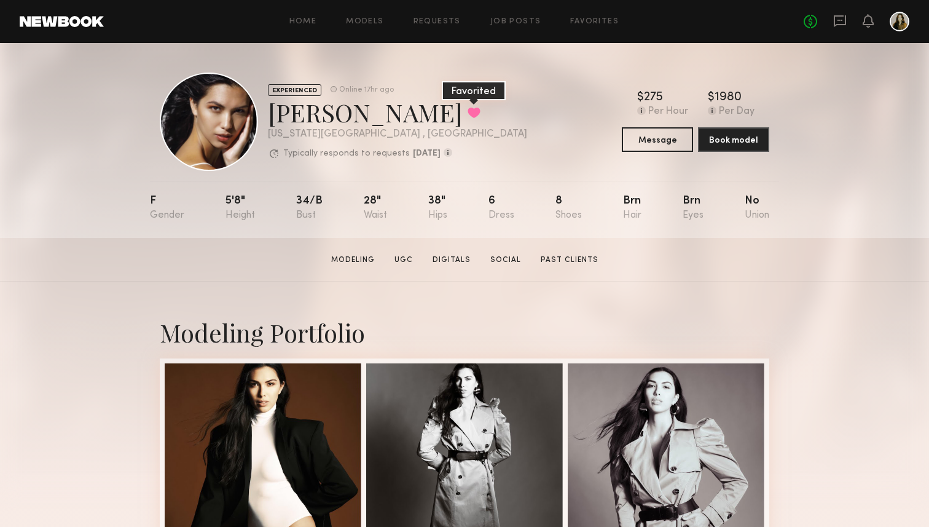
click at [468, 111] on button at bounding box center [474, 112] width 13 height 11
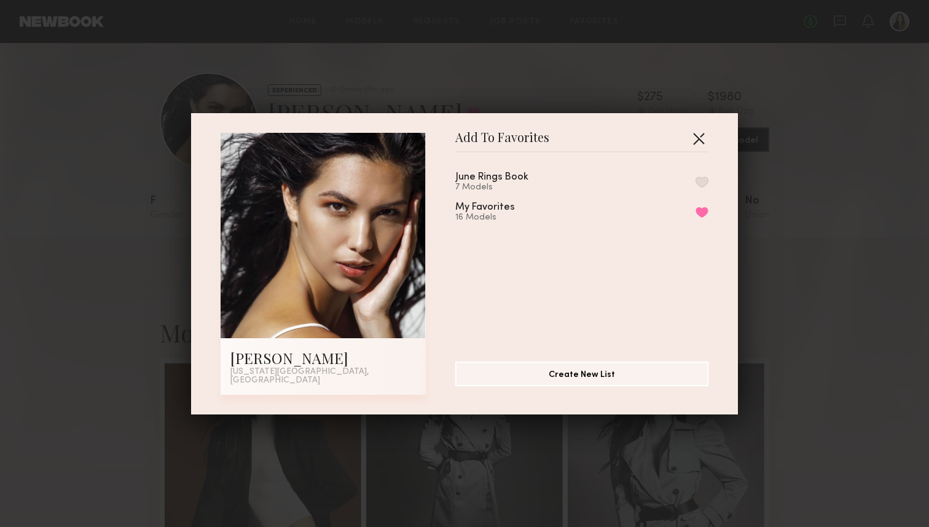
click at [699, 144] on button "button" at bounding box center [699, 138] width 20 height 20
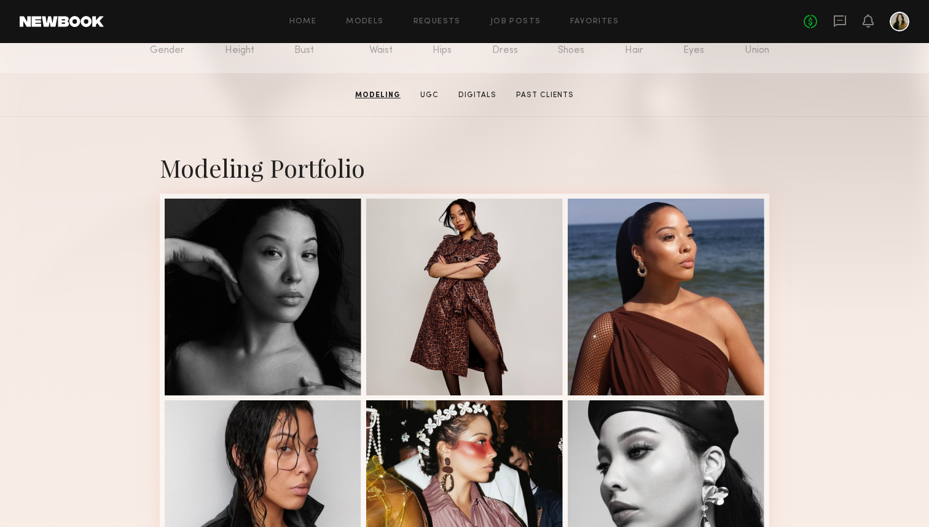
scroll to position [203, 0]
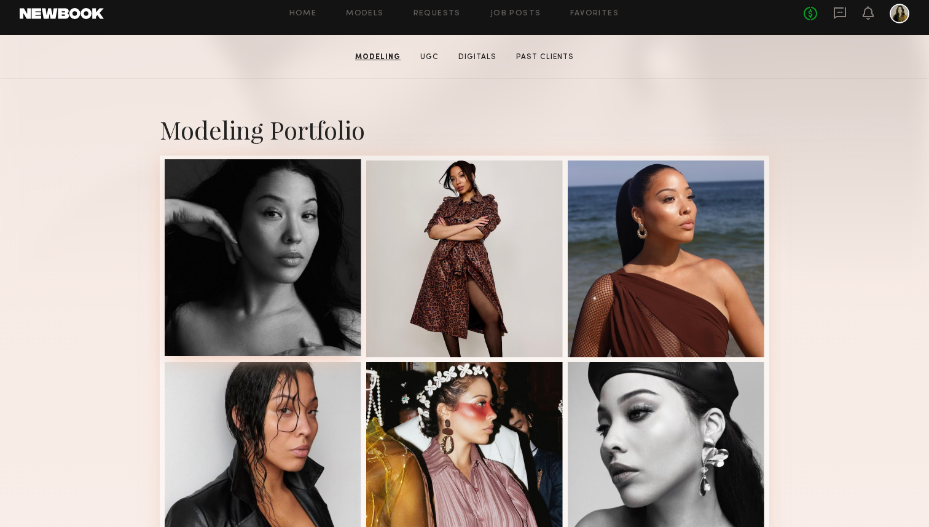
click at [324, 251] on div at bounding box center [263, 257] width 197 height 197
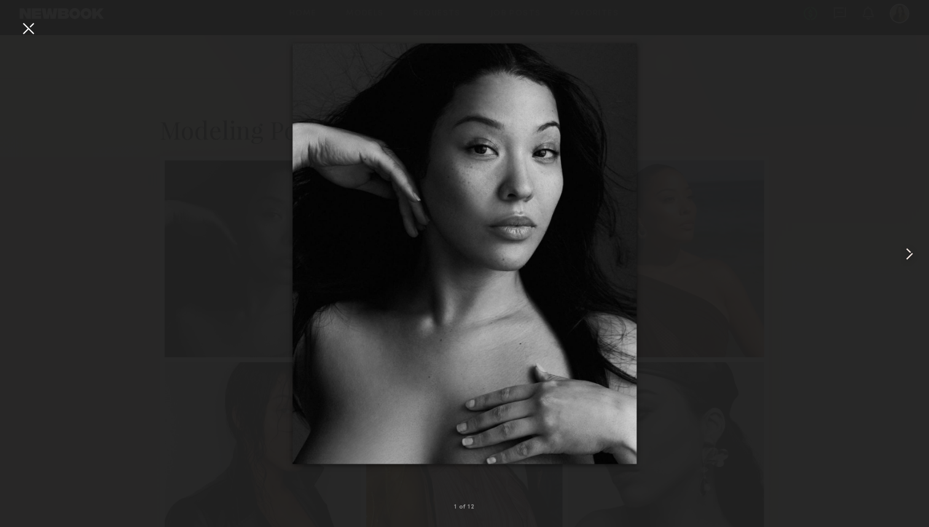
click at [910, 253] on common-icon at bounding box center [910, 254] width 20 height 20
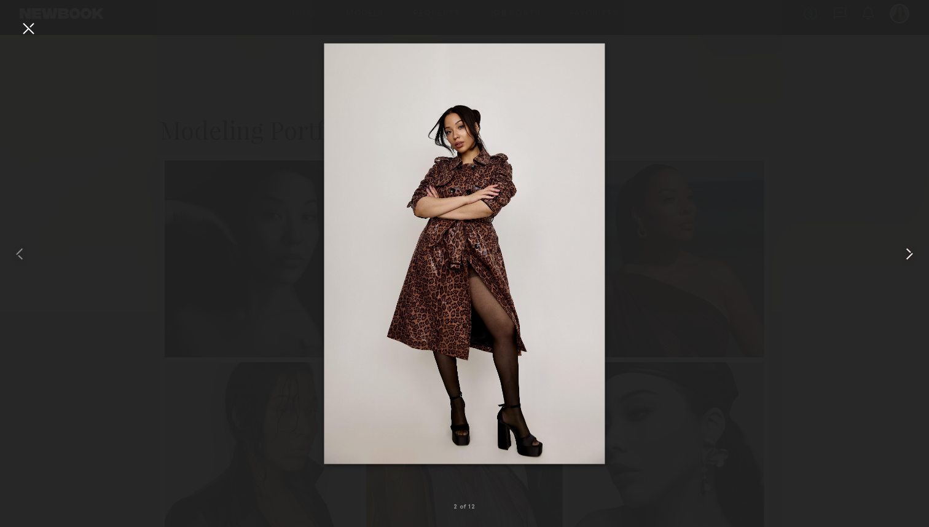
click at [910, 253] on common-icon at bounding box center [910, 254] width 20 height 20
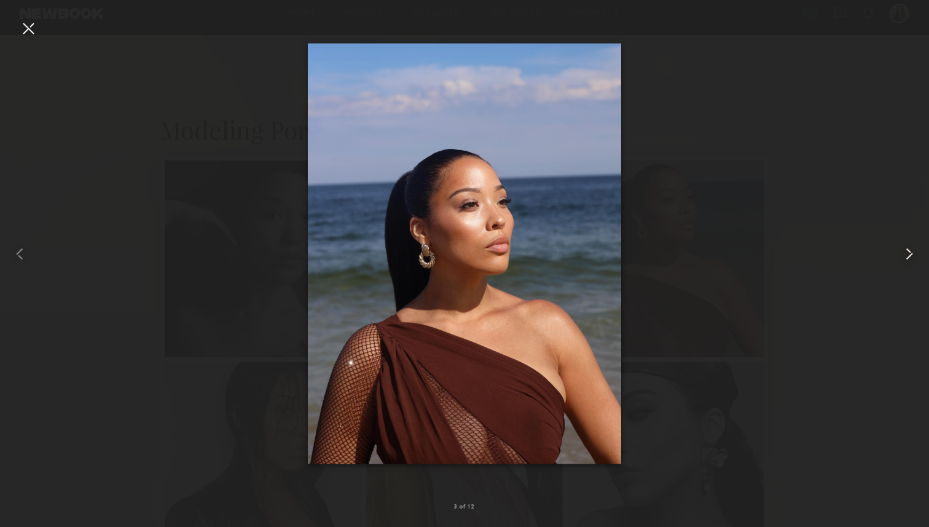
click at [910, 253] on common-icon at bounding box center [910, 254] width 20 height 20
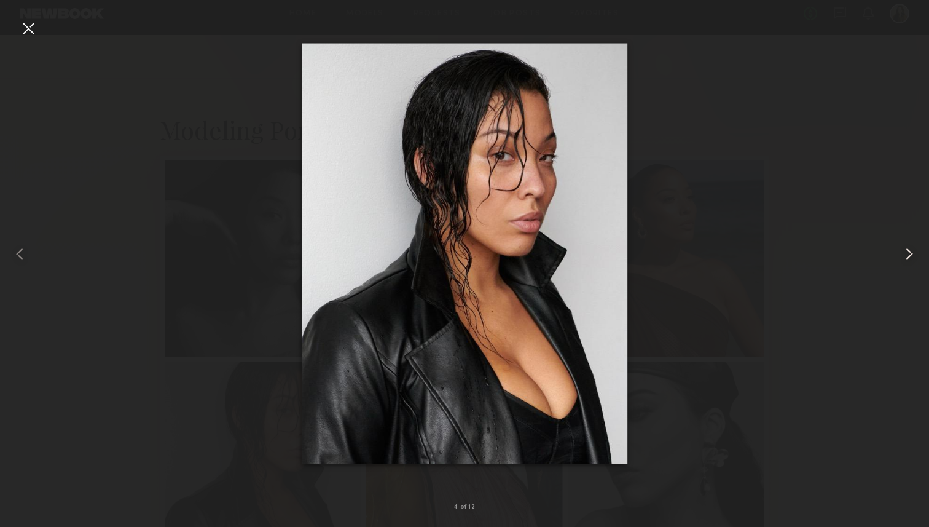
click at [910, 253] on common-icon at bounding box center [910, 254] width 20 height 20
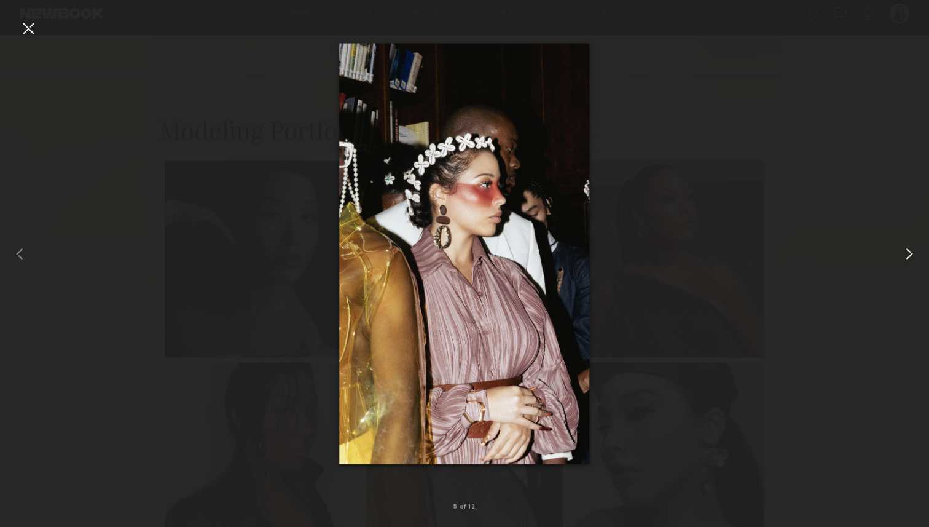
click at [910, 253] on common-icon at bounding box center [910, 254] width 20 height 20
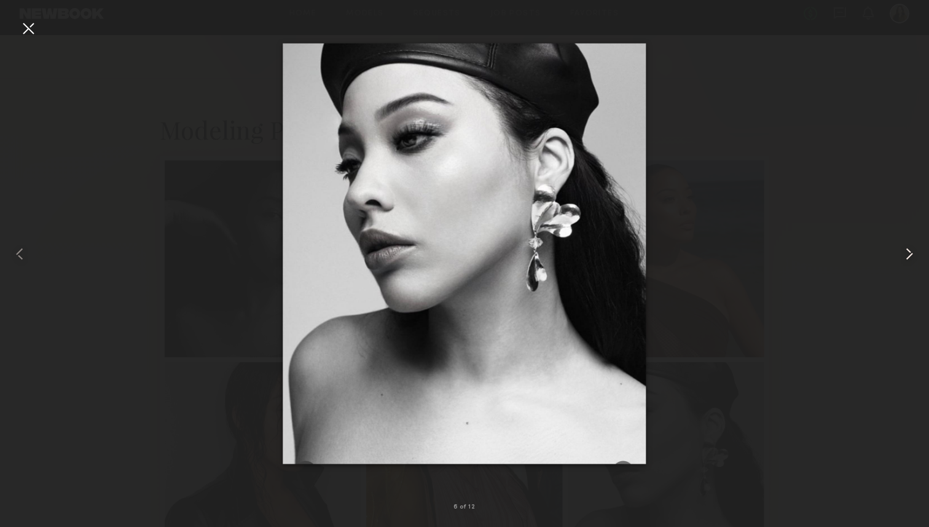
click at [910, 253] on common-icon at bounding box center [910, 254] width 20 height 20
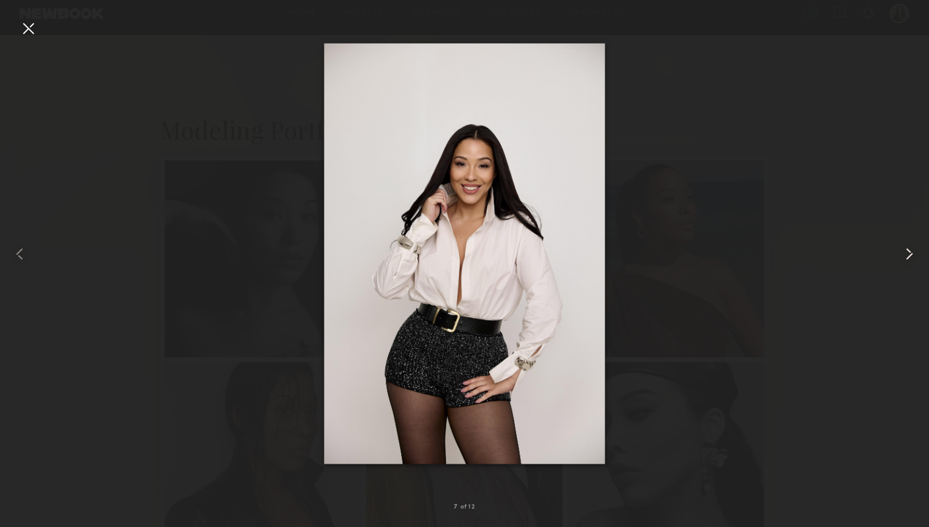
click at [910, 253] on common-icon at bounding box center [910, 254] width 20 height 20
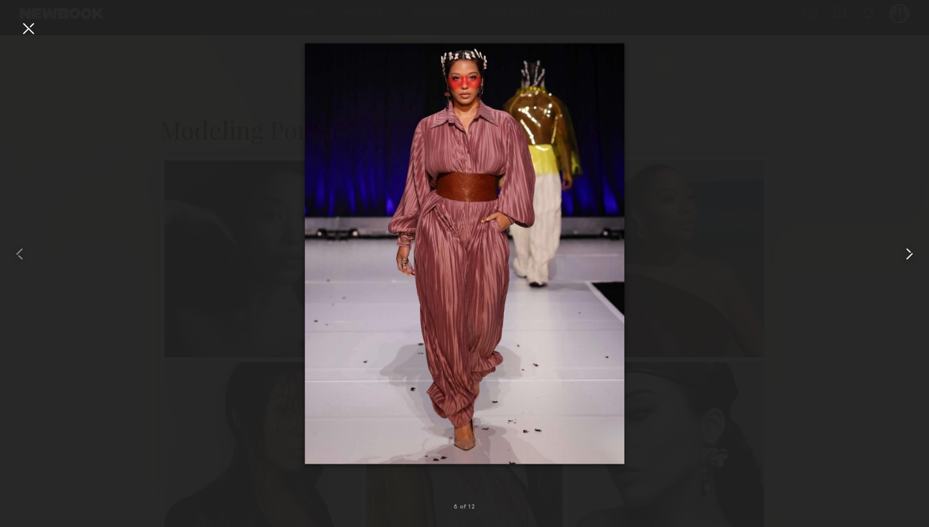
click at [910, 253] on common-icon at bounding box center [910, 254] width 20 height 20
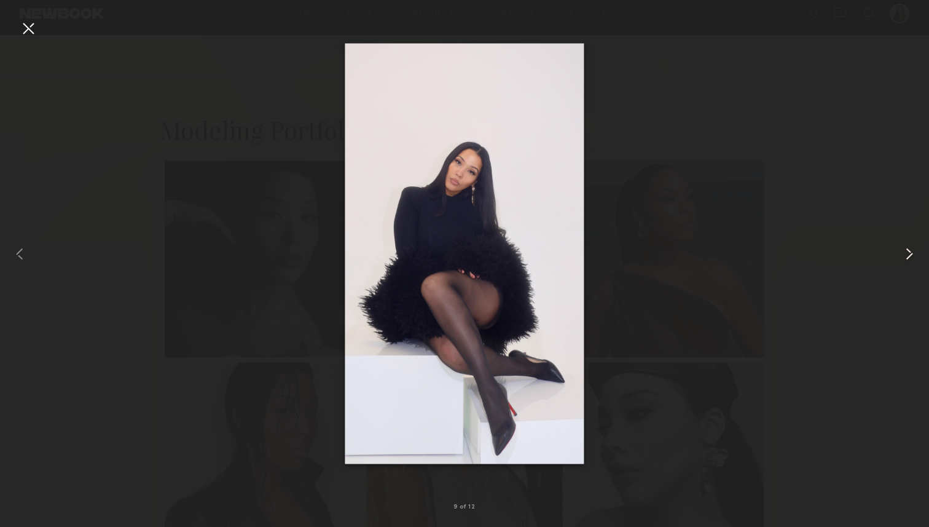
click at [910, 253] on common-icon at bounding box center [910, 254] width 20 height 20
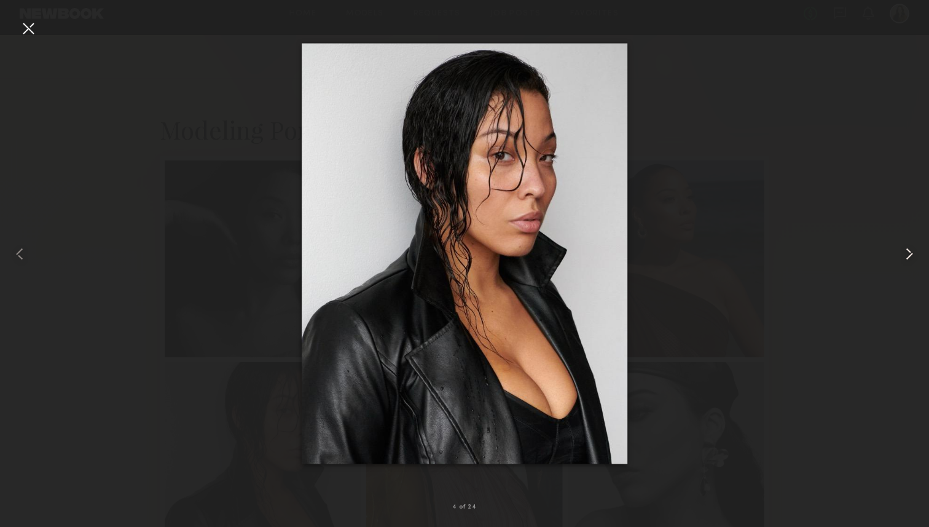
click at [895, 387] on div at bounding box center [910, 254] width 37 height 468
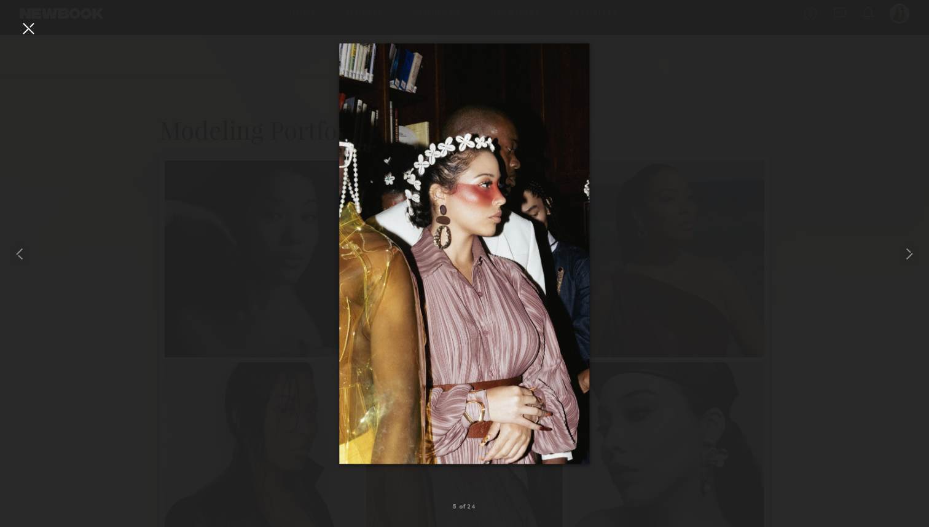
click at [836, 430] on div at bounding box center [464, 254] width 929 height 468
click at [37, 26] on div "5 of 24" at bounding box center [464, 263] width 929 height 527
click at [22, 28] on div at bounding box center [28, 28] width 20 height 20
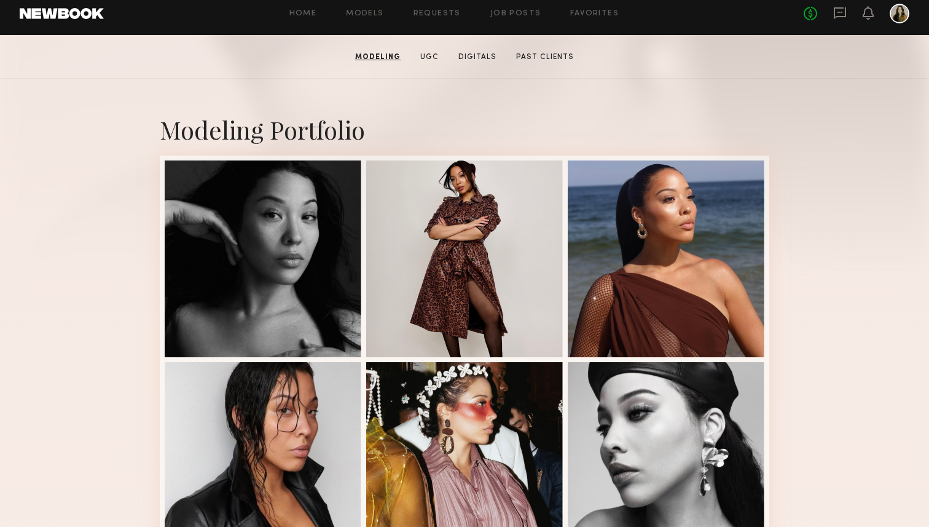
scroll to position [0, 0]
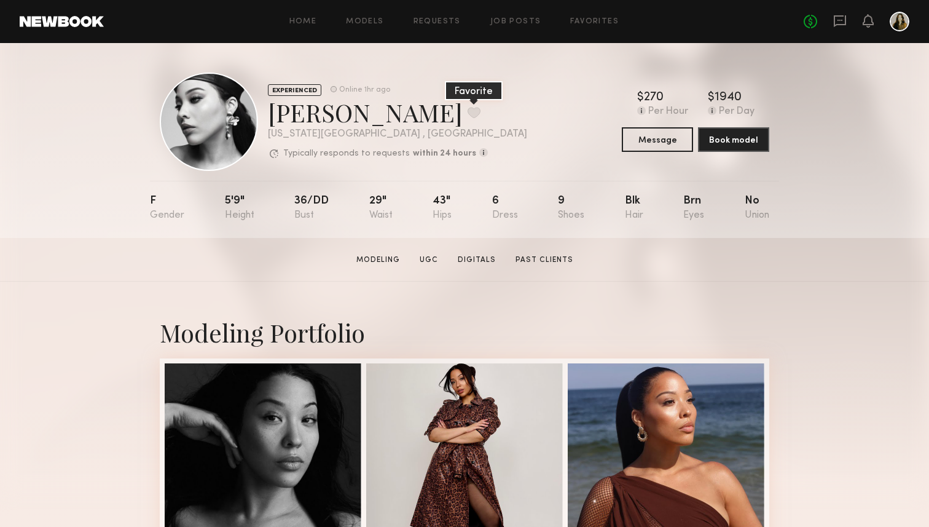
click at [468, 109] on button at bounding box center [474, 112] width 13 height 11
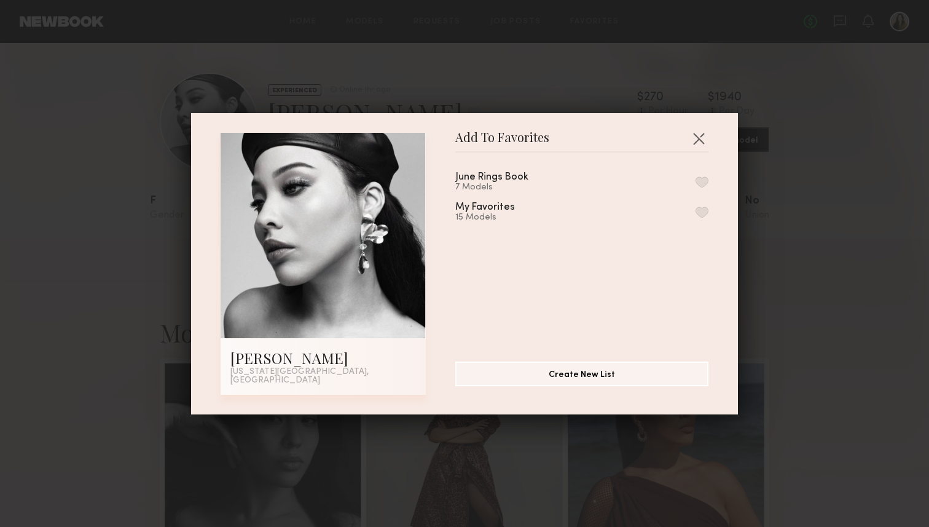
click at [702, 187] on button "button" at bounding box center [702, 181] width 13 height 11
click at [703, 146] on button "button" at bounding box center [699, 138] width 20 height 20
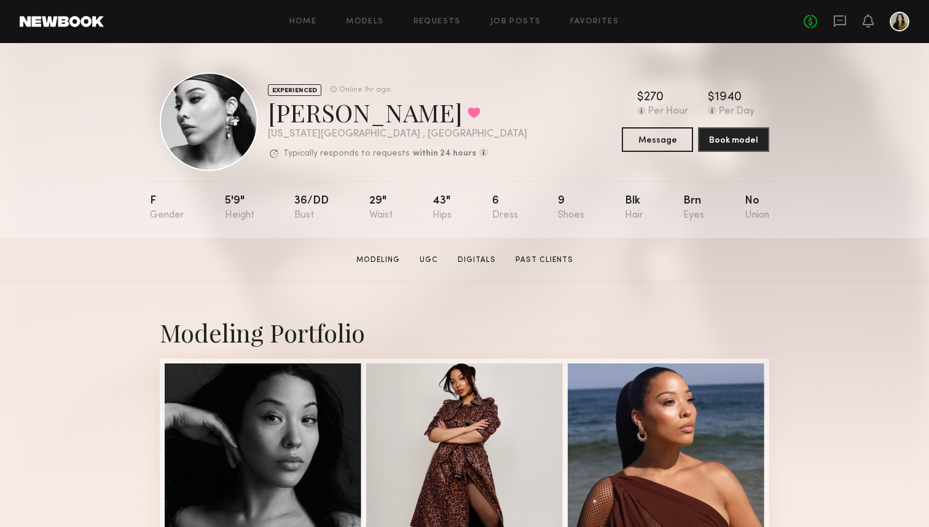
click at [468, 111] on button at bounding box center [474, 112] width 13 height 11
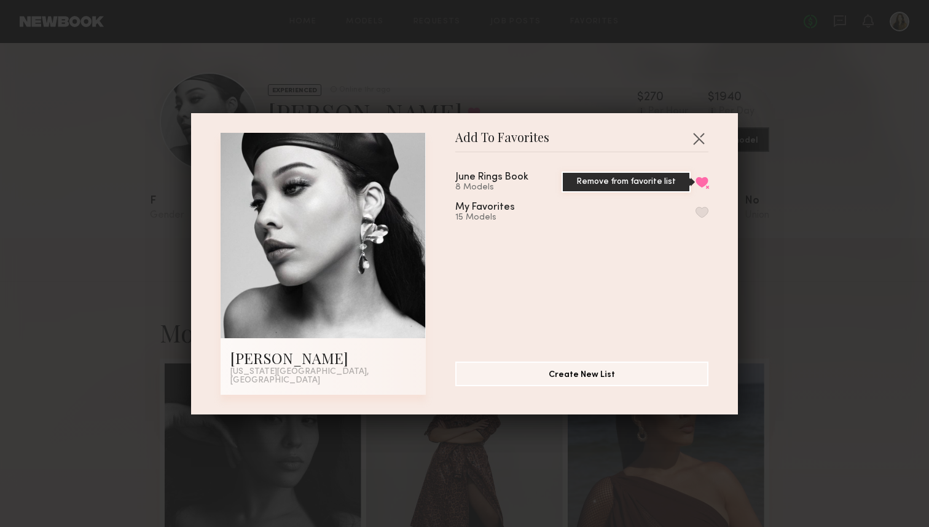
click at [703, 187] on button "Remove from favorite list" at bounding box center [702, 181] width 13 height 11
click at [701, 216] on button "button" at bounding box center [702, 212] width 13 height 11
click at [701, 138] on button "button" at bounding box center [699, 138] width 20 height 20
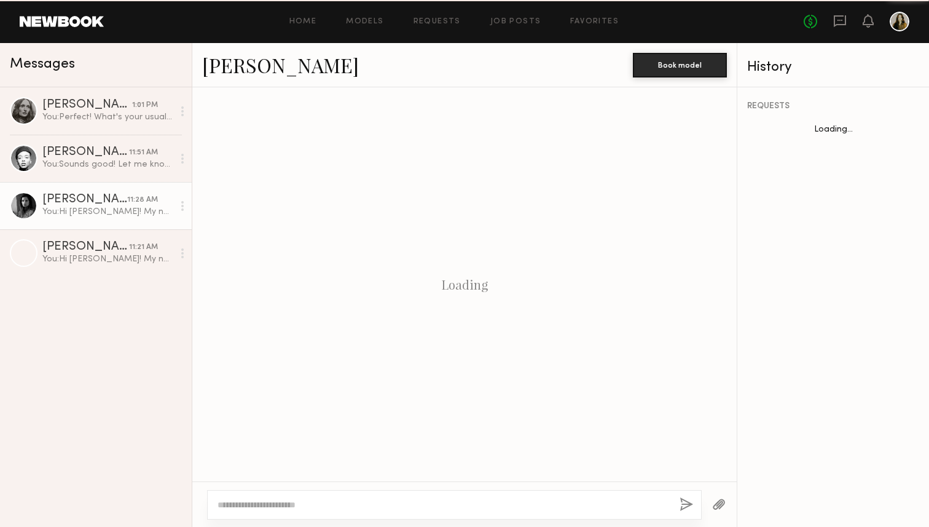
scroll to position [264, 0]
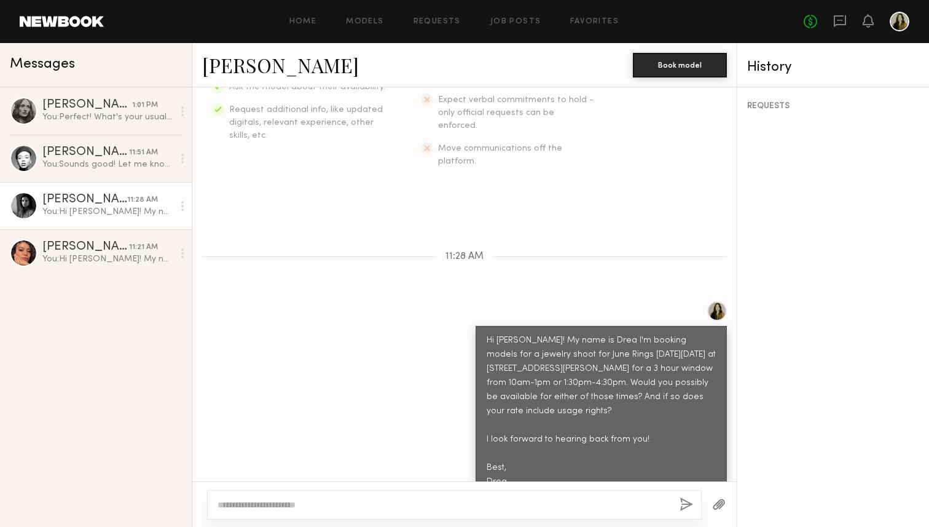
click at [365, 25] on div "Home Models Requests Job Posts Favorites Sign Out No fees up to $5,000" at bounding box center [507, 22] width 806 height 20
click at [368, 22] on link "Models" at bounding box center [364, 22] width 37 height 8
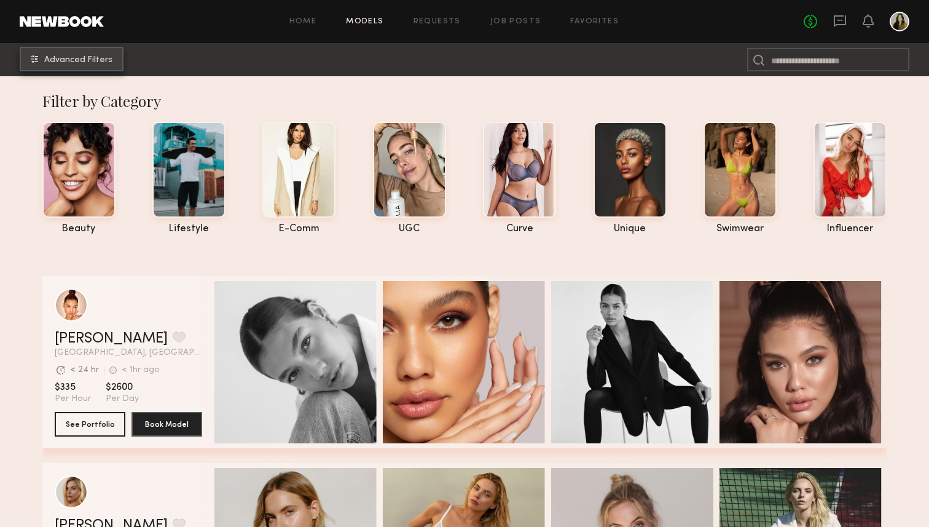
click at [90, 61] on span "Advanced Filters" at bounding box center [78, 60] width 68 height 9
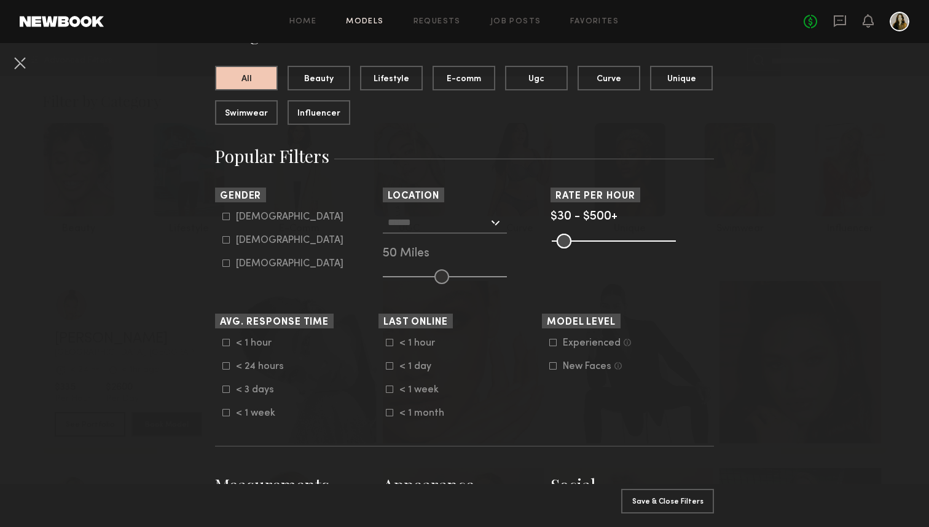
scroll to position [122, 0]
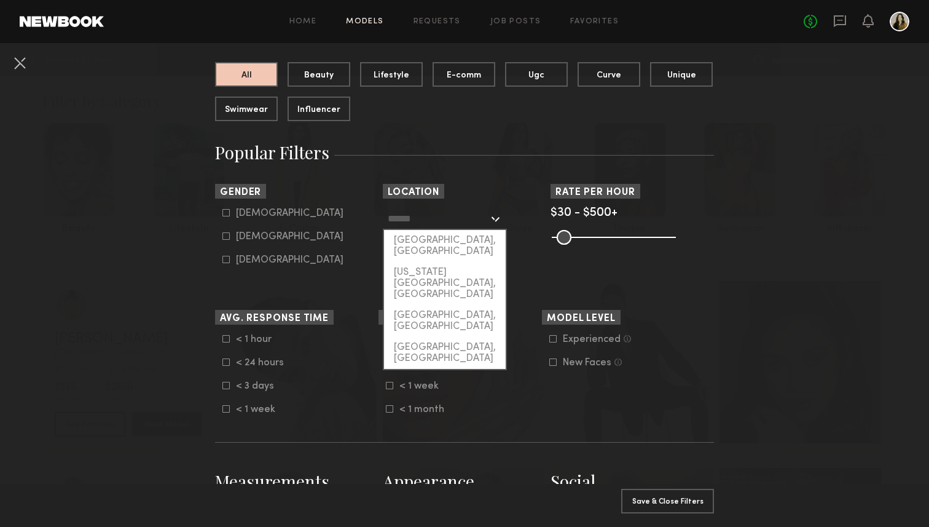
click at [473, 220] on input "text" at bounding box center [438, 218] width 101 height 21
click at [440, 262] on div "New York City, NY" at bounding box center [445, 283] width 122 height 43
type input "**********"
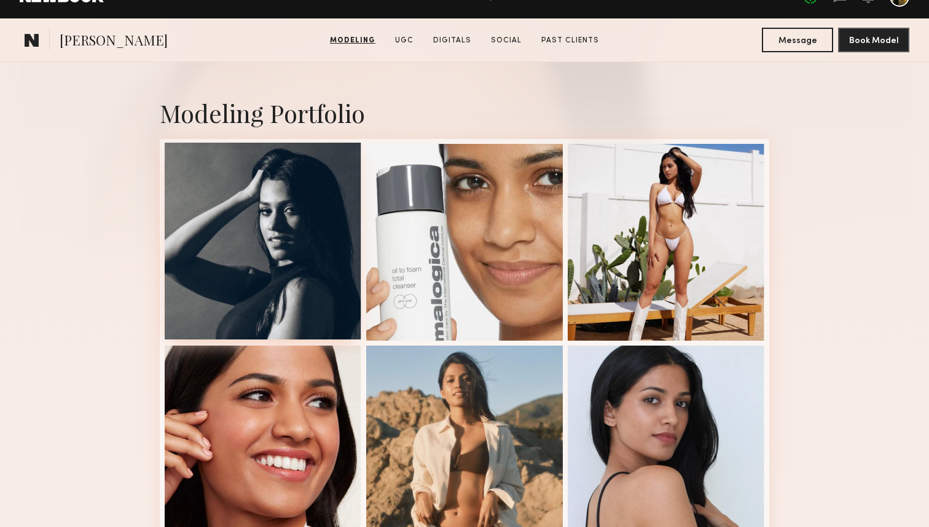
scroll to position [195, 0]
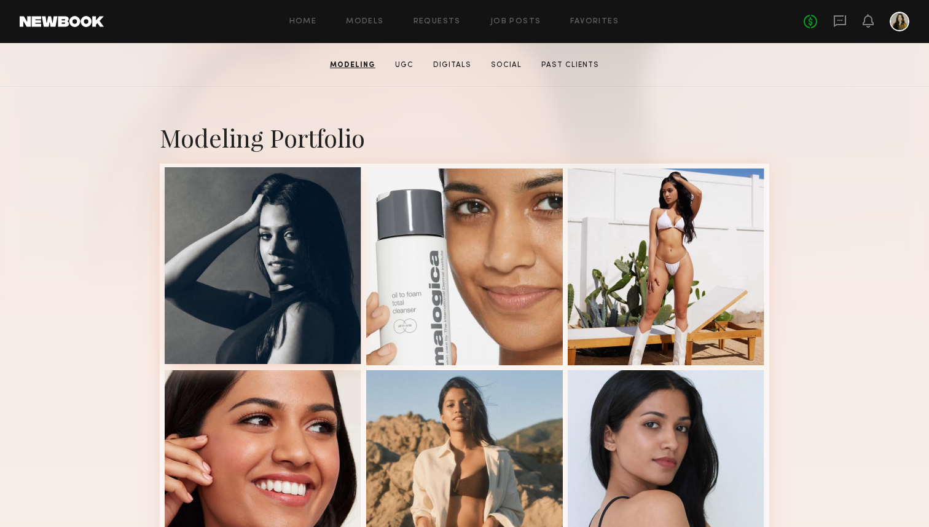
click at [302, 270] on div at bounding box center [263, 265] width 197 height 197
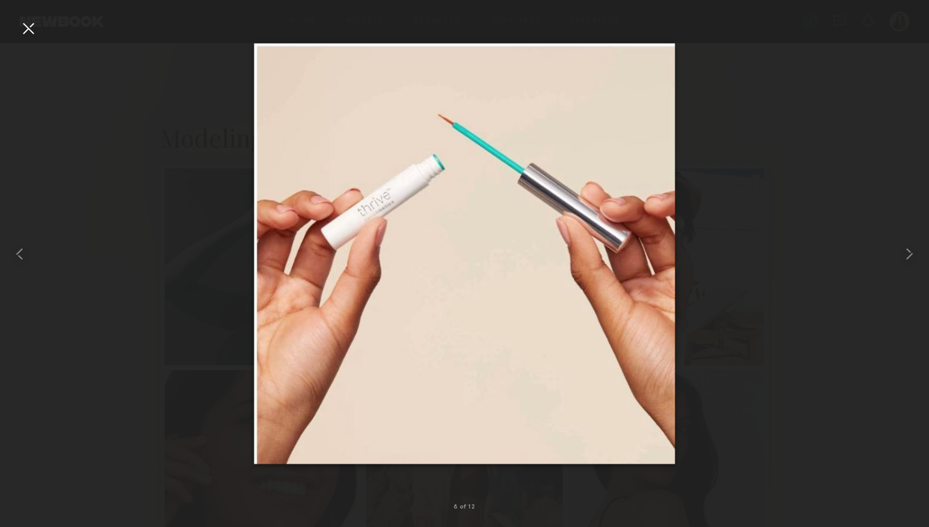
click at [848, 196] on div at bounding box center [464, 254] width 929 height 468
click at [22, 37] on div at bounding box center [28, 28] width 20 height 20
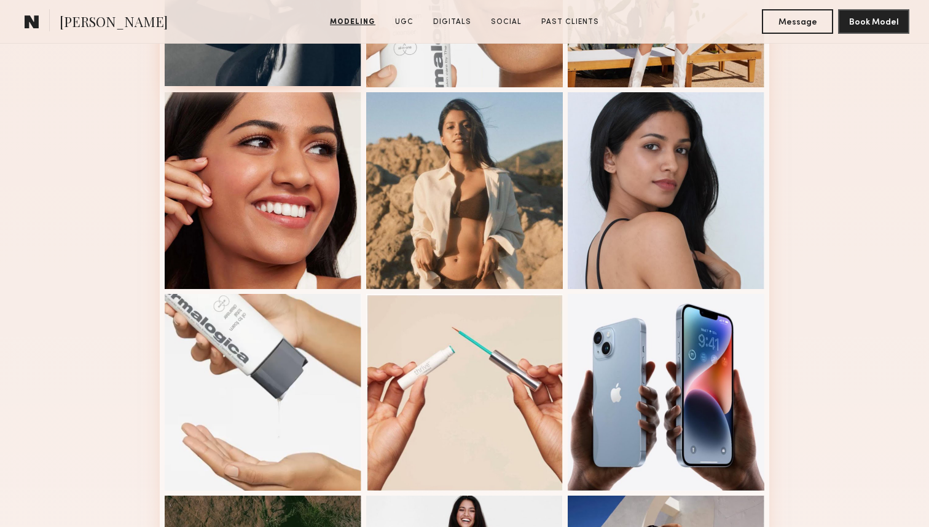
scroll to position [472, 0]
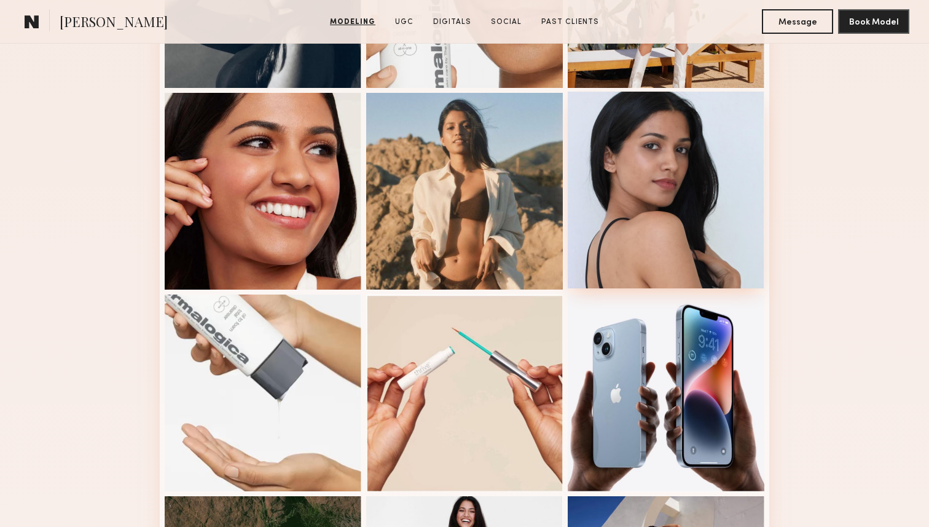
click at [628, 100] on div at bounding box center [666, 190] width 197 height 197
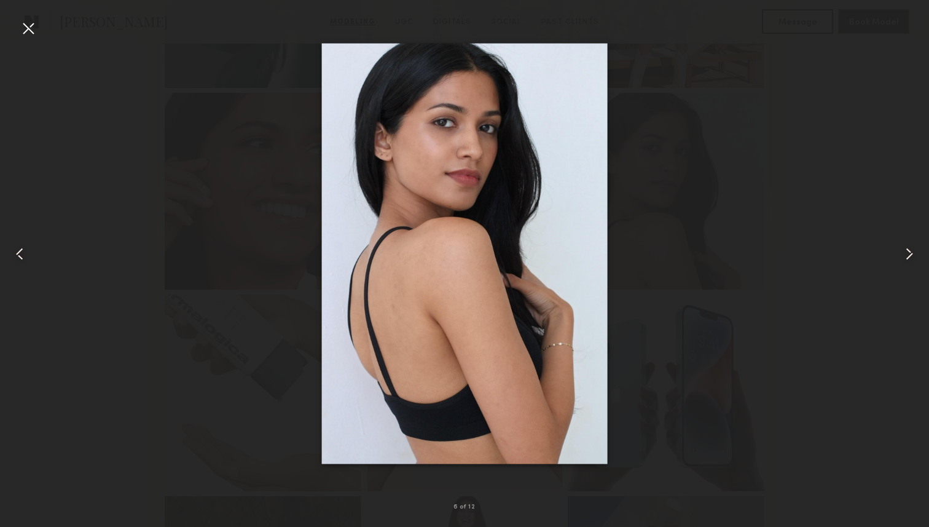
scroll to position [473, 0]
click at [26, 34] on div at bounding box center [28, 28] width 20 height 20
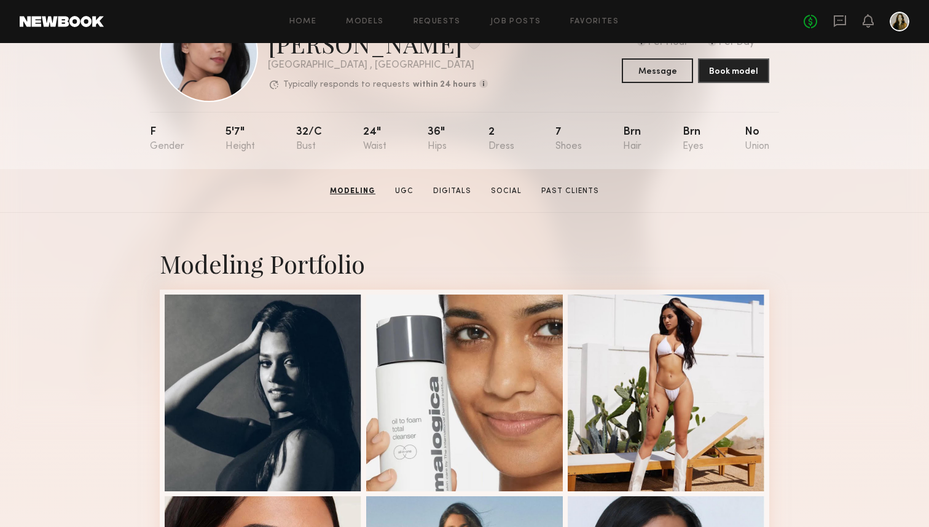
scroll to position [0, 0]
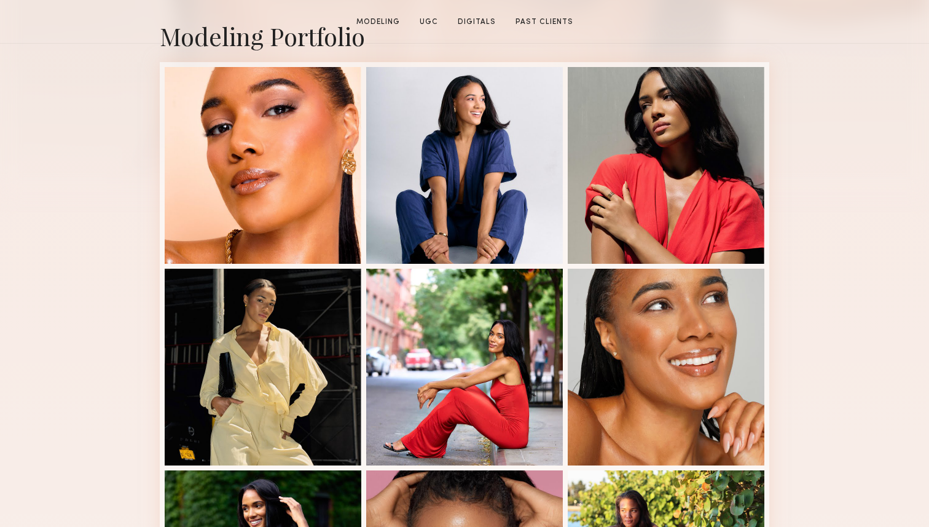
scroll to position [301, 0]
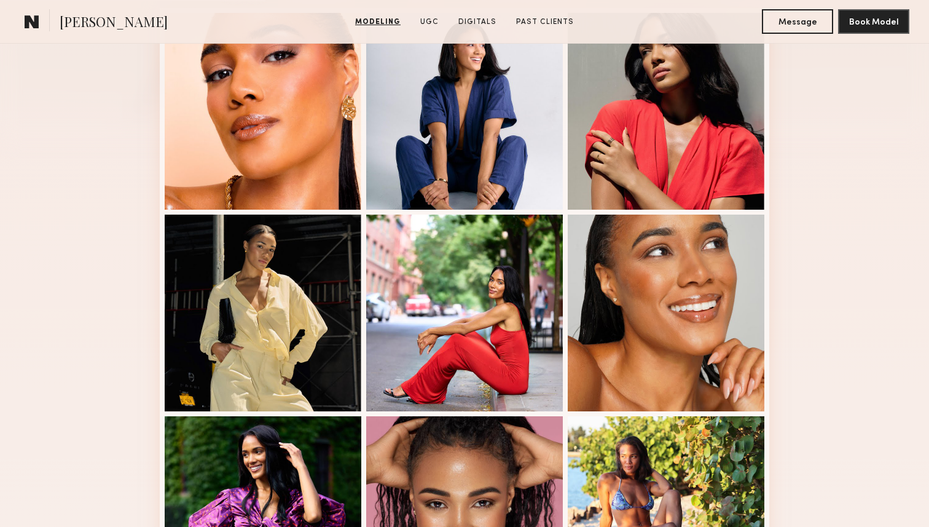
scroll to position [351, 0]
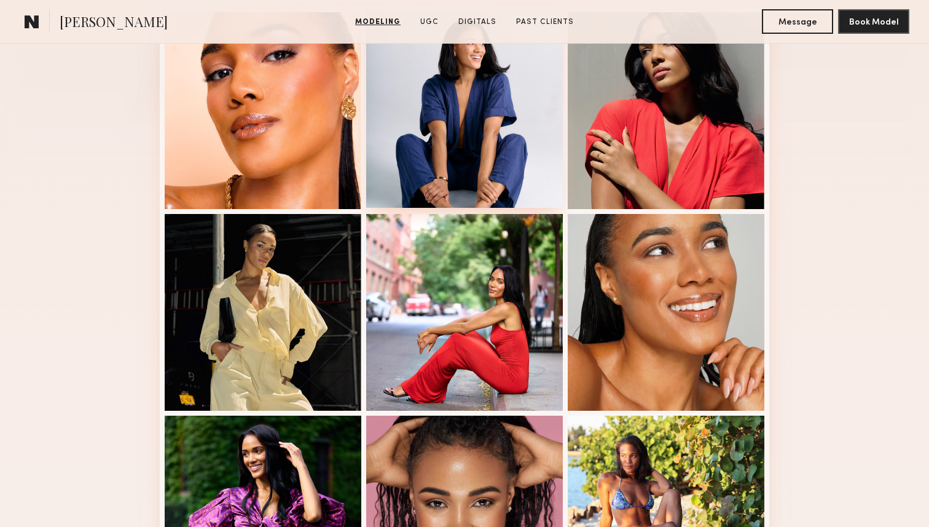
click at [480, 137] on div at bounding box center [464, 109] width 197 height 197
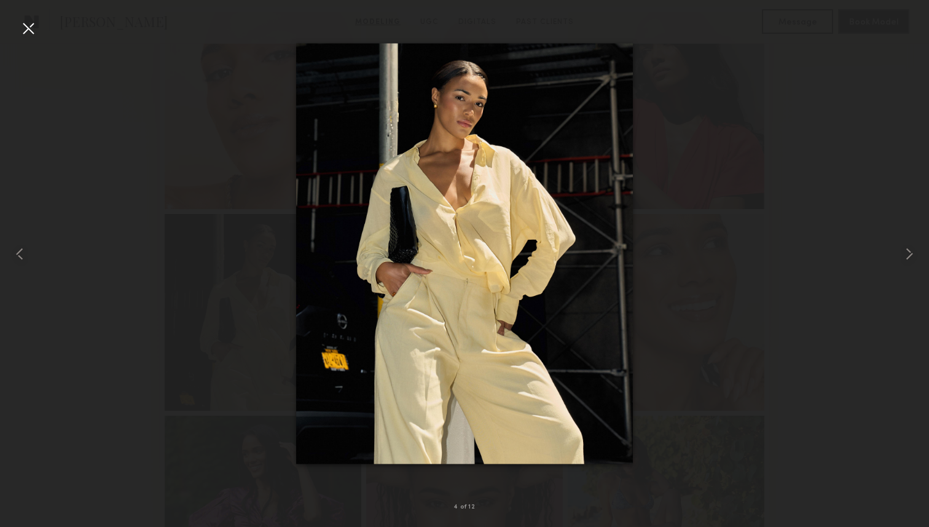
click at [836, 338] on div at bounding box center [464, 254] width 929 height 468
click at [23, 23] on div at bounding box center [28, 28] width 20 height 20
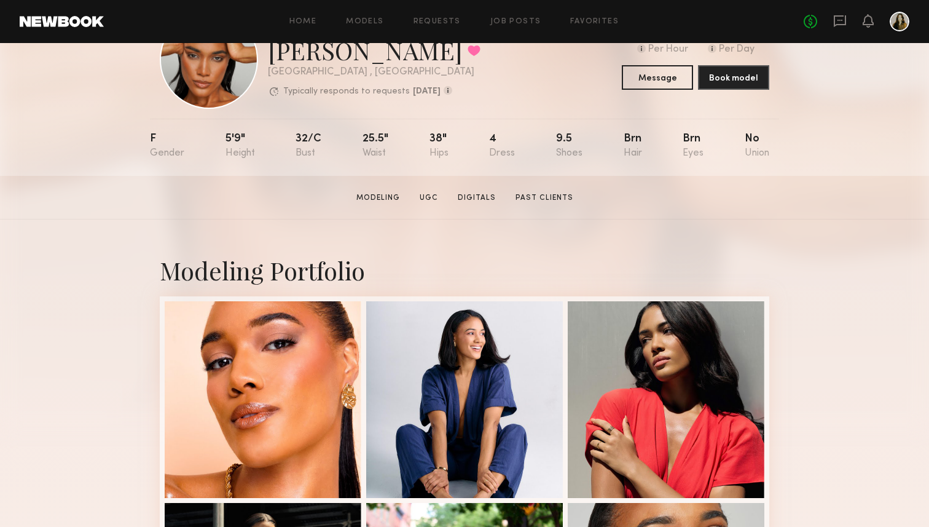
scroll to position [0, 0]
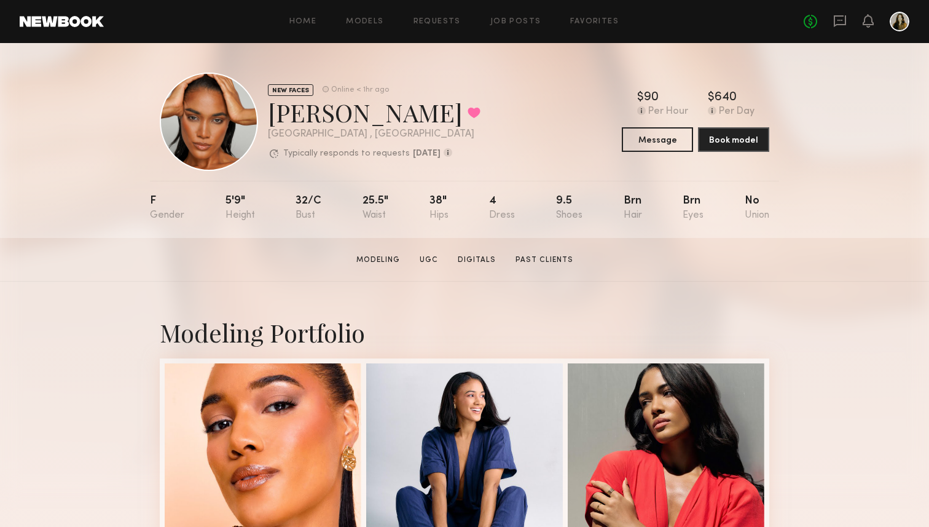
click at [784, 253] on section "Zoe M. Modeling UGC Digitals Past Clients Message Book Model" at bounding box center [464, 260] width 929 height 44
click at [763, 270] on section "Zoe M. Modeling UGC Digitals Past Clients Message Book Model" at bounding box center [464, 260] width 929 height 44
click at [676, 149] on button "Message" at bounding box center [657, 139] width 71 height 25
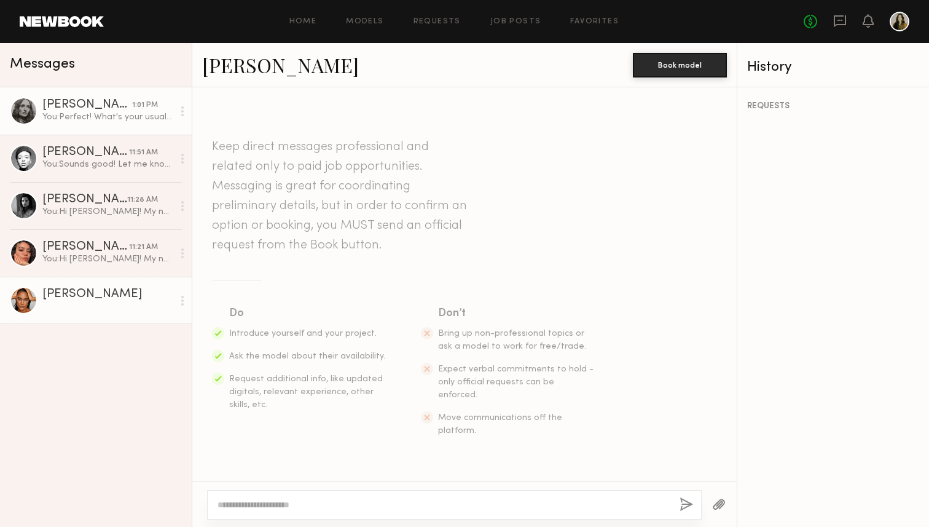
click at [99, 122] on div "You: Perfect! What's your usual usage for Social, ecomm + paid? I think 1 or 2 …" at bounding box center [107, 117] width 131 height 12
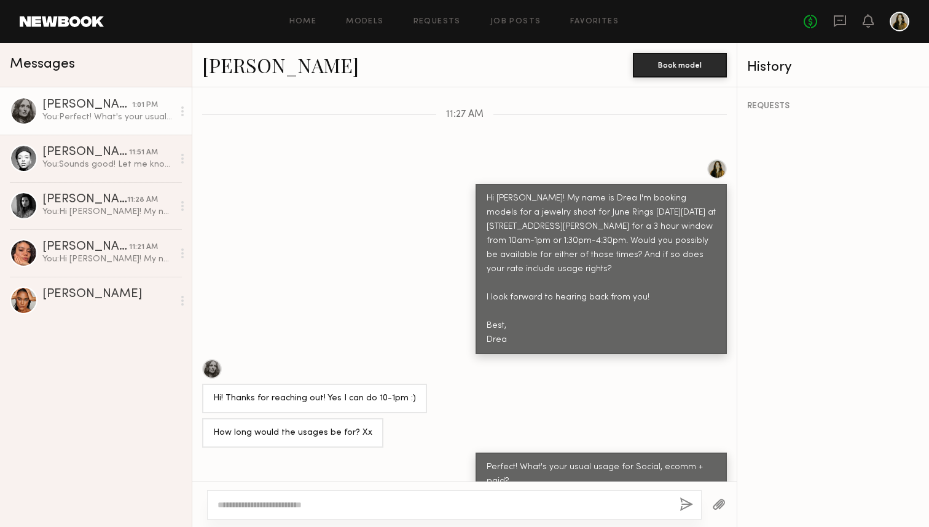
scroll to position [390, 0]
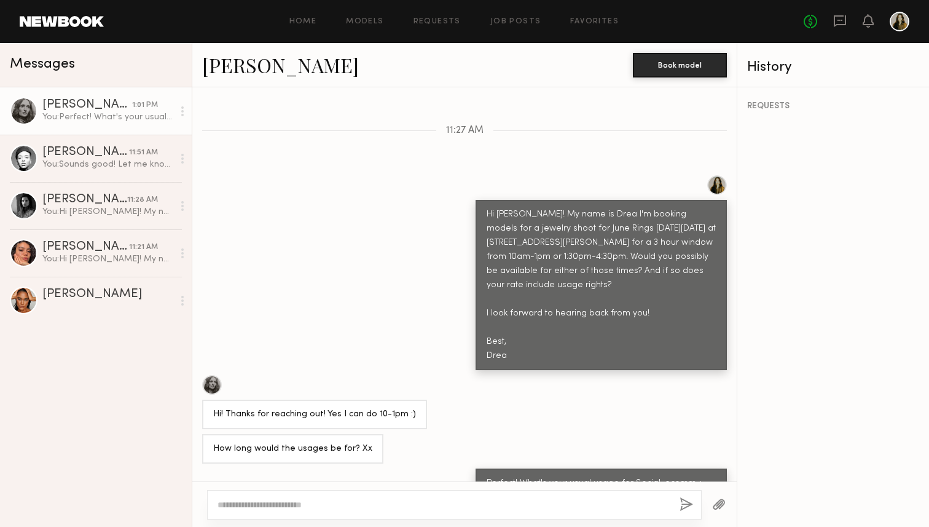
drag, startPoint x: 518, startPoint y: 327, endPoint x: 471, endPoint y: 194, distance: 141.0
click at [471, 194] on div "Hi Rebecca! My name is Drea I'm booking models for a jewelry shoot for June Rin…" at bounding box center [464, 272] width 545 height 195
copy div "Hi Rebecca! My name is Drea I'm booking models for a jewelry shoot for June Rin…"
click at [99, 297] on div "Zoe M." at bounding box center [107, 294] width 131 height 12
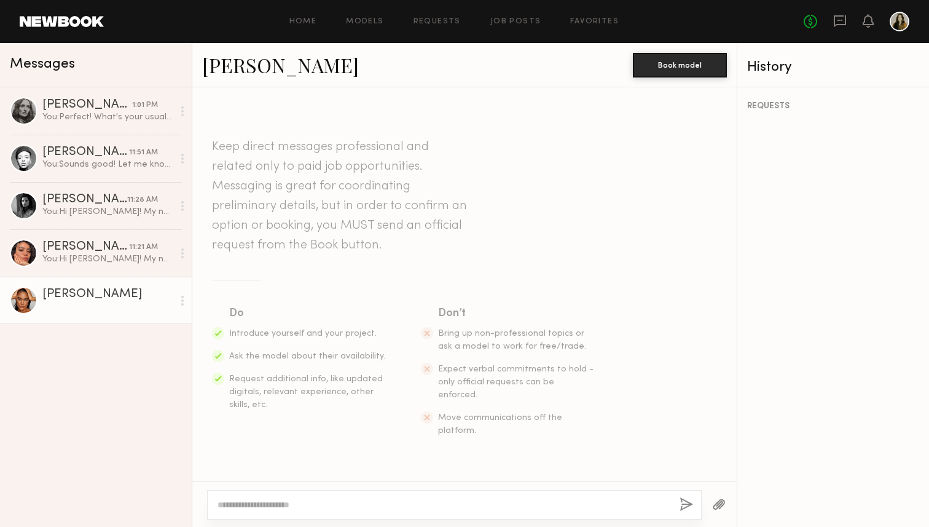
click at [368, 505] on textarea at bounding box center [444, 504] width 452 height 12
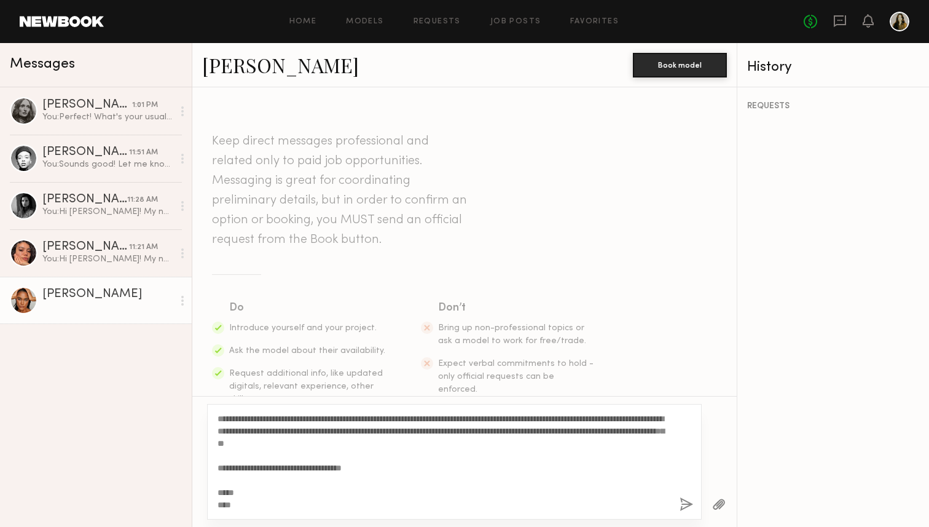
click at [245, 414] on textarea "**********" at bounding box center [444, 461] width 452 height 98
click at [469, 465] on textarea "**********" at bounding box center [444, 461] width 452 height 98
click at [379, 483] on textarea "**********" at bounding box center [444, 461] width 452 height 98
drag, startPoint x: 459, startPoint y: 431, endPoint x: 403, endPoint y: 430, distance: 55.9
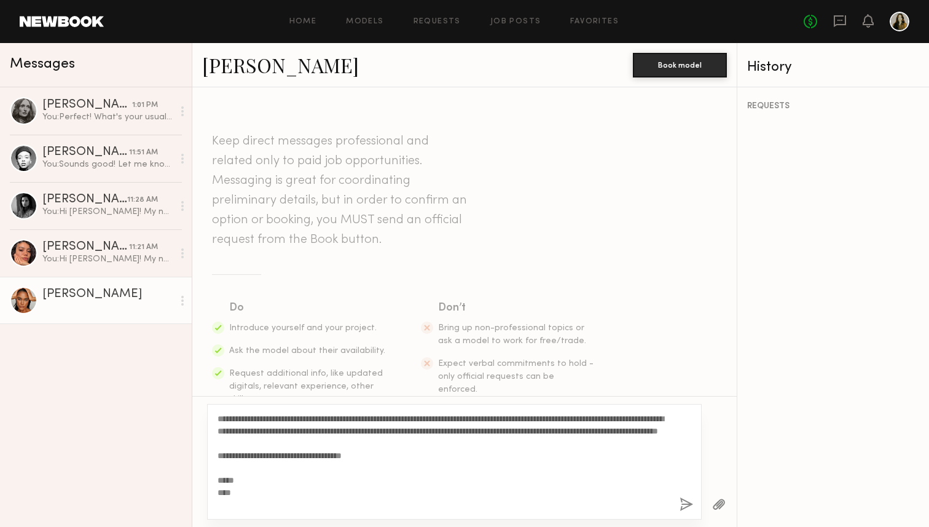
click at [403, 430] on textarea "**********" at bounding box center [444, 461] width 452 height 98
click at [443, 436] on textarea "**********" at bounding box center [444, 461] width 452 height 98
click at [476, 442] on textarea "**********" at bounding box center [444, 461] width 452 height 98
click at [479, 451] on textarea "**********" at bounding box center [444, 461] width 452 height 98
drag, startPoint x: 249, startPoint y: 442, endPoint x: 599, endPoint y: 429, distance: 350.0
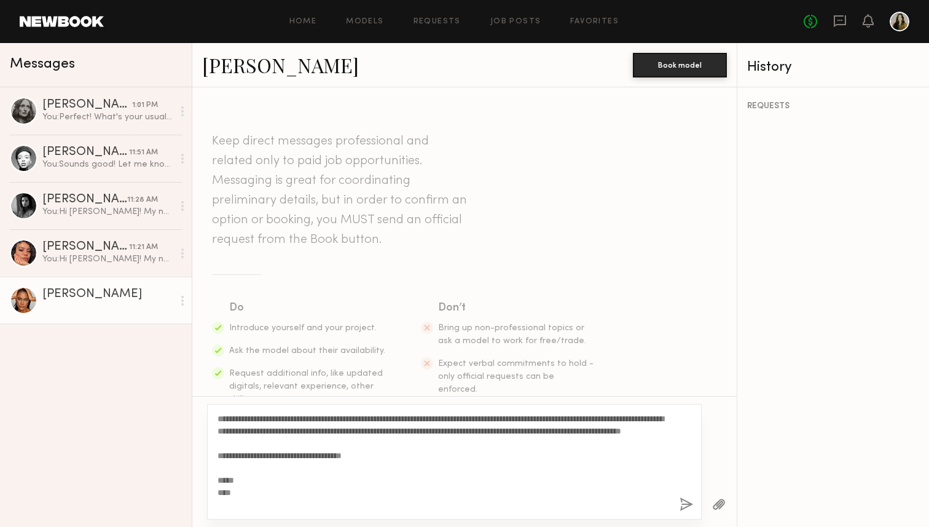
click at [599, 429] on textarea "**********" at bounding box center [444, 461] width 452 height 98
click at [374, 438] on textarea "**********" at bounding box center [444, 461] width 452 height 98
click at [351, 459] on textarea "**********" at bounding box center [444, 461] width 452 height 98
click at [410, 470] on textarea "**********" at bounding box center [444, 461] width 452 height 98
type textarea "**********"
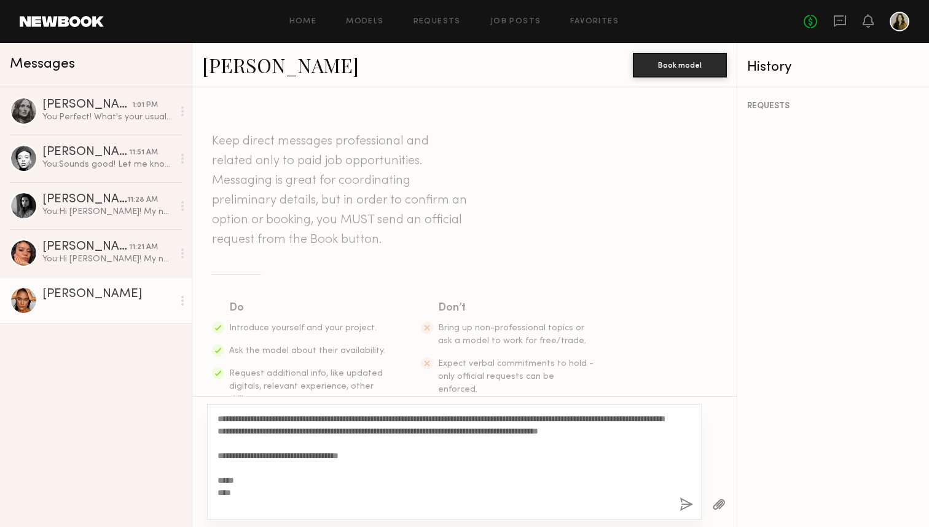
click at [684, 494] on div "**********" at bounding box center [454, 462] width 495 height 116
click at [684, 500] on button "button" at bounding box center [687, 504] width 14 height 15
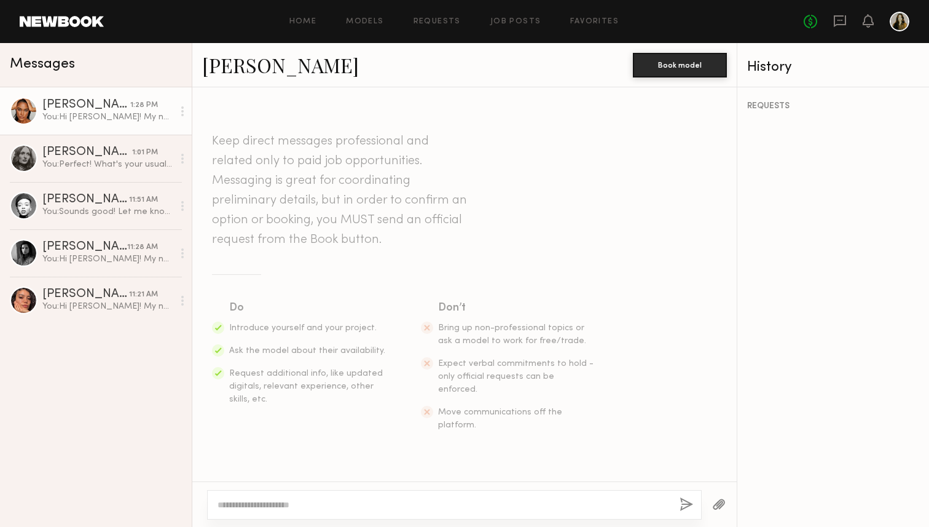
scroll to position [250, 0]
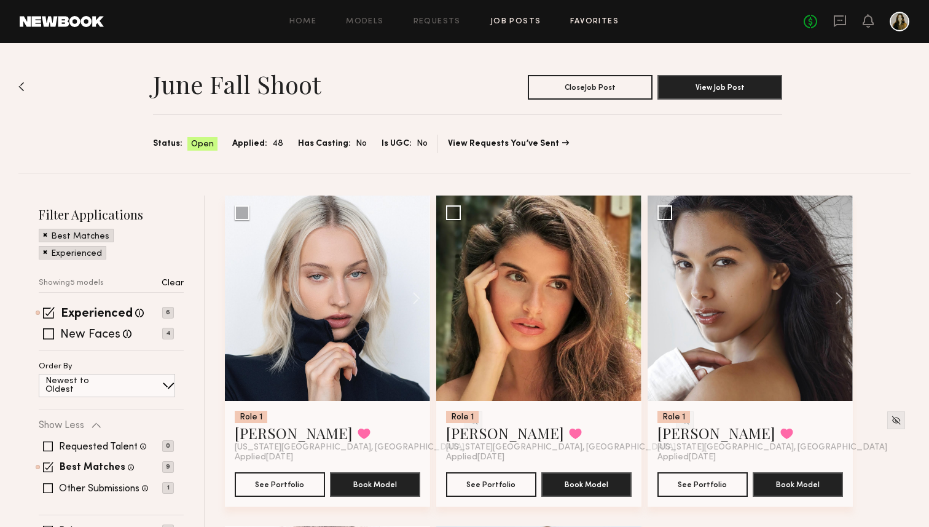
click at [570, 20] on link "Favorites" at bounding box center [594, 22] width 49 height 8
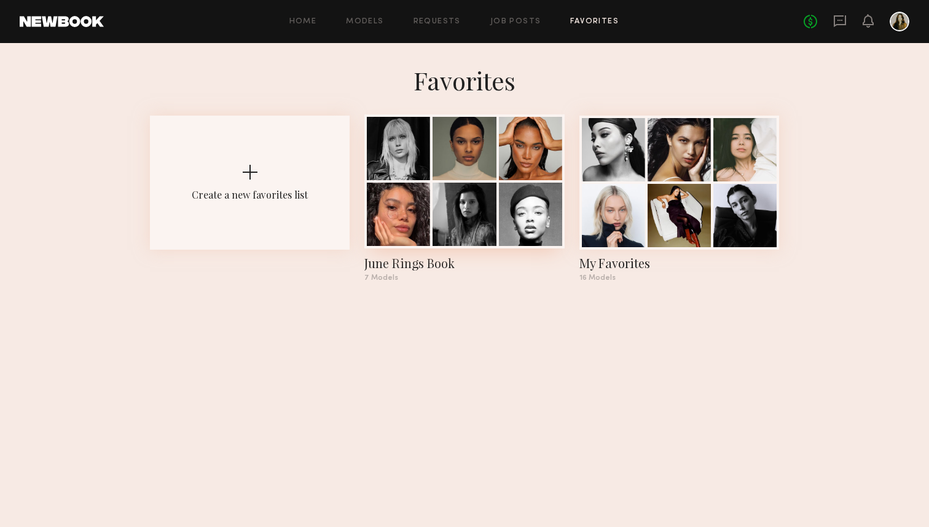
click at [470, 208] on div at bounding box center [464, 214] width 63 height 63
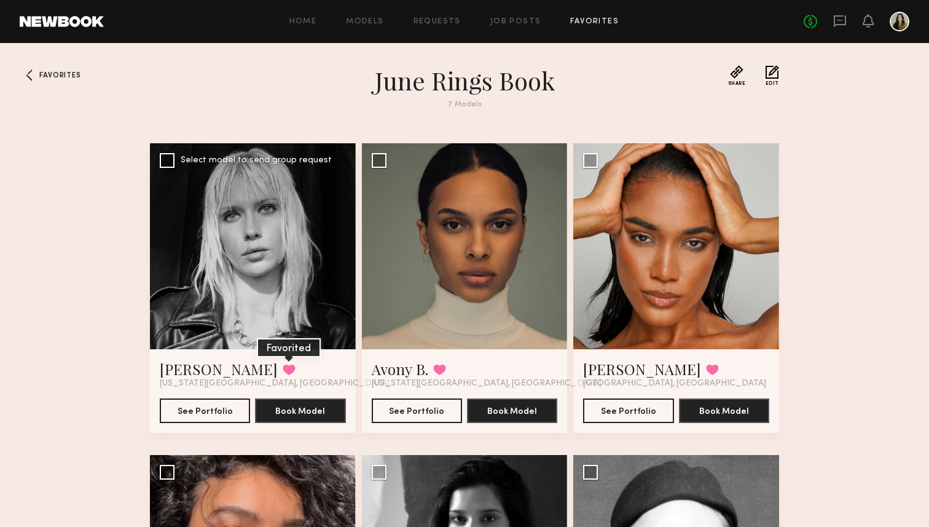
click at [283, 371] on button at bounding box center [289, 369] width 13 height 11
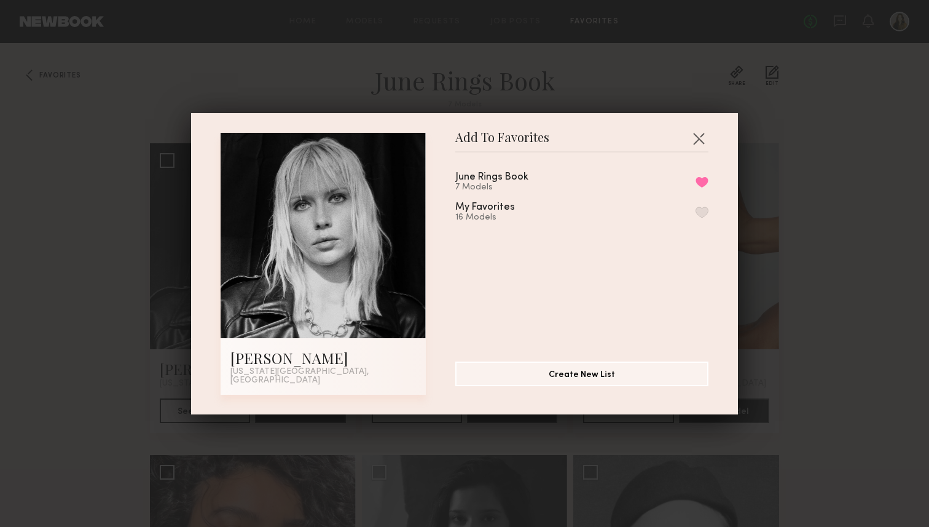
click at [709, 214] on div "June Rings Book 7 Models Remove from favorite list My Favorites 16 Models" at bounding box center [588, 251] width 266 height 179
click at [696, 143] on button "button" at bounding box center [699, 138] width 20 height 20
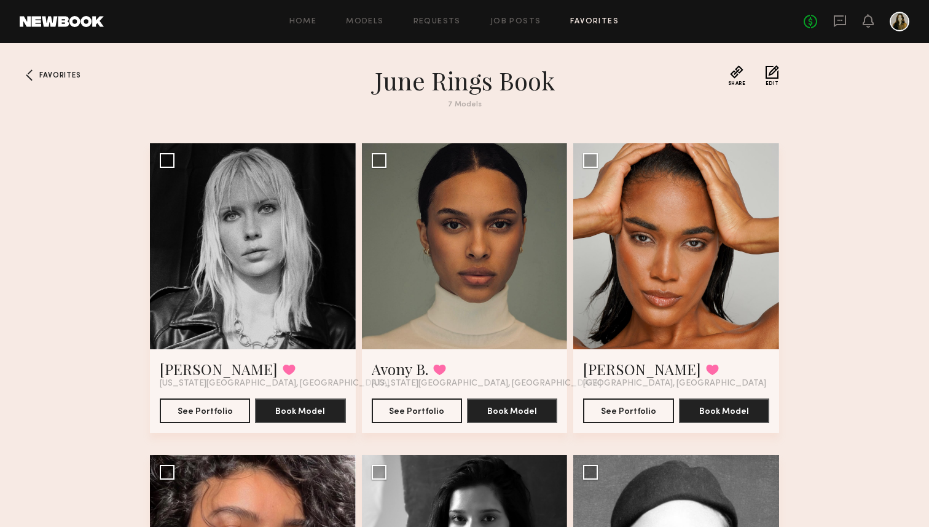
click at [855, 230] on div "Favorites June Rings Book 7 Models Share Copy Shareable Link Edit [PERSON_NAME]…" at bounding box center [464, 425] width 929 height 720
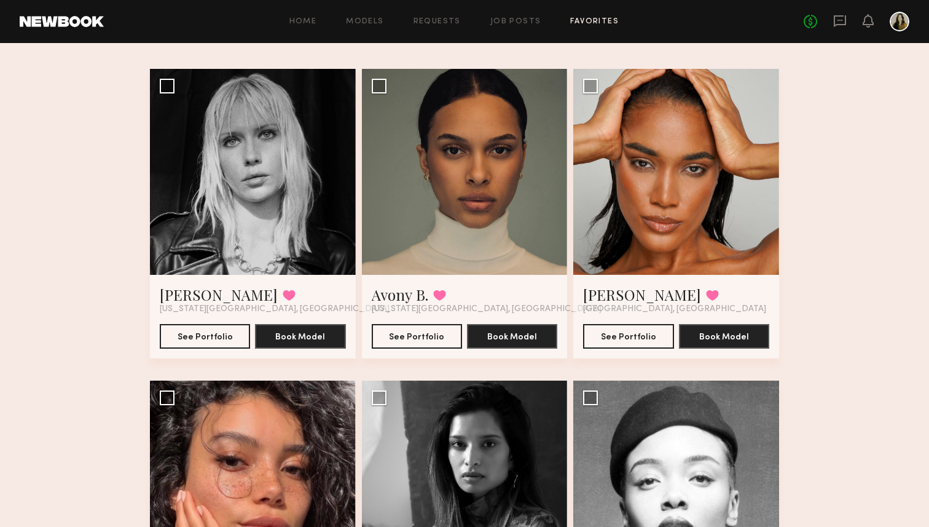
scroll to position [135, 0]
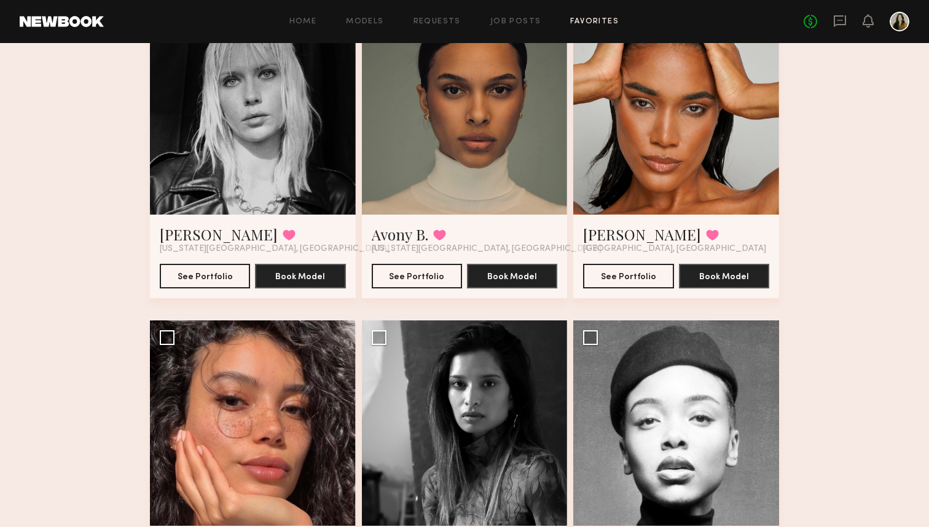
click at [829, 261] on div "Favorites June Rings Book 7 Models Share Copy Shareable Link Edit [PERSON_NAME]…" at bounding box center [464, 447] width 929 height 1032
click at [848, 284] on div "Favorites June Rings Book 7 Models Share Copy Shareable Link Edit [PERSON_NAME]…" at bounding box center [464, 447] width 929 height 1032
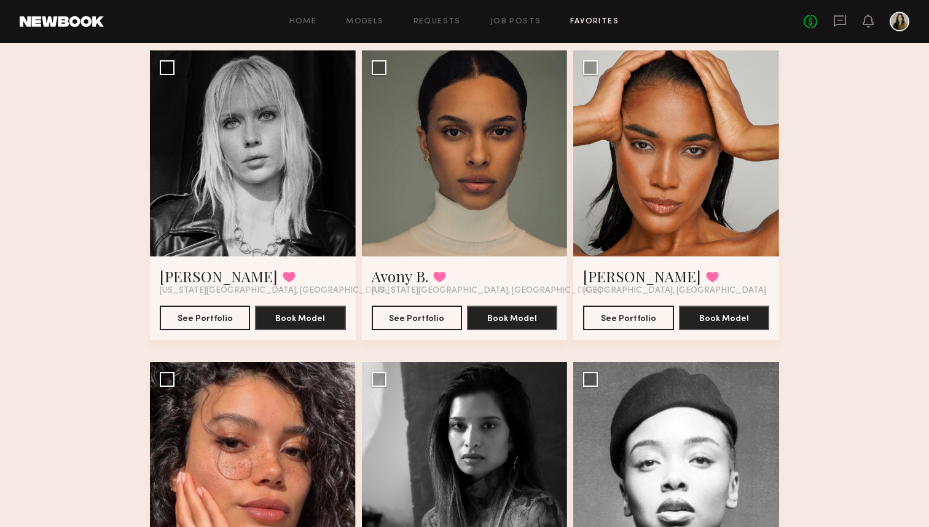
scroll to position [0, 0]
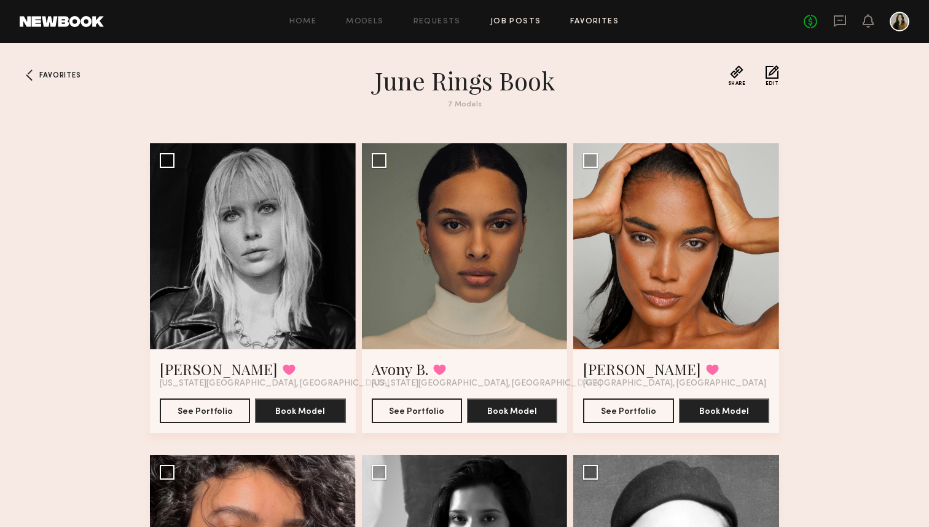
click at [527, 24] on link "Job Posts" at bounding box center [516, 22] width 51 height 8
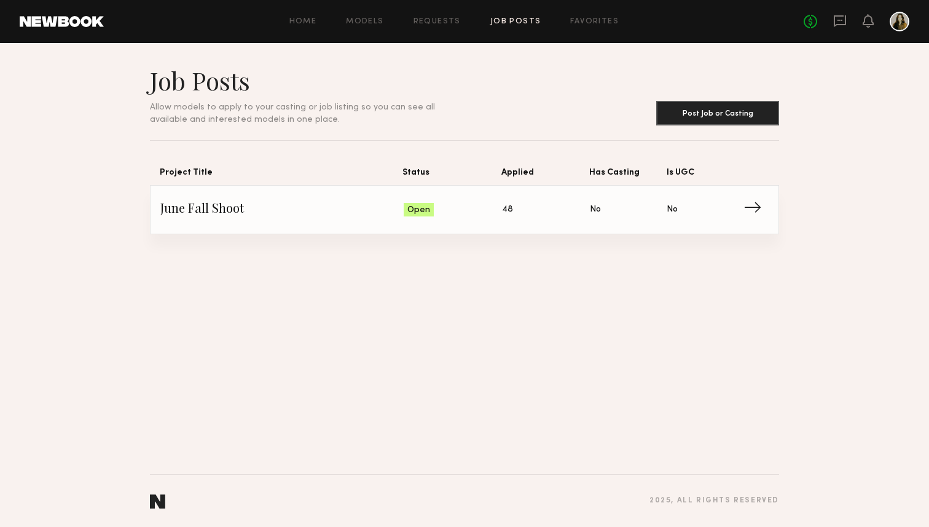
click at [370, 30] on div "Home Models Requests Job Posts Favorites Sign Out No fees up to $5,000" at bounding box center [507, 22] width 806 height 20
click at [890, 25] on link at bounding box center [900, 22] width 20 height 20
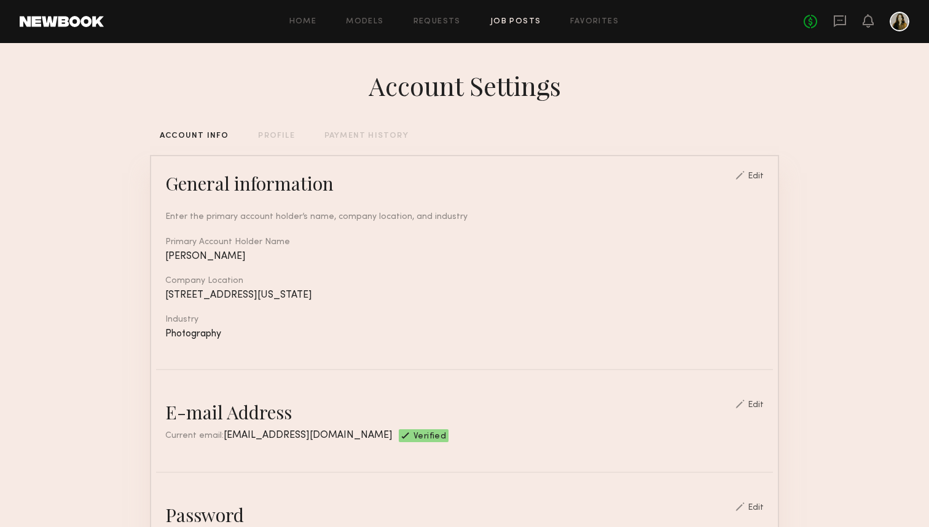
click at [527, 18] on link "Job Posts" at bounding box center [516, 22] width 51 height 8
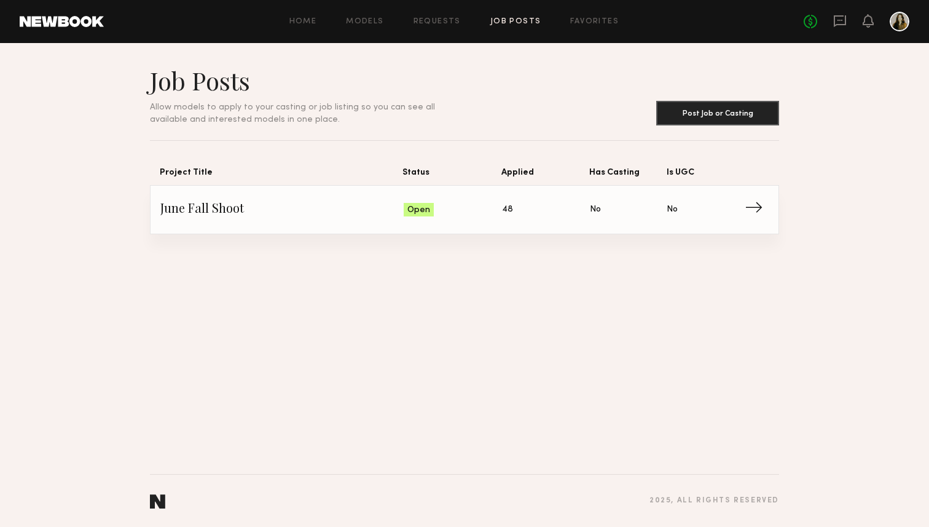
click at [476, 219] on link "June Fall Shoot Status: Open Applied: 48 Has Casting: No Is UGC: No →" at bounding box center [464, 210] width 609 height 48
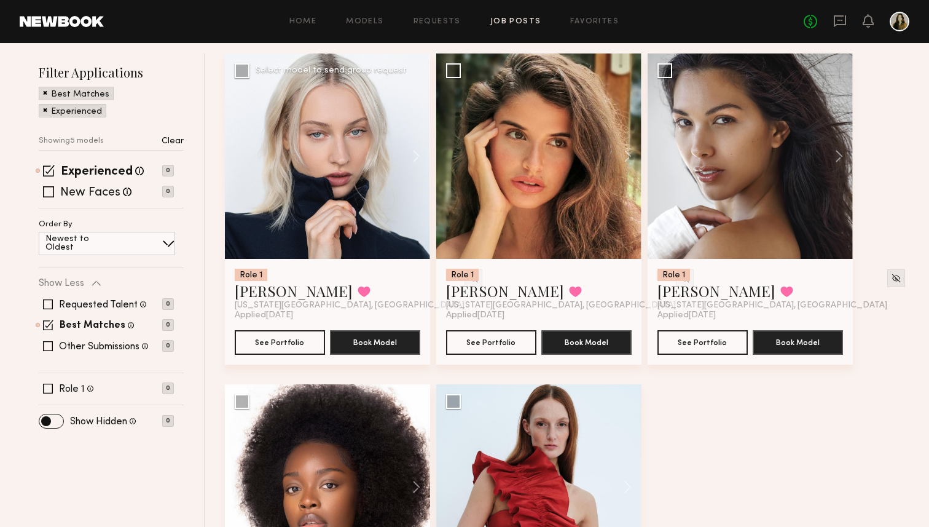
scroll to position [144, 0]
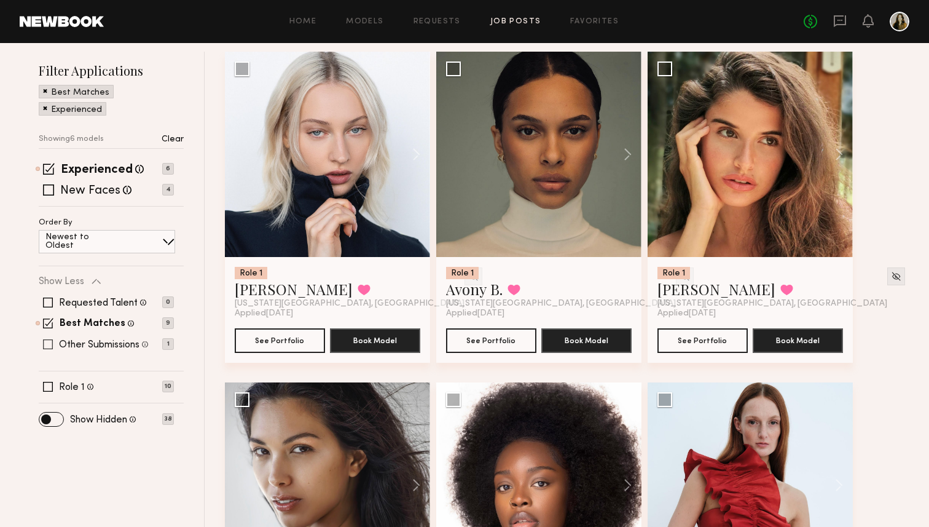
click at [112, 344] on label "Other Submissions" at bounding box center [99, 345] width 81 height 10
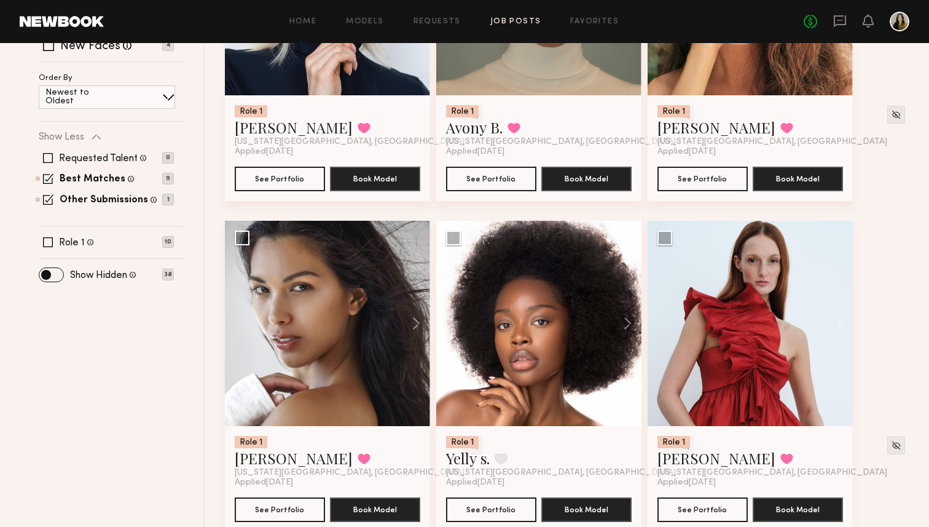
scroll to position [331, 0]
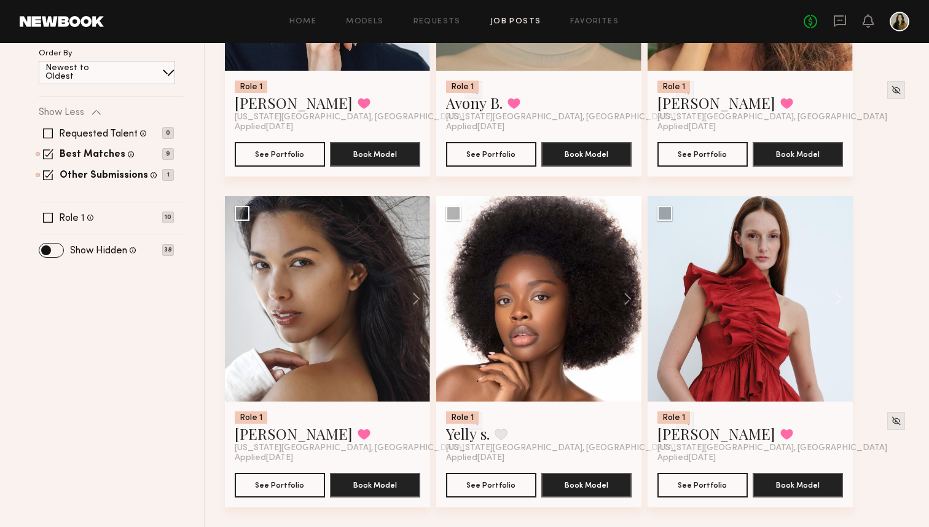
click at [894, 297] on div "Role 1 [PERSON_NAME] Favorited [US_STATE][GEOGRAPHIC_DATA], [GEOGRAPHIC_DATA] A…" at bounding box center [571, 195] width 692 height 661
click at [880, 364] on div "Role 1 [PERSON_NAME] Favorited [US_STATE][GEOGRAPHIC_DATA], [GEOGRAPHIC_DATA] A…" at bounding box center [571, 195] width 692 height 661
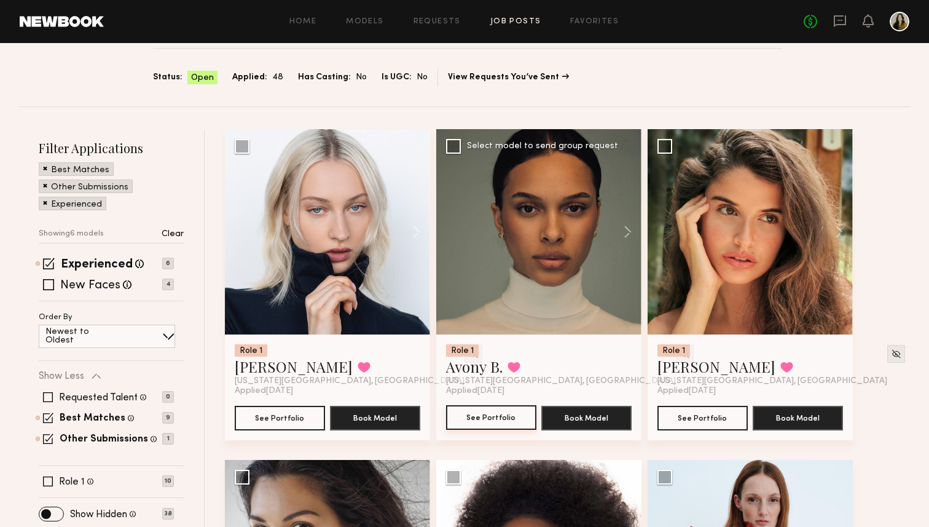
scroll to position [0, 0]
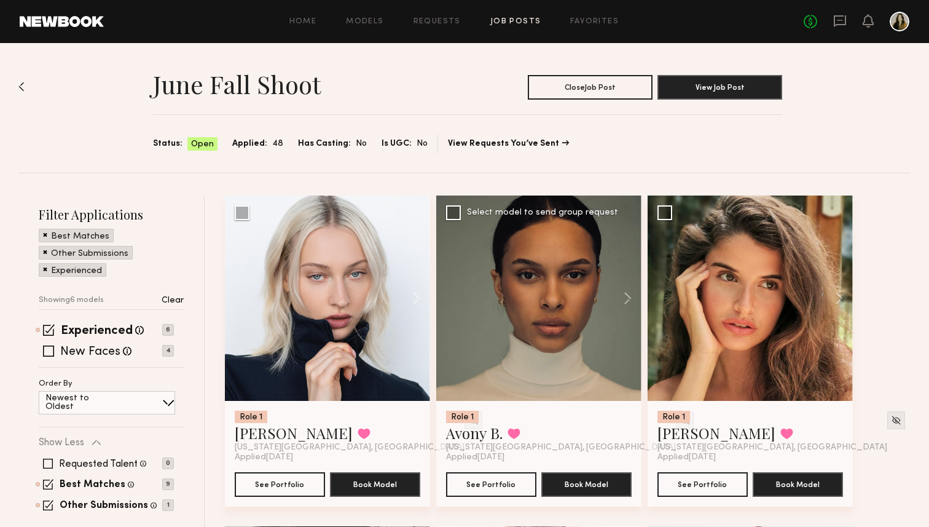
click at [503, 302] on div at bounding box center [538, 297] width 205 height 205
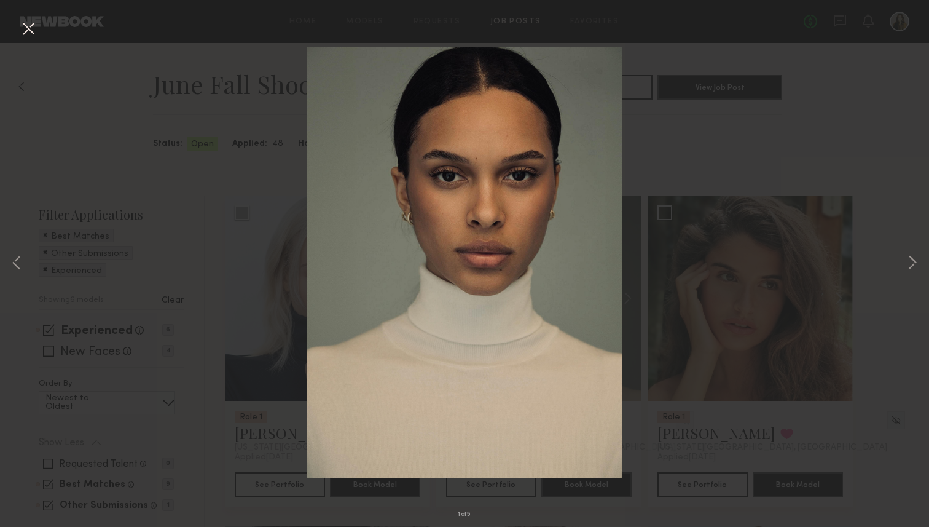
click at [754, 177] on div "1 of 5" at bounding box center [464, 263] width 929 height 527
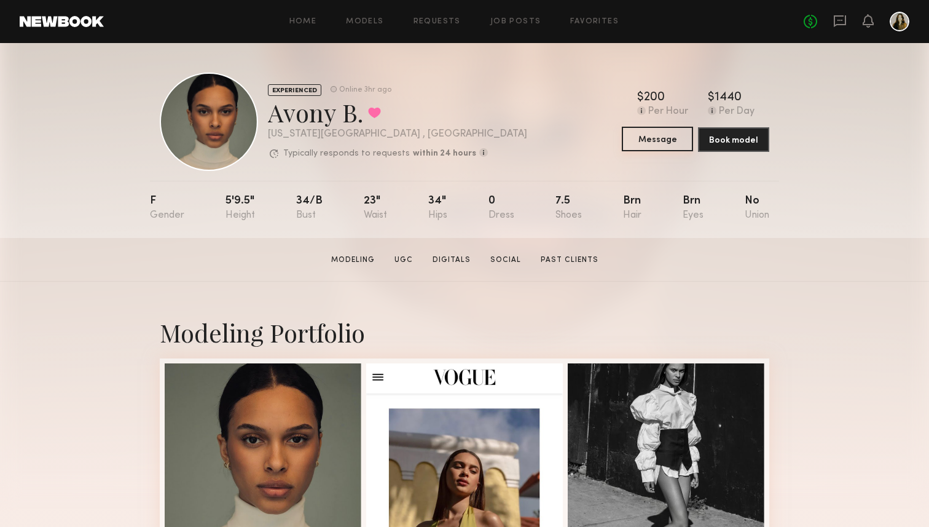
click at [650, 138] on button "Message" at bounding box center [657, 139] width 71 height 25
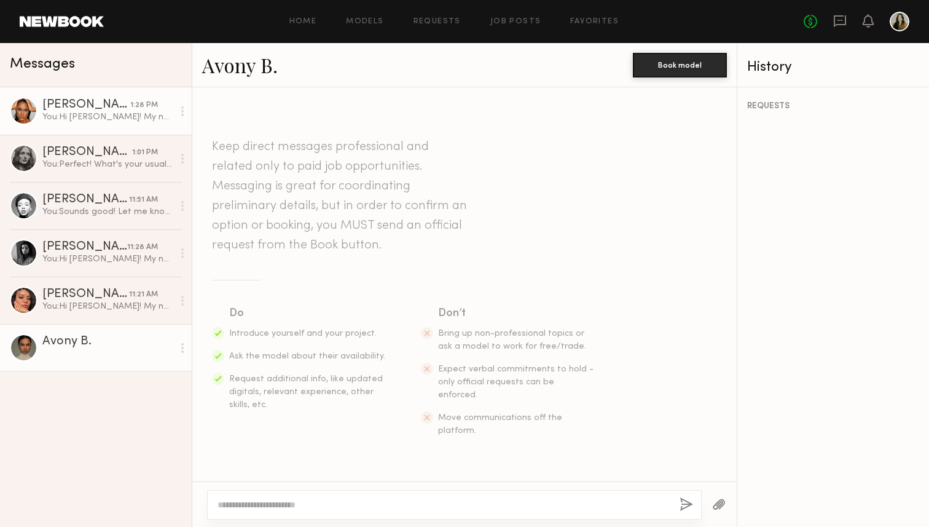
click at [142, 114] on div "You: Hi [PERSON_NAME]! My name is Drea I'm booking models for a jewelry shoot f…" at bounding box center [107, 117] width 131 height 12
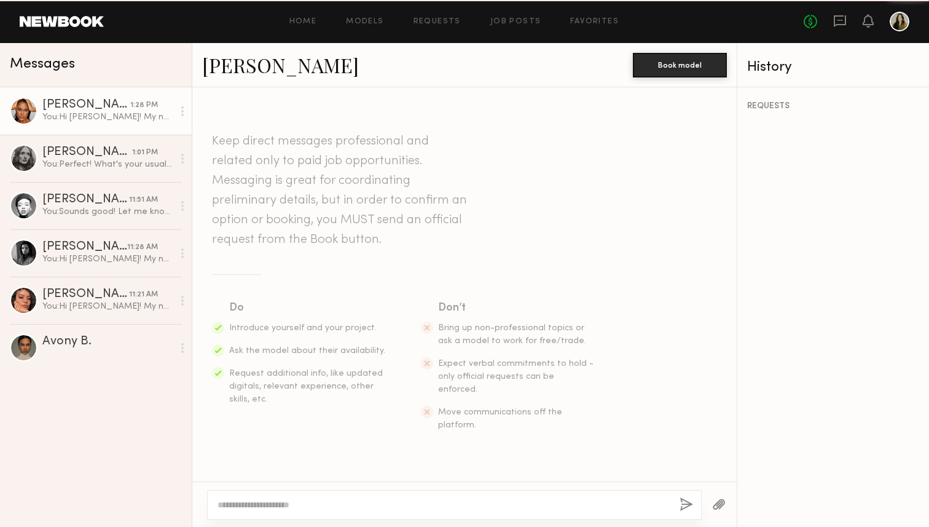
scroll to position [250, 0]
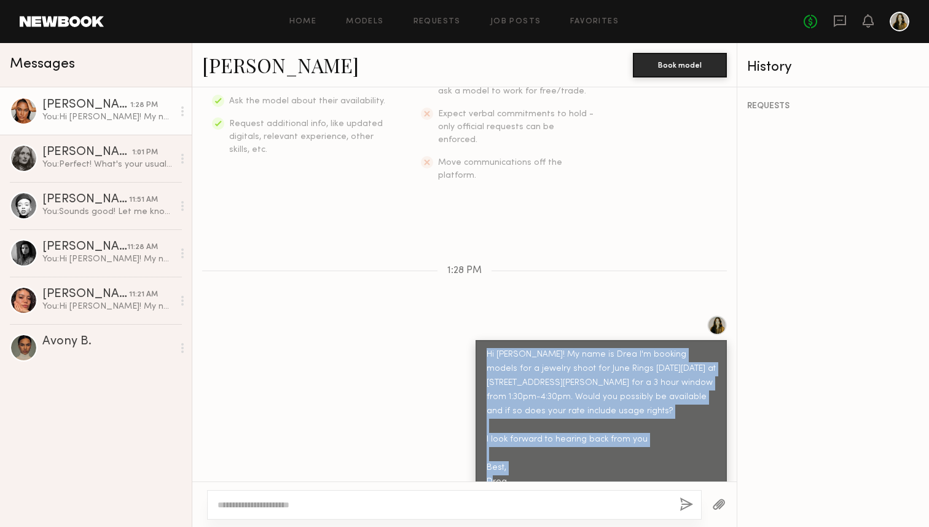
drag, startPoint x: 520, startPoint y: 463, endPoint x: 474, endPoint y: 326, distance: 144.0
click at [474, 326] on div "Hi [PERSON_NAME]! My name is Drea I'm booking models for a jewelry shoot for Ju…" at bounding box center [464, 405] width 545 height 181
copy div "Hi [PERSON_NAME]! My name is Drea I'm booking models for a jewelry shoot for Ju…"
click at [320, 396] on div "Hi [PERSON_NAME]! My name is Drea I'm booking models for a jewelry shoot for Ju…" at bounding box center [464, 405] width 545 height 181
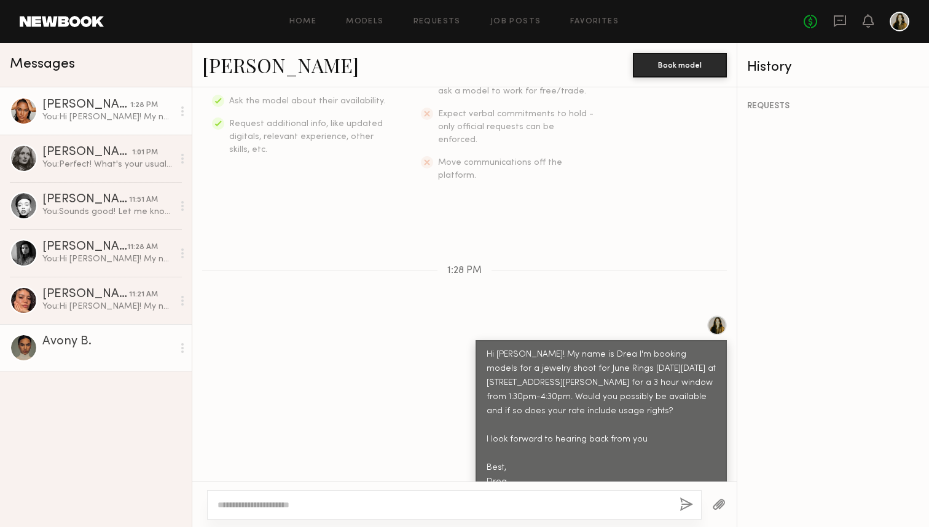
click at [51, 357] on div at bounding box center [107, 354] width 131 height 12
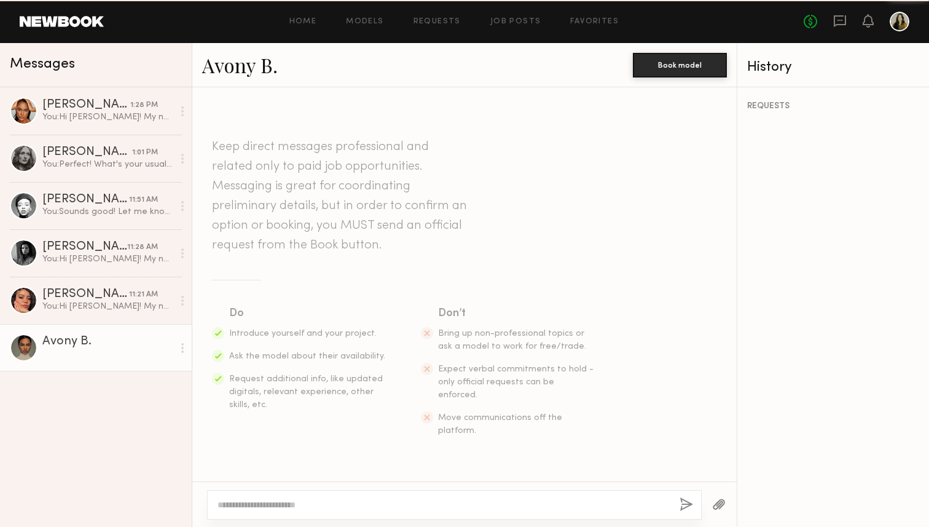
click at [363, 505] on textarea at bounding box center [444, 504] width 452 height 12
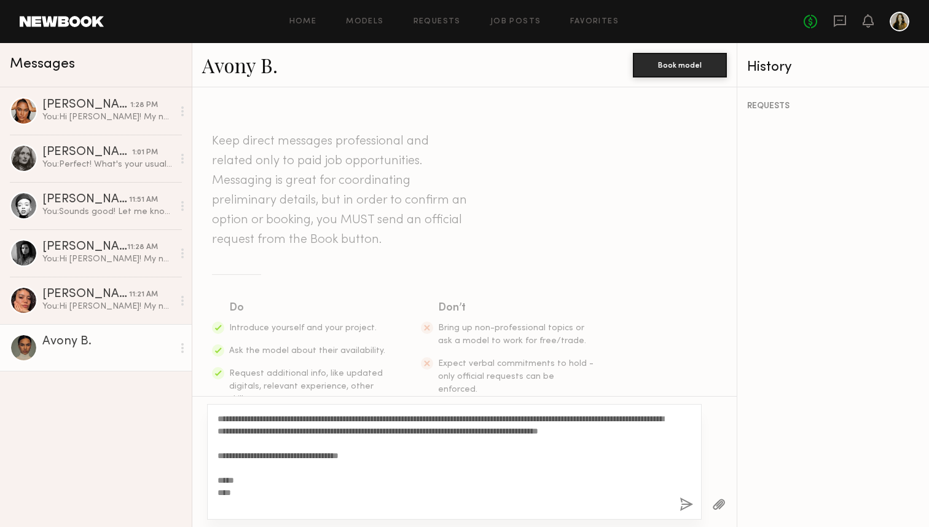
click at [230, 420] on textarea "**********" at bounding box center [444, 461] width 452 height 98
click at [350, 471] on textarea "**********" at bounding box center [444, 461] width 452 height 98
type textarea "**********"
click at [689, 509] on button "button" at bounding box center [687, 504] width 14 height 15
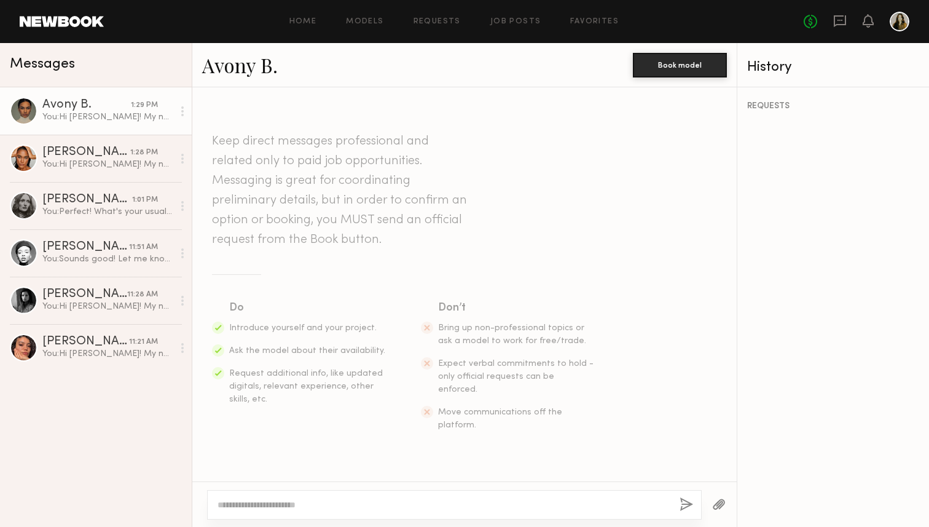
scroll to position [250, 0]
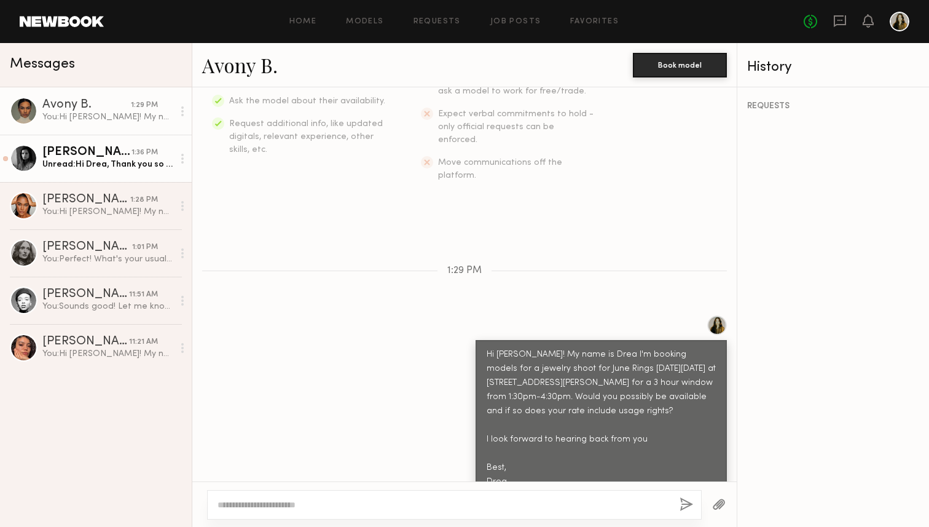
click at [109, 157] on div "Nikki K." at bounding box center [86, 152] width 89 height 12
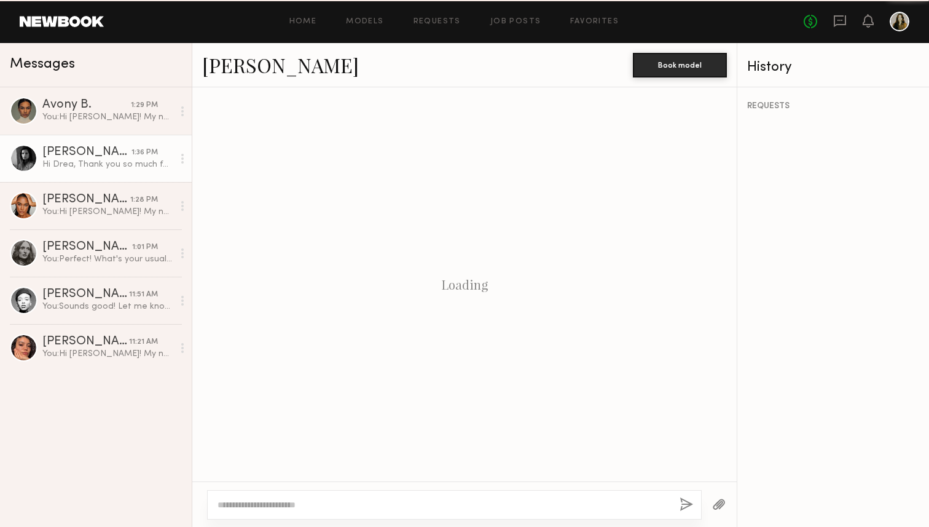
scroll to position [439, 0]
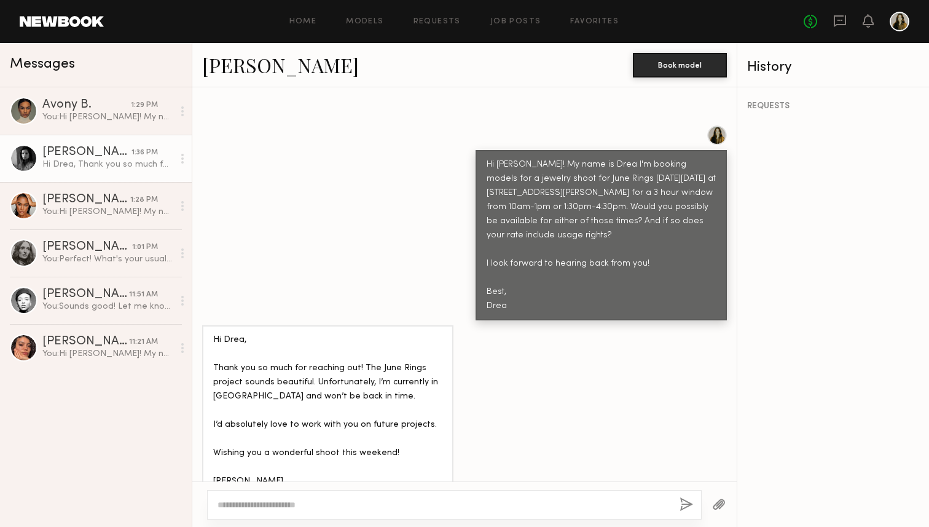
click at [344, 243] on div "Hi Nikki! My name is Drea I'm booking models for a jewelry shoot for June Rings…" at bounding box center [464, 222] width 545 height 195
click at [279, 125] on div "Hi Nikki! My name is Drea I'm booking models for a jewelry shoot for June Rings…" at bounding box center [464, 222] width 545 height 195
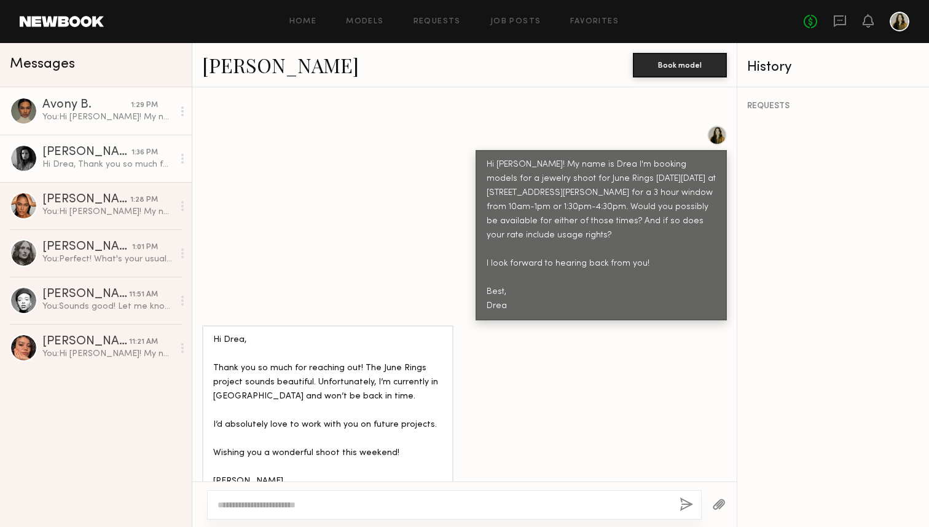
click at [95, 128] on link "Avony B. 1:29 PM You: Hi Avony! My name is Drea I'm booking models for a jewelr…" at bounding box center [96, 110] width 192 height 47
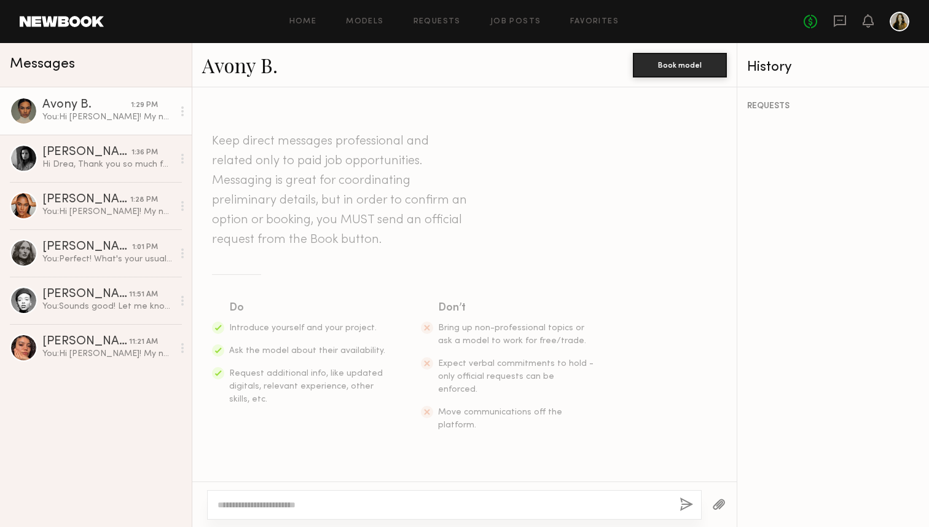
scroll to position [250, 0]
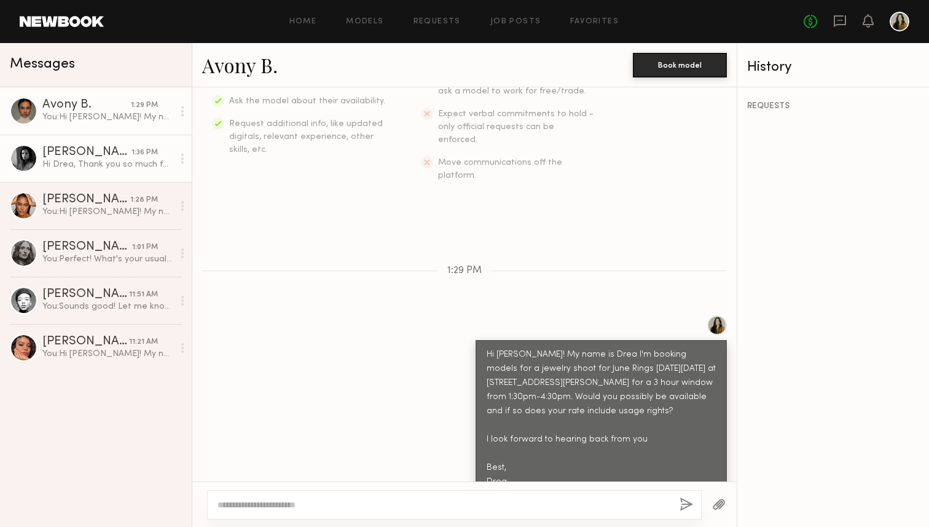
click at [93, 157] on div "Nikki K." at bounding box center [86, 152] width 89 height 12
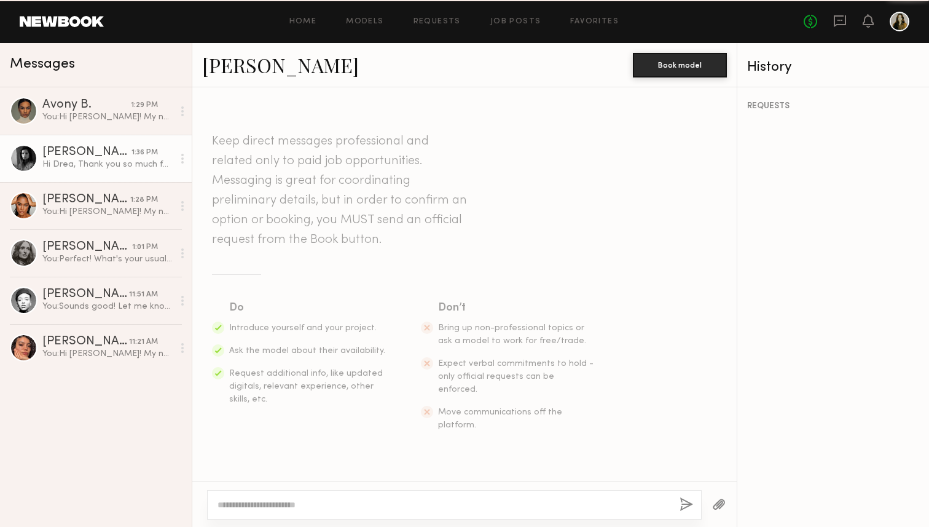
scroll to position [439, 0]
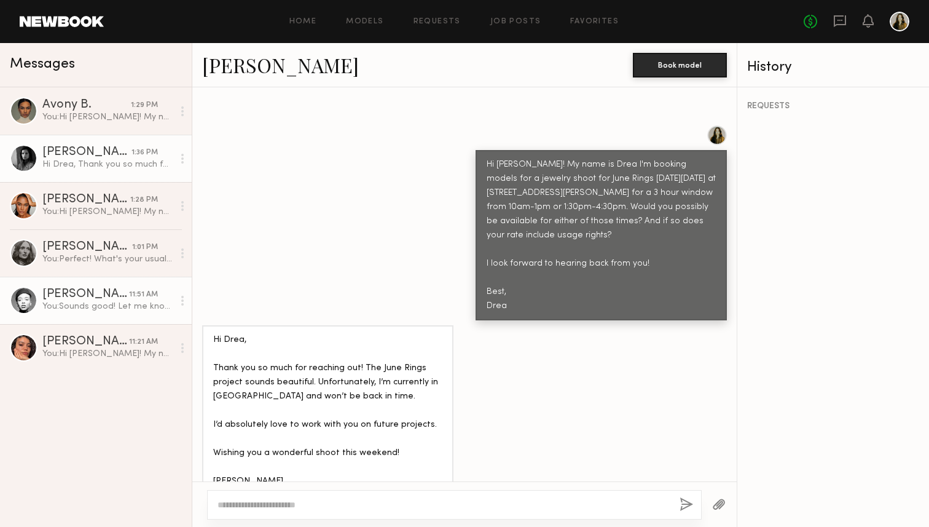
click at [108, 293] on div "Nikira E." at bounding box center [85, 294] width 87 height 12
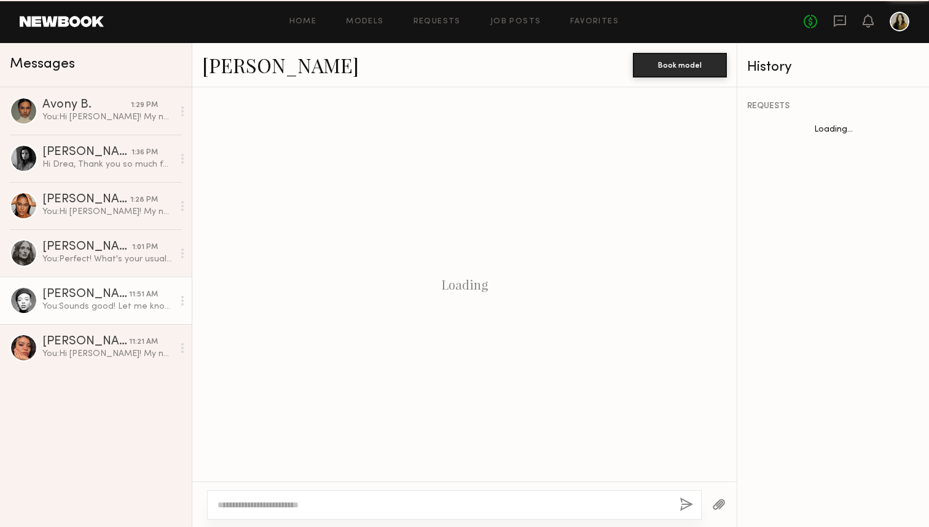
scroll to position [531, 0]
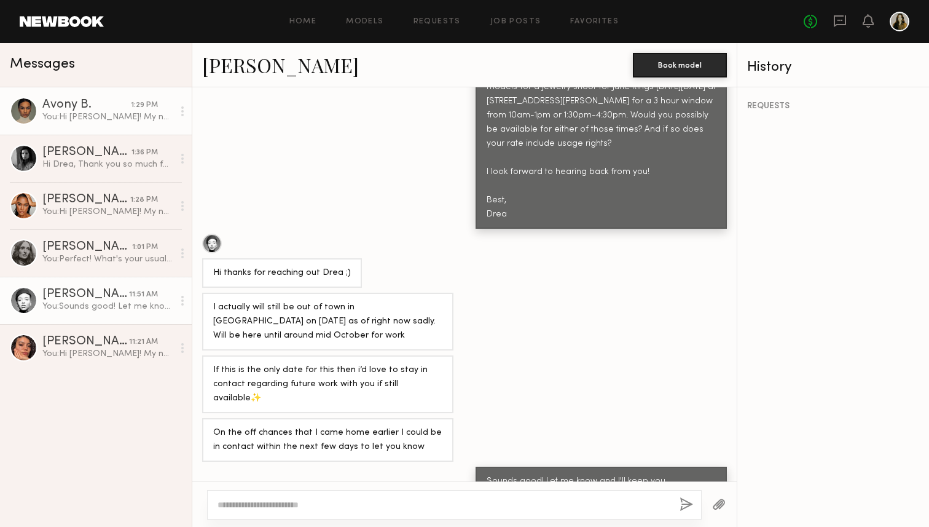
click at [40, 122] on link "Avony B. 1:29 PM You: Hi Avony! My name is Drea I'm booking models for a jewelr…" at bounding box center [96, 110] width 192 height 47
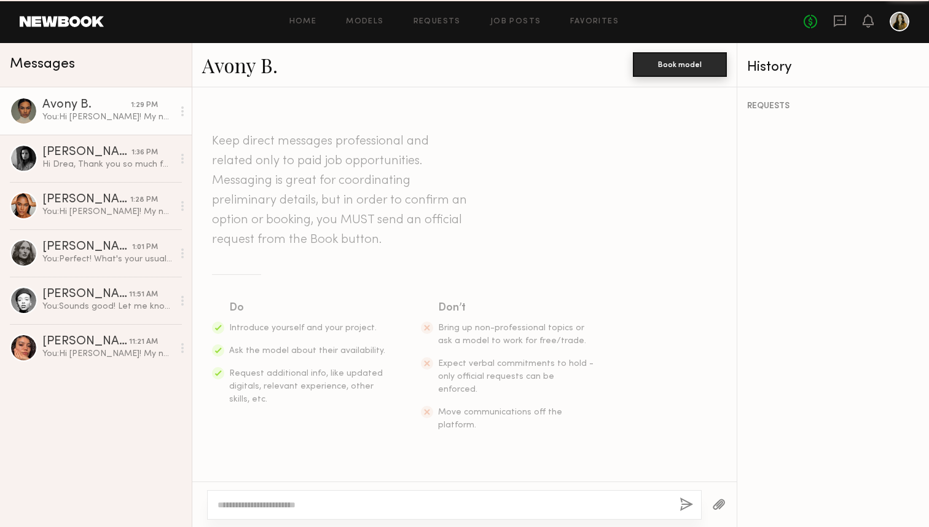
scroll to position [250, 0]
